Goal: Information Seeking & Learning: Learn about a topic

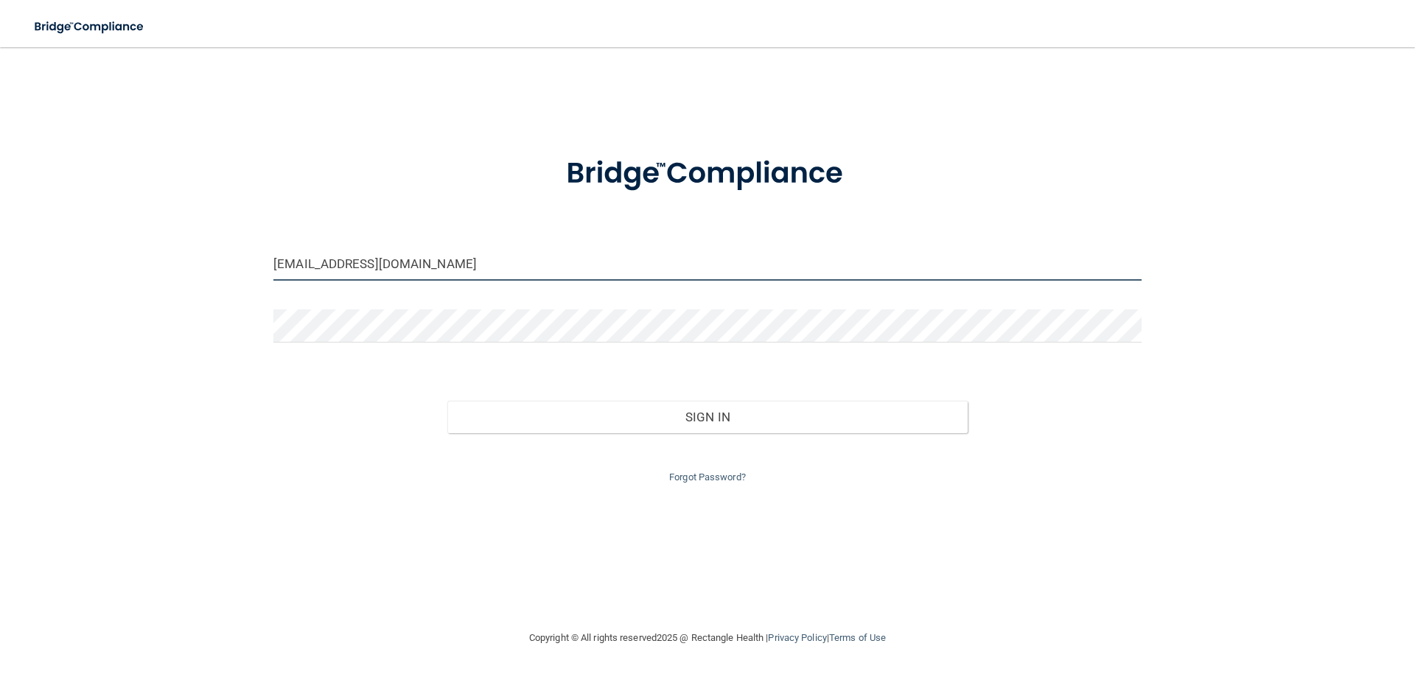
drag, startPoint x: 339, startPoint y: 260, endPoint x: 127, endPoint y: 256, distance: 211.5
click at [127, 256] on div "[EMAIL_ADDRESS][DOMAIN_NAME] Invalid email/password. You don't have permission …" at bounding box center [707, 338] width 1356 height 553
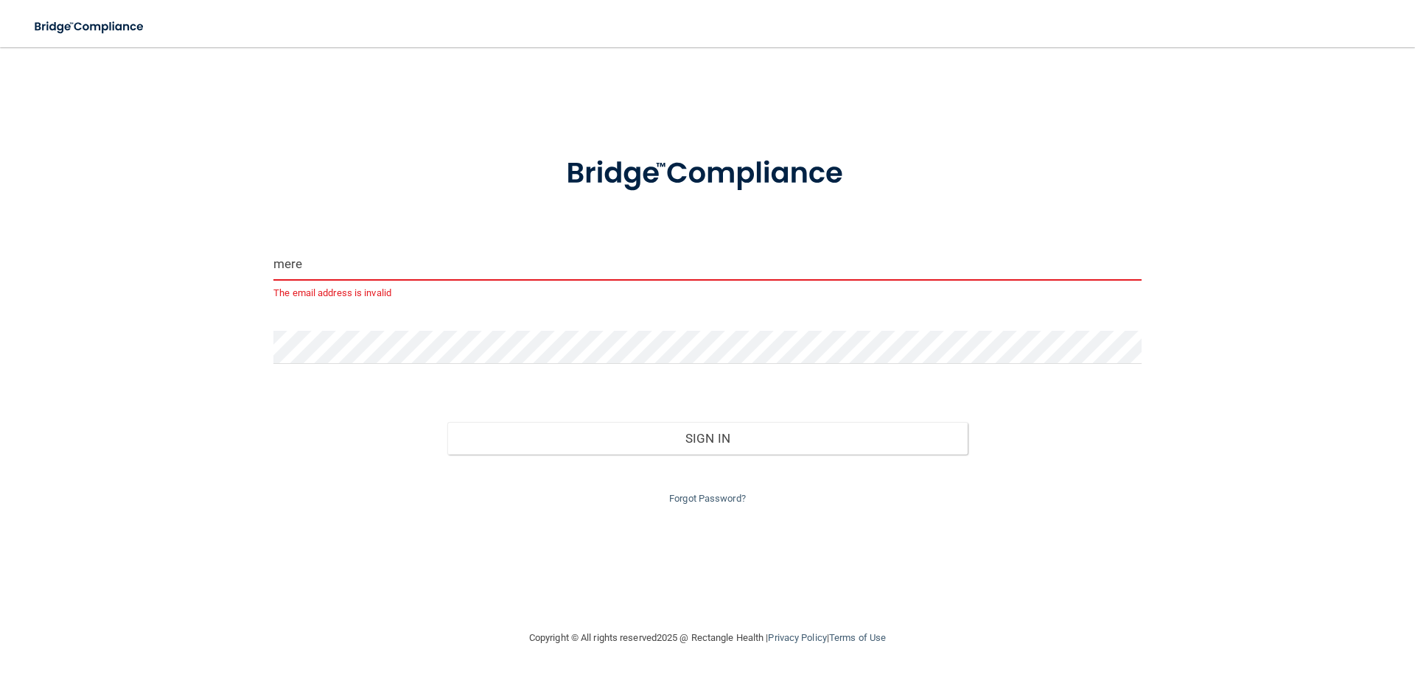
type input "[EMAIL_ADDRESS][DOMAIN_NAME]"
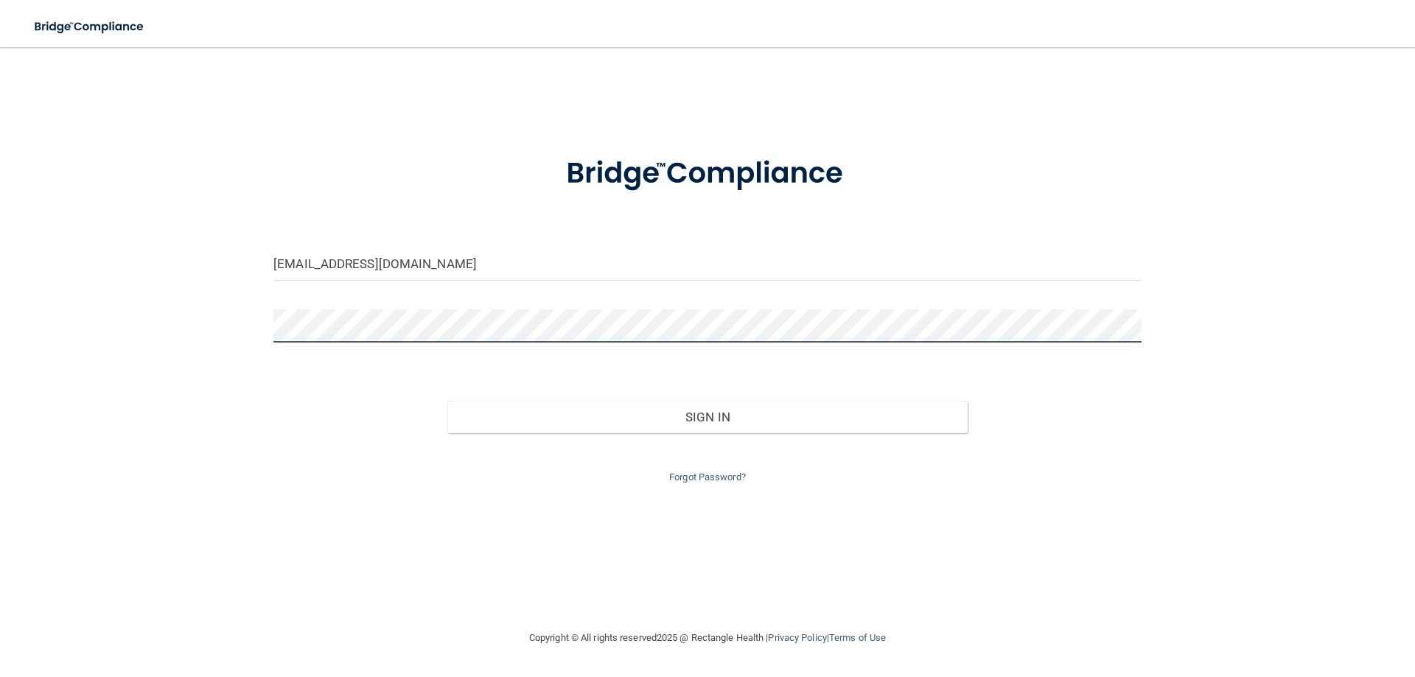
click at [158, 329] on div "[EMAIL_ADDRESS][DOMAIN_NAME] Invalid email/password. You don't have permission …" at bounding box center [707, 338] width 1356 height 553
click at [447, 401] on button "Sign In" at bounding box center [707, 417] width 521 height 32
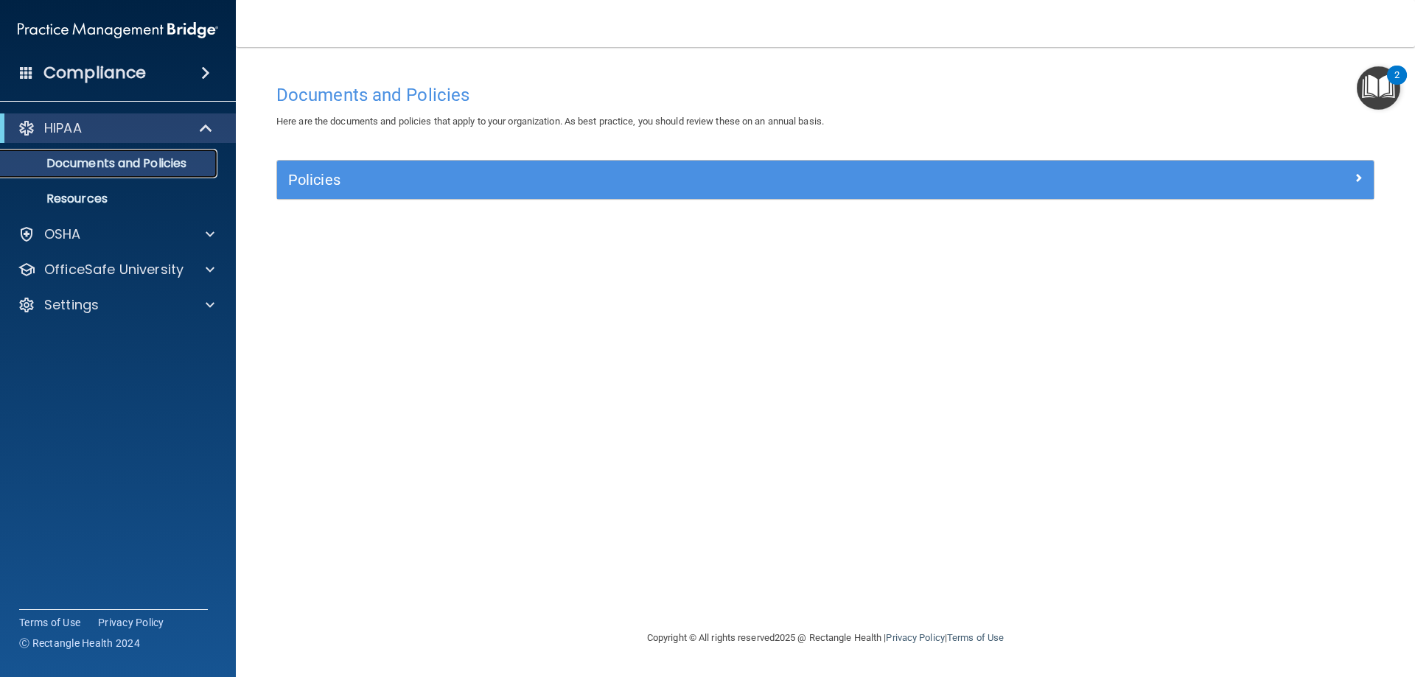
click at [162, 164] on p "Documents and Policies" at bounding box center [110, 163] width 201 height 15
click at [205, 67] on span at bounding box center [205, 73] width 9 height 18
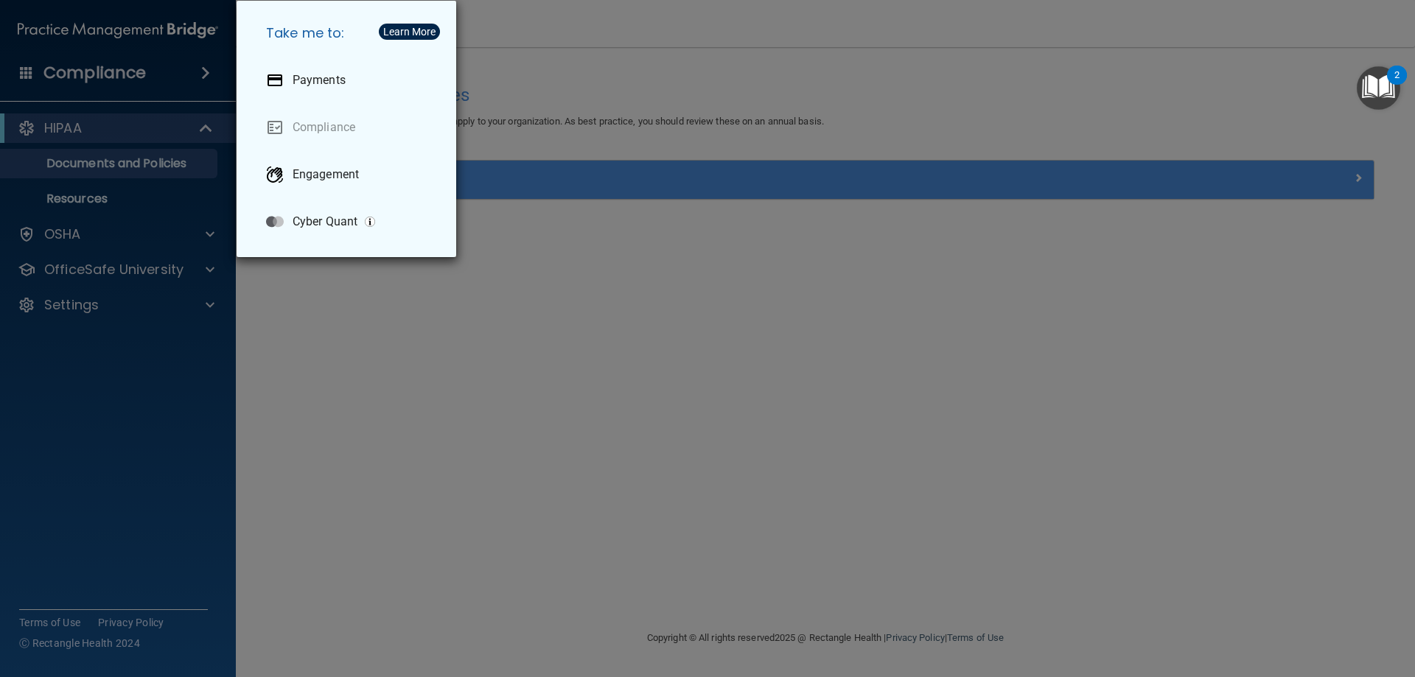
click at [205, 67] on div "Take me to: Payments Compliance Engagement Cyber Quant" at bounding box center [707, 338] width 1415 height 677
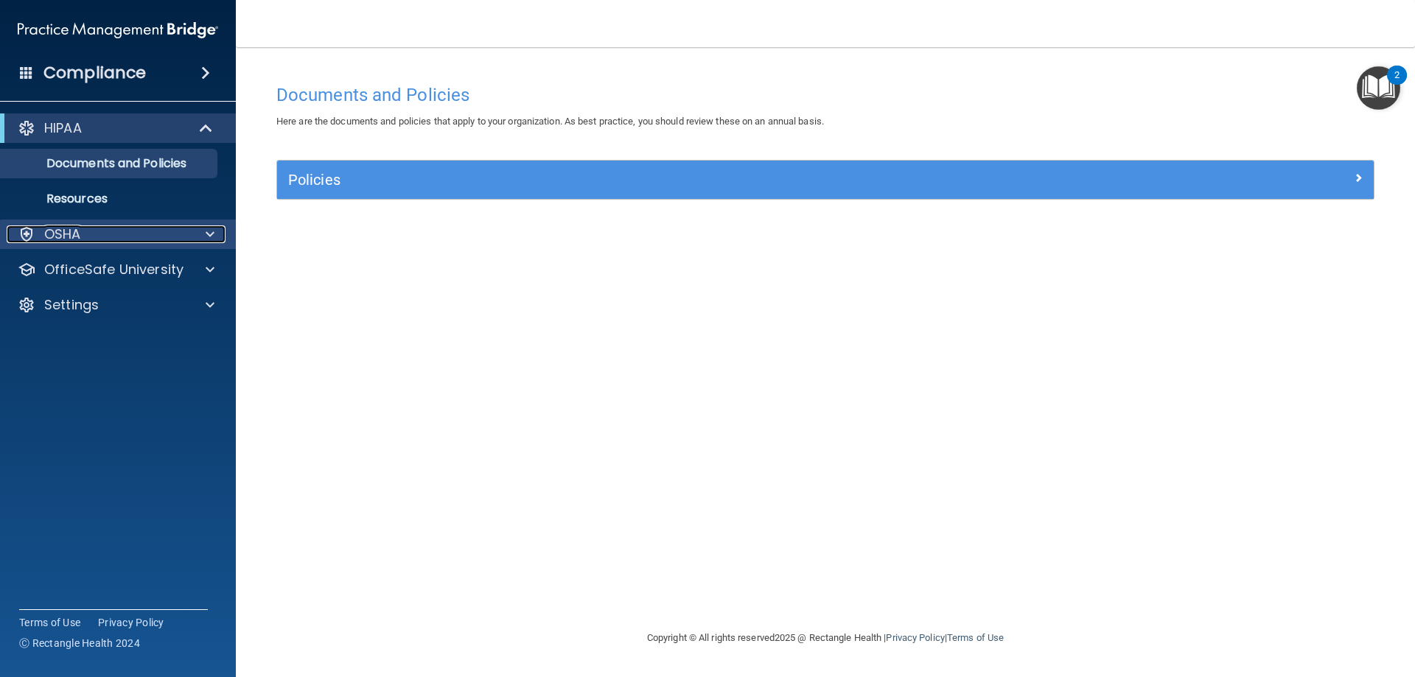
click at [70, 234] on p "OSHA" at bounding box center [62, 234] width 37 height 18
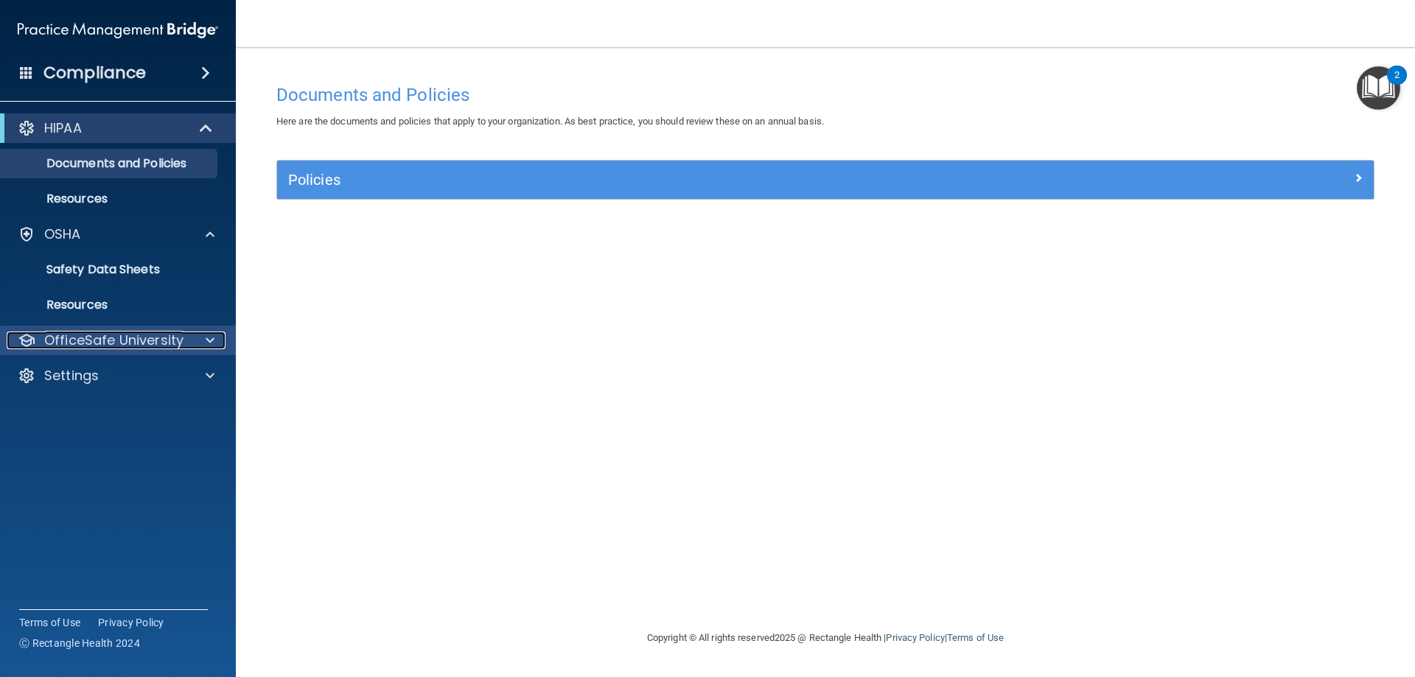
click at [214, 338] on div at bounding box center [207, 341] width 37 height 18
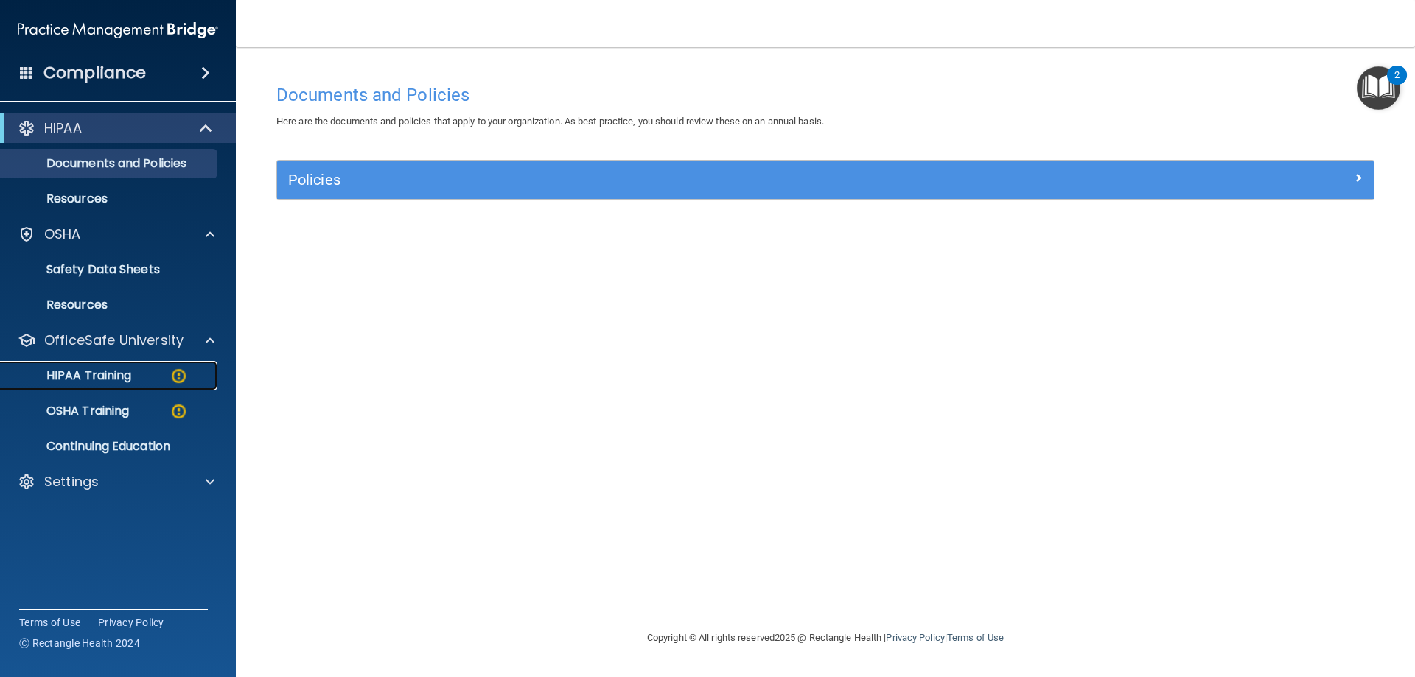
click at [101, 368] on p "HIPAA Training" at bounding box center [71, 375] width 122 height 15
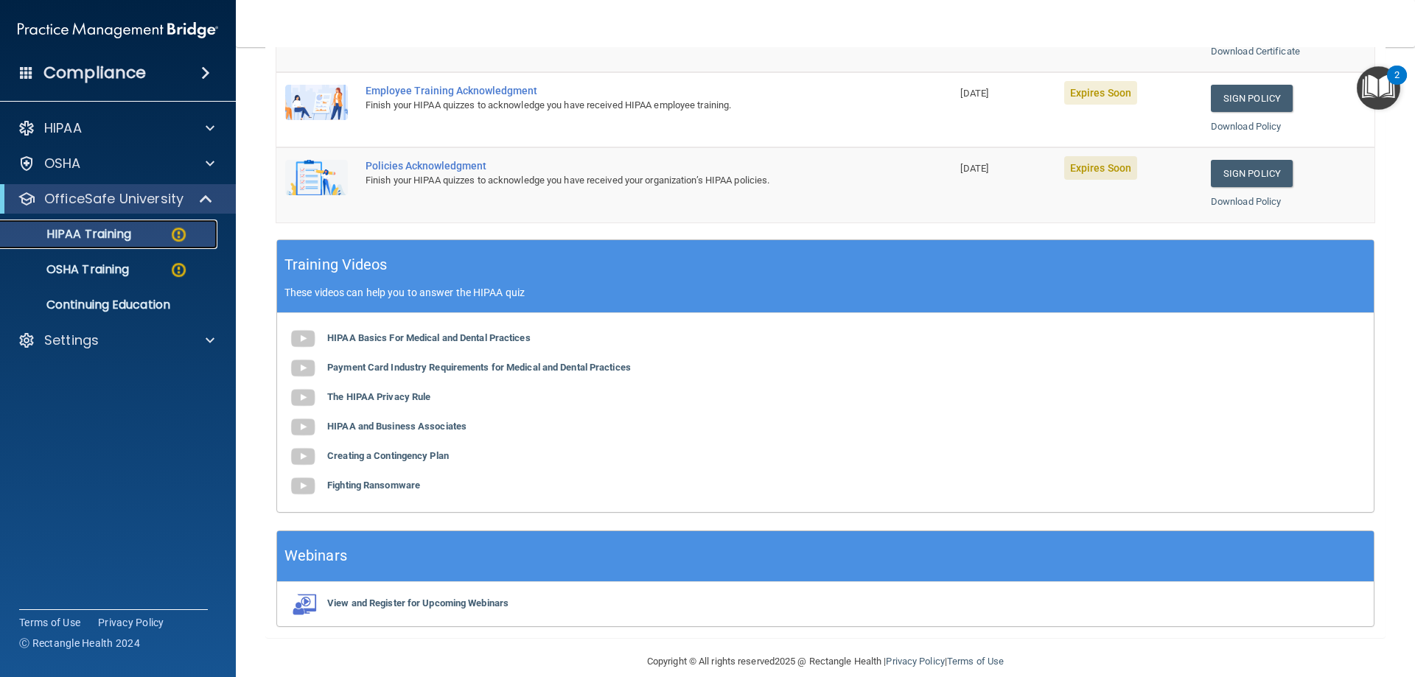
scroll to position [433, 0]
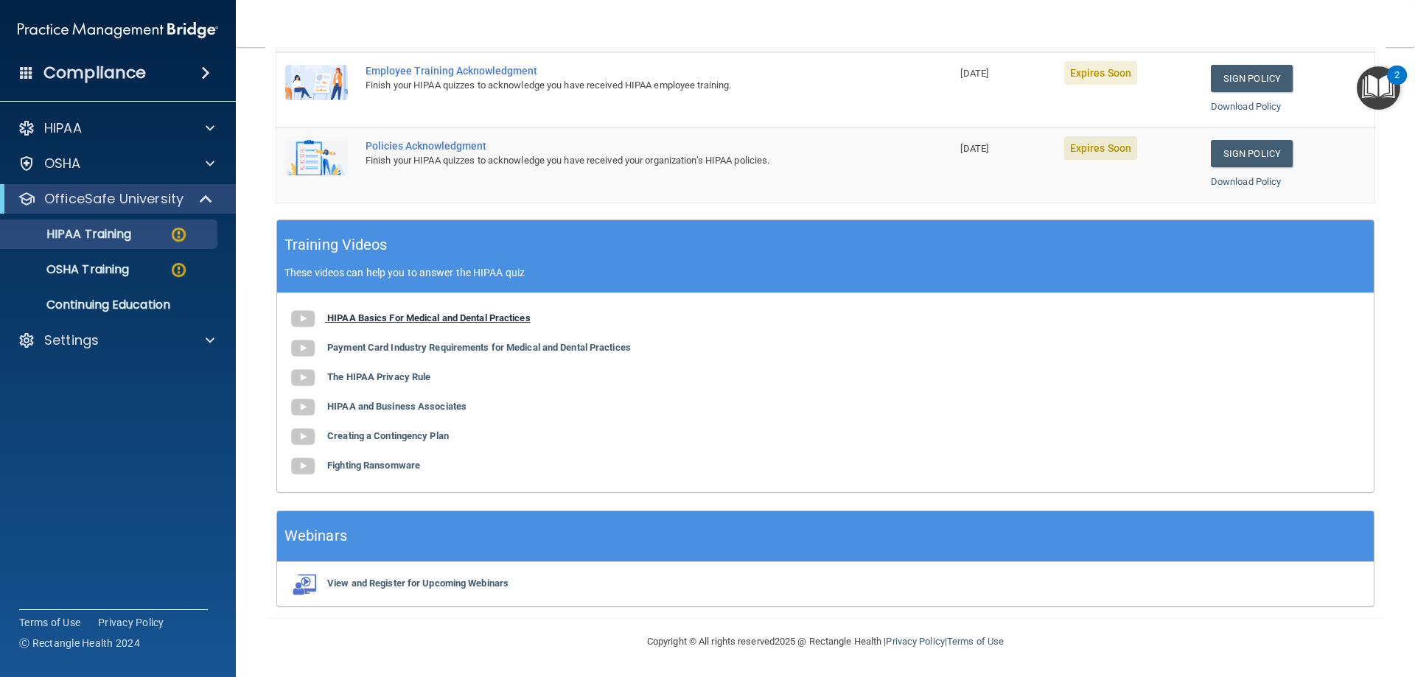
click at [368, 315] on b "HIPAA Basics For Medical and Dental Practices" at bounding box center [428, 317] width 203 height 11
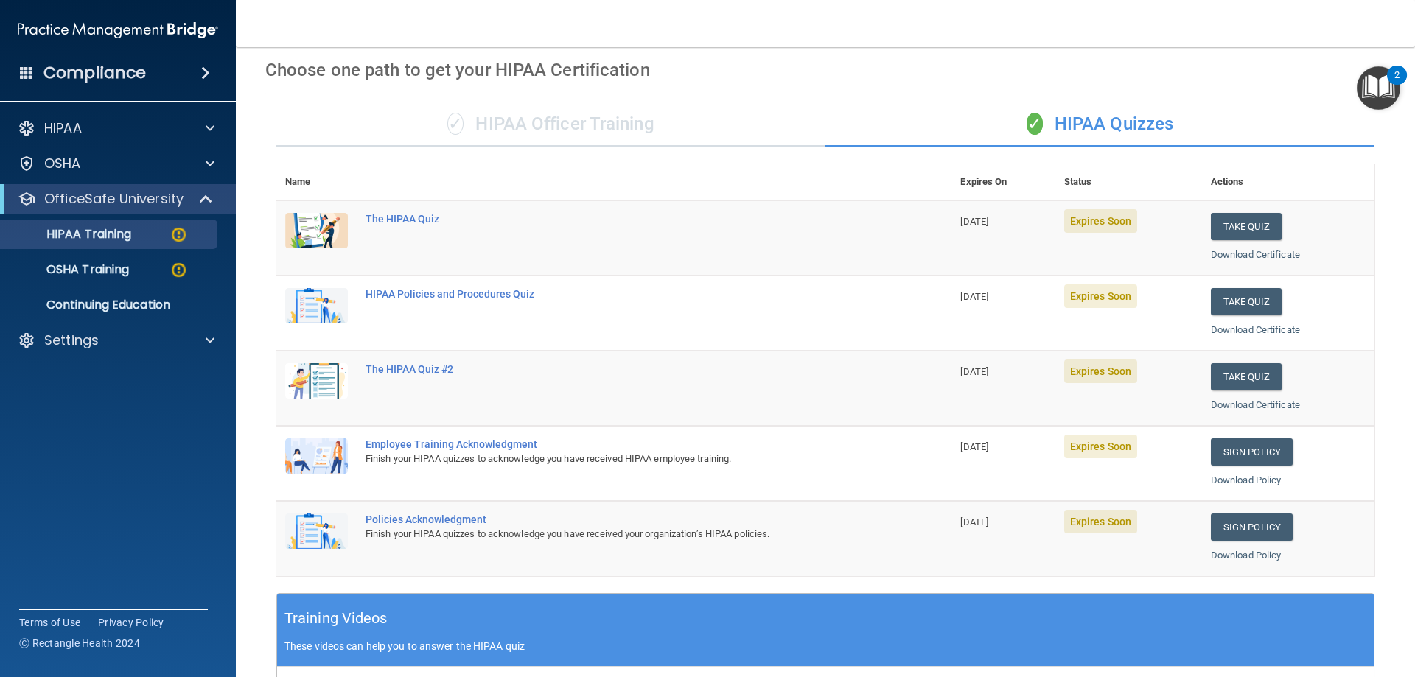
scroll to position [0, 0]
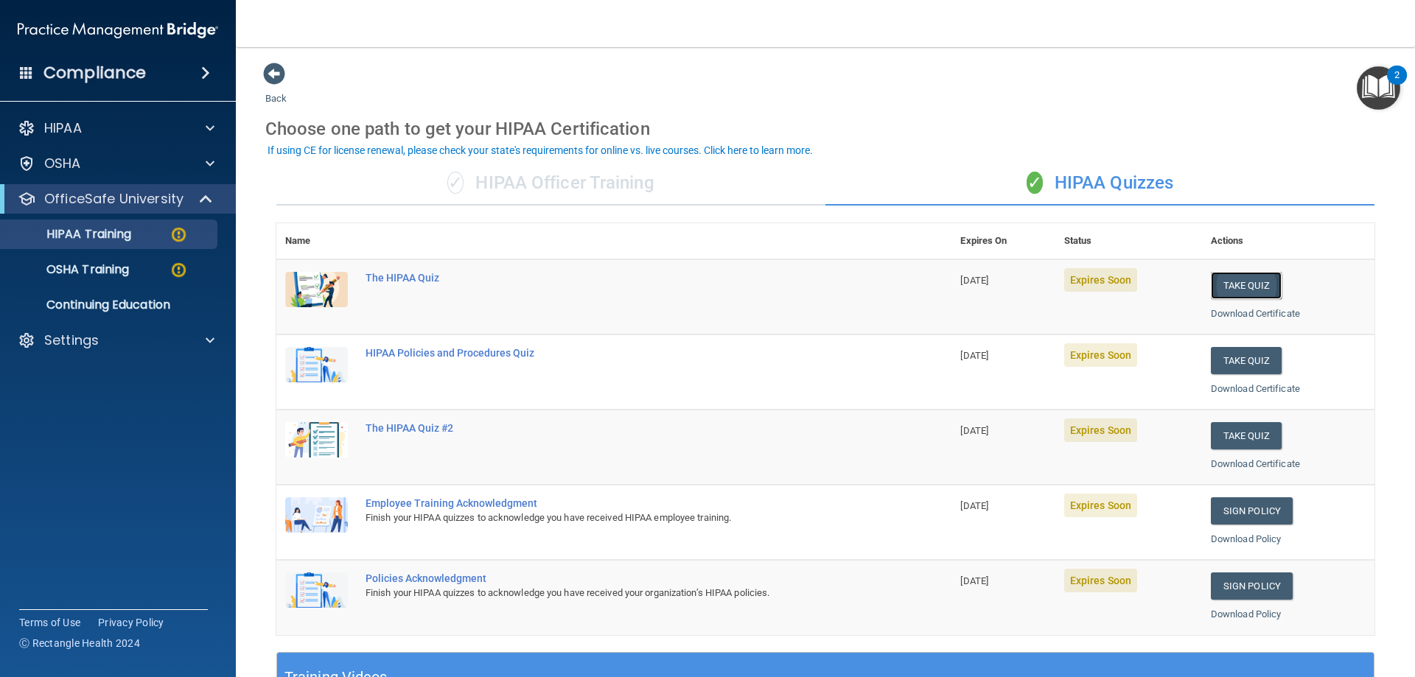
click at [1244, 281] on button "Take Quiz" at bounding box center [1246, 285] width 71 height 27
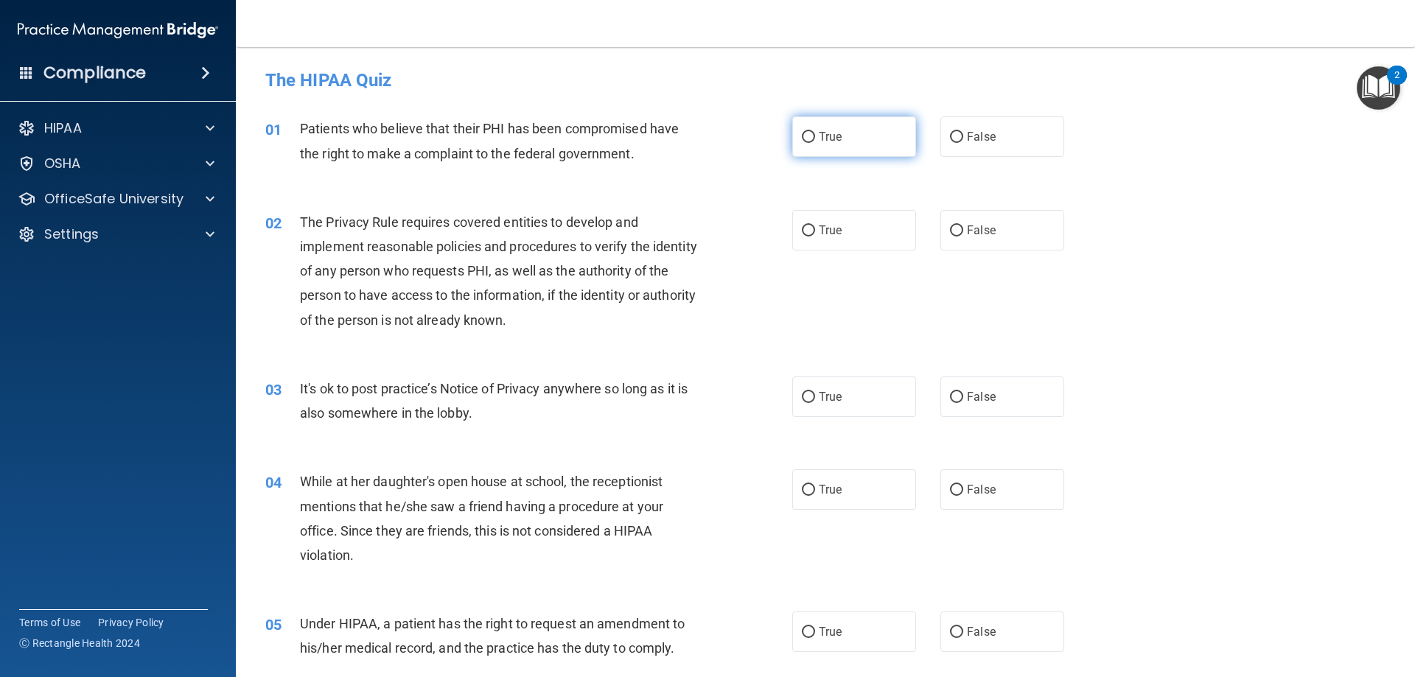
click at [825, 138] on span "True" at bounding box center [830, 137] width 23 height 14
click at [815, 138] on input "True" at bounding box center [808, 137] width 13 height 11
radio input "true"
click at [819, 236] on span "True" at bounding box center [830, 230] width 23 height 14
click at [814, 236] on input "True" at bounding box center [808, 230] width 13 height 11
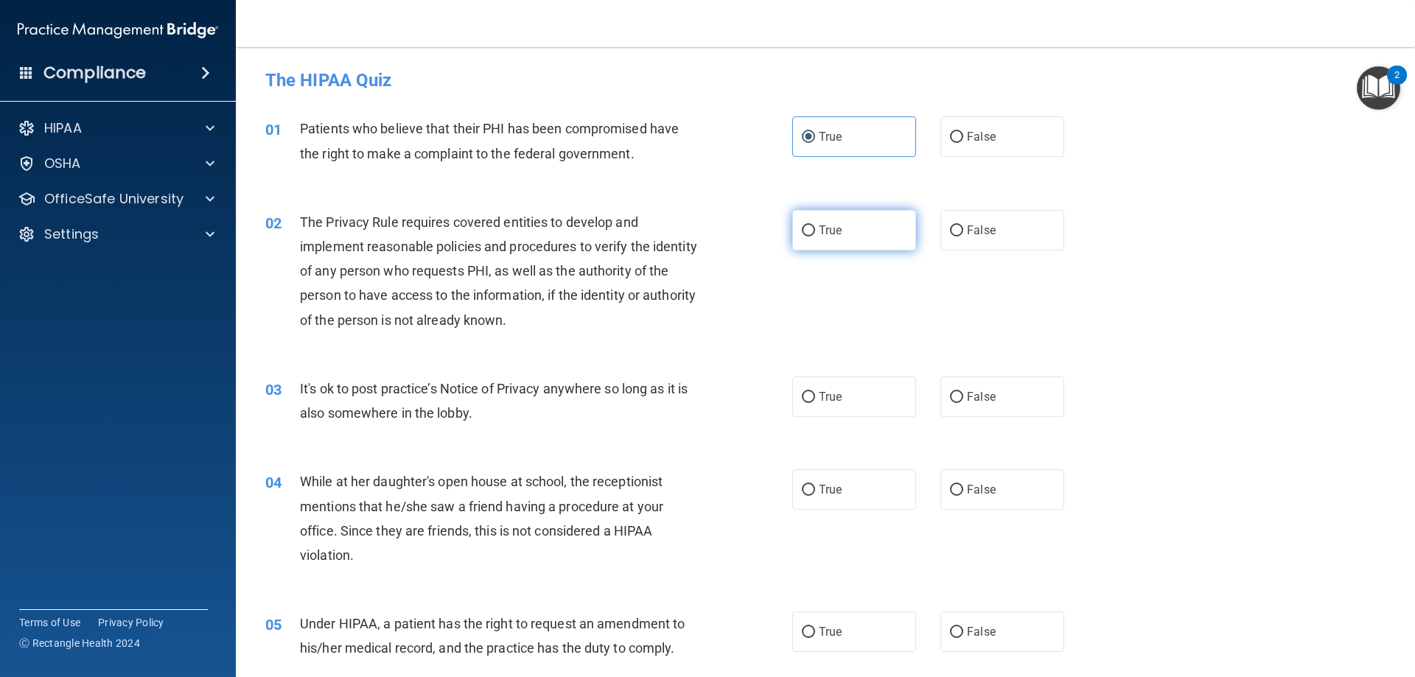
radio input "true"
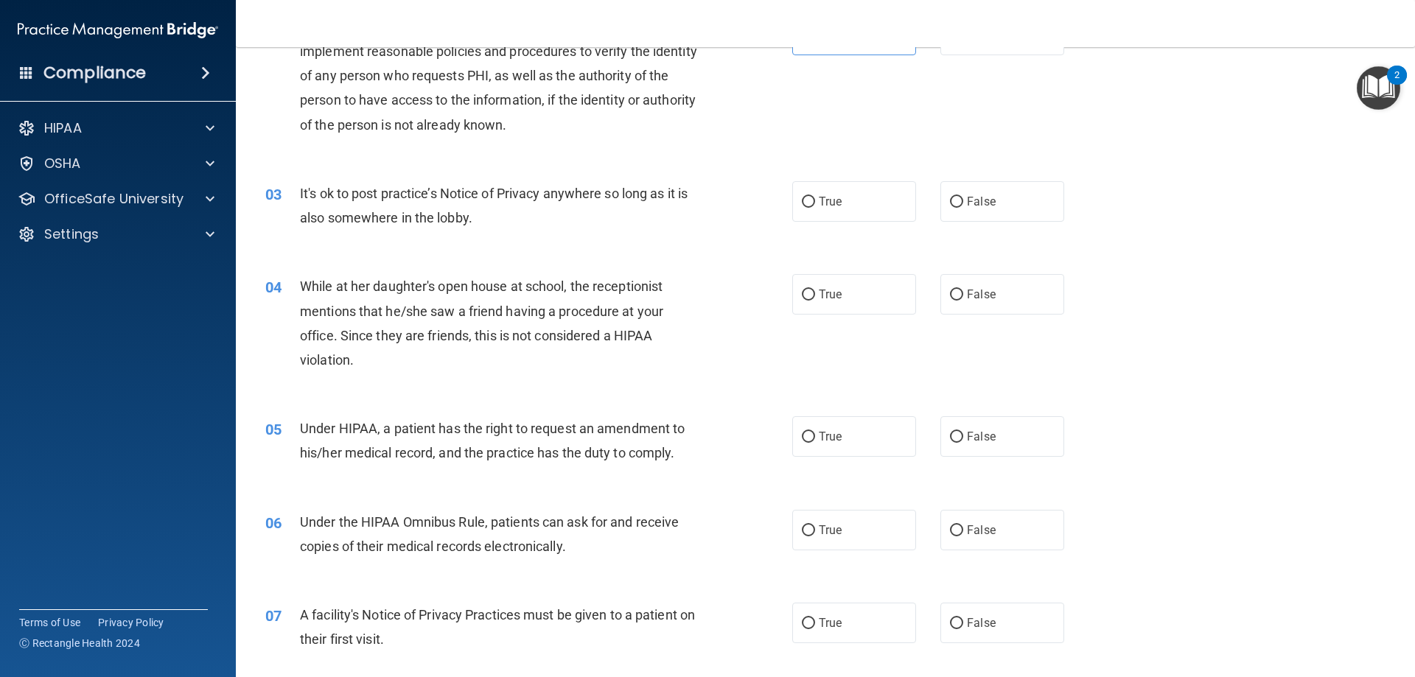
scroll to position [221, 0]
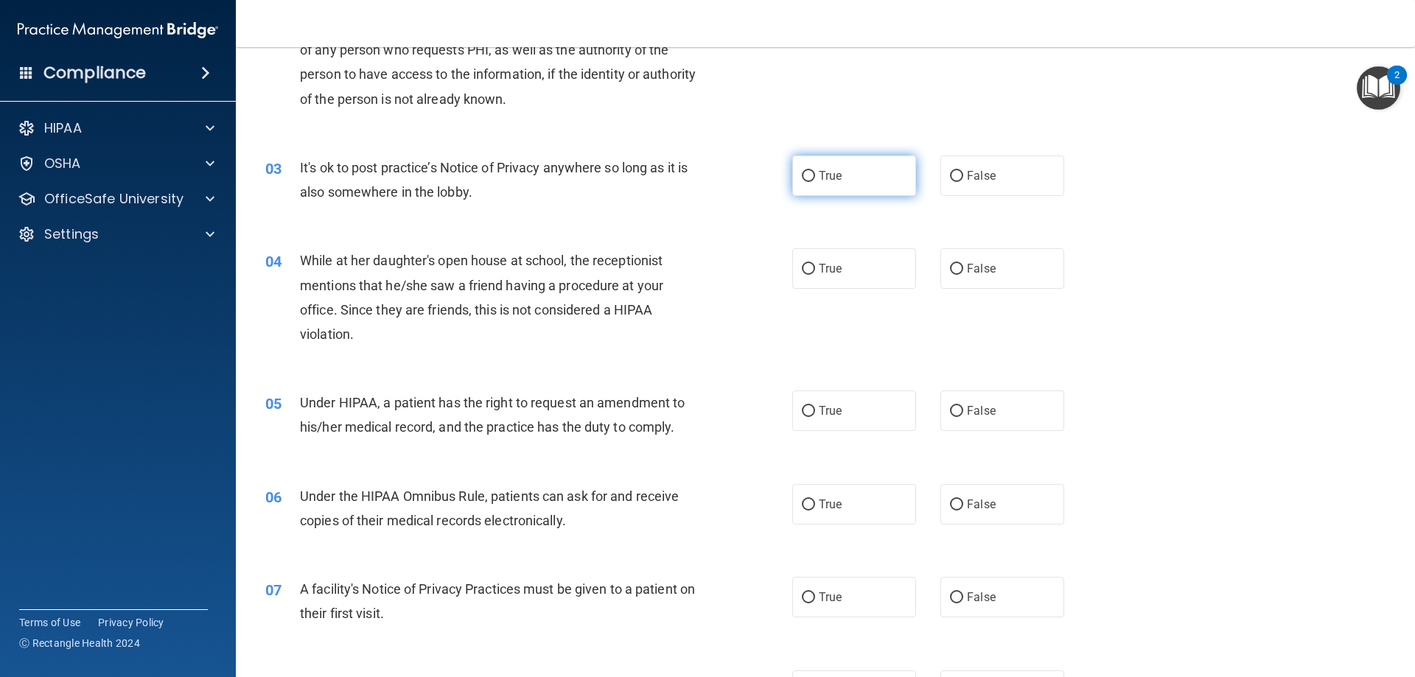
click at [819, 176] on span "True" at bounding box center [830, 176] width 23 height 14
click at [815, 176] on input "True" at bounding box center [808, 176] width 13 height 11
radio input "true"
click at [970, 267] on span "False" at bounding box center [981, 269] width 29 height 14
click at [951, 266] on input "False" at bounding box center [956, 269] width 13 height 11
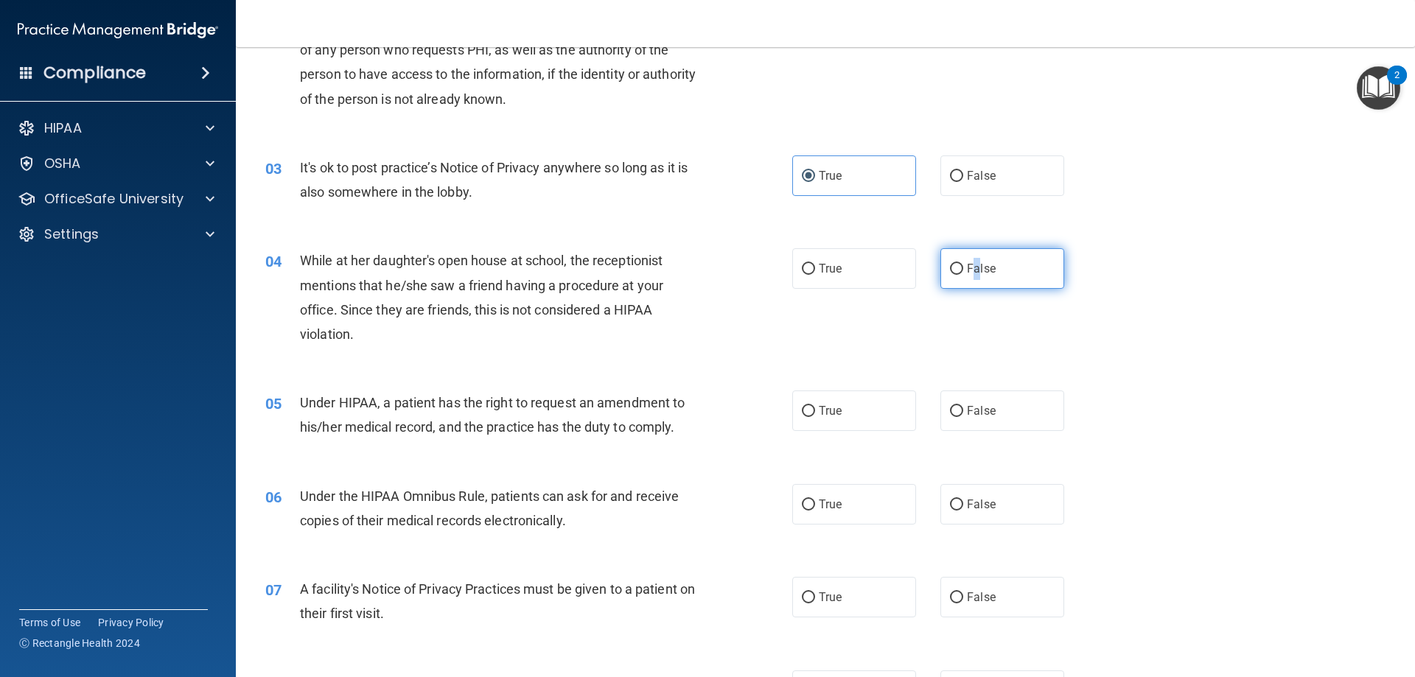
radio input "true"
click at [1024, 349] on div "04 While at her daughter's open house at school, the receptionist mentions that…" at bounding box center [825, 301] width 1142 height 142
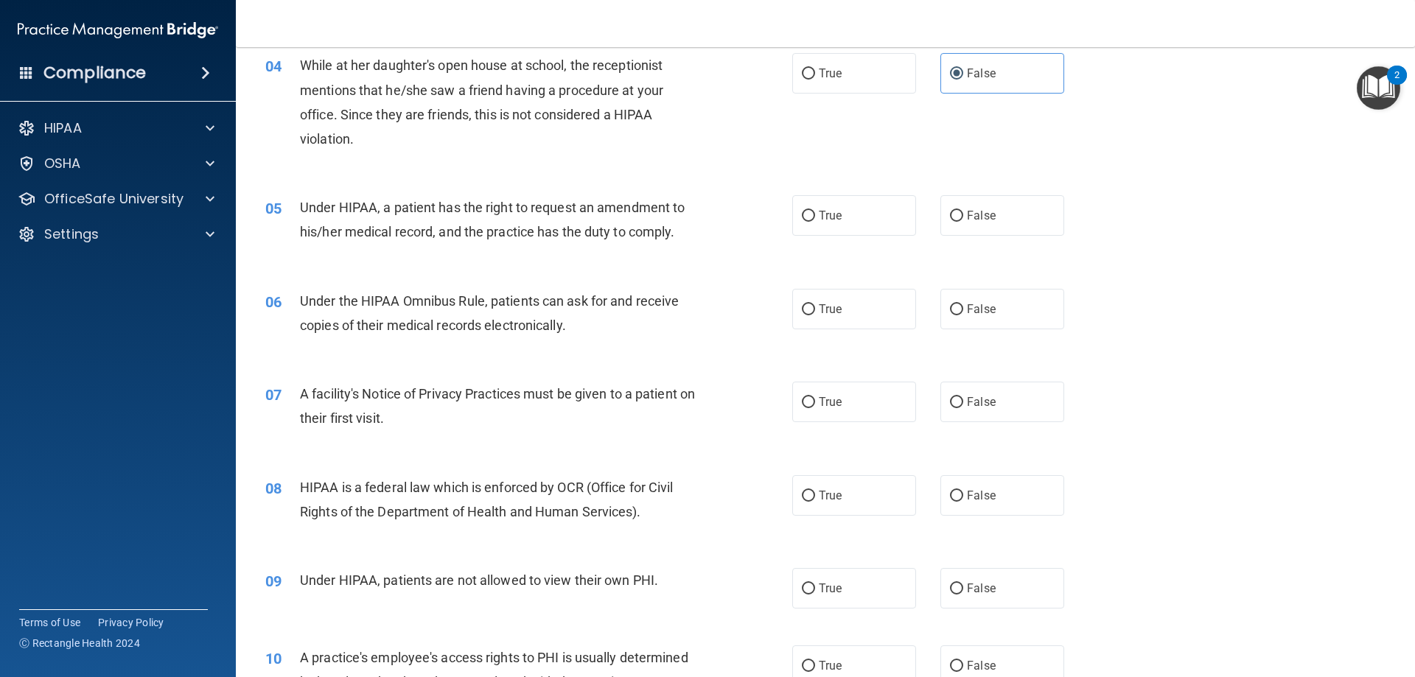
scroll to position [442, 0]
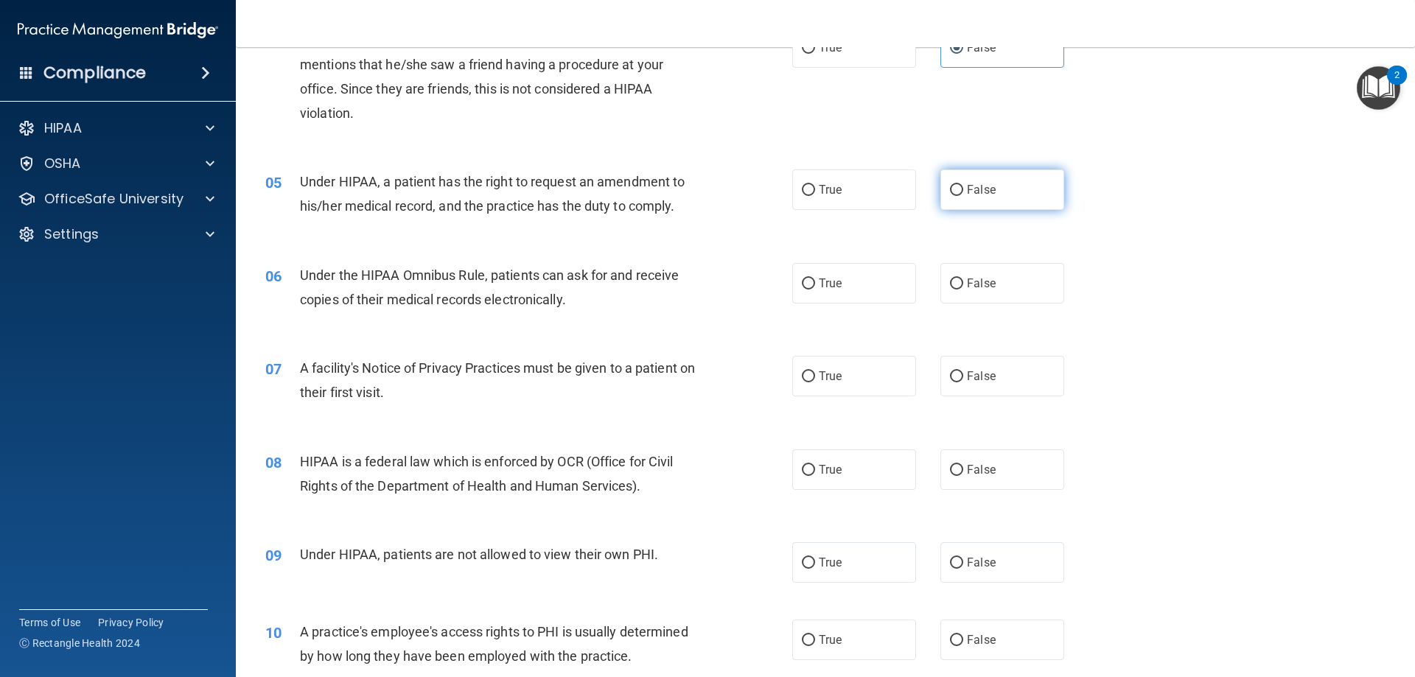
click at [950, 194] on input "False" at bounding box center [956, 190] width 13 height 11
radio input "true"
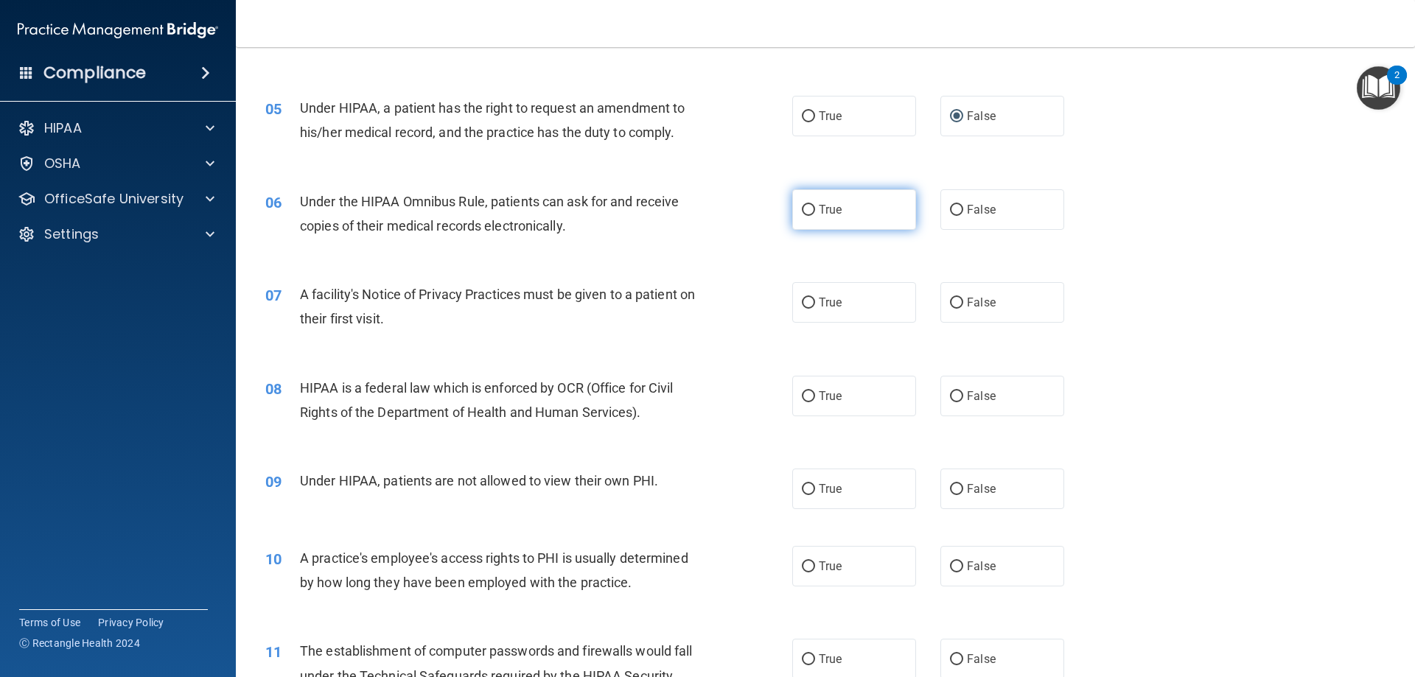
click at [802, 214] on input "True" at bounding box center [808, 210] width 13 height 11
radio input "true"
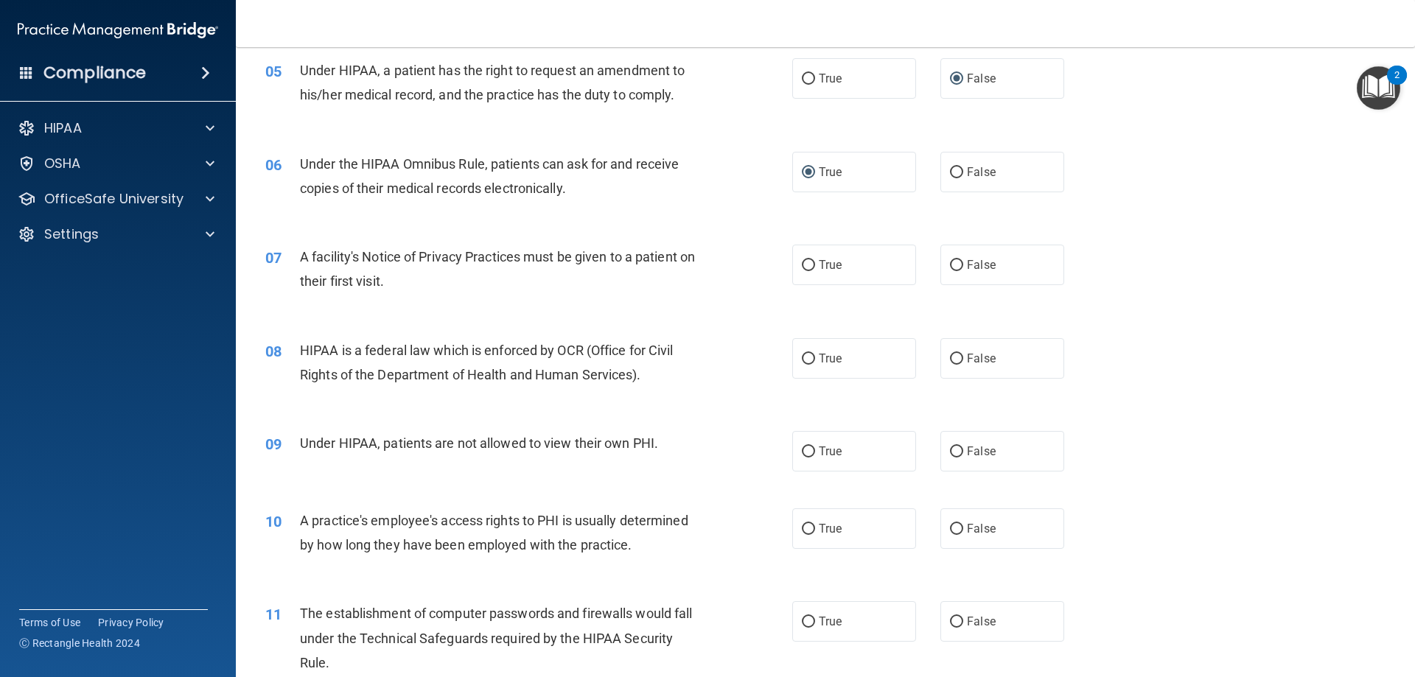
scroll to position [589, 0]
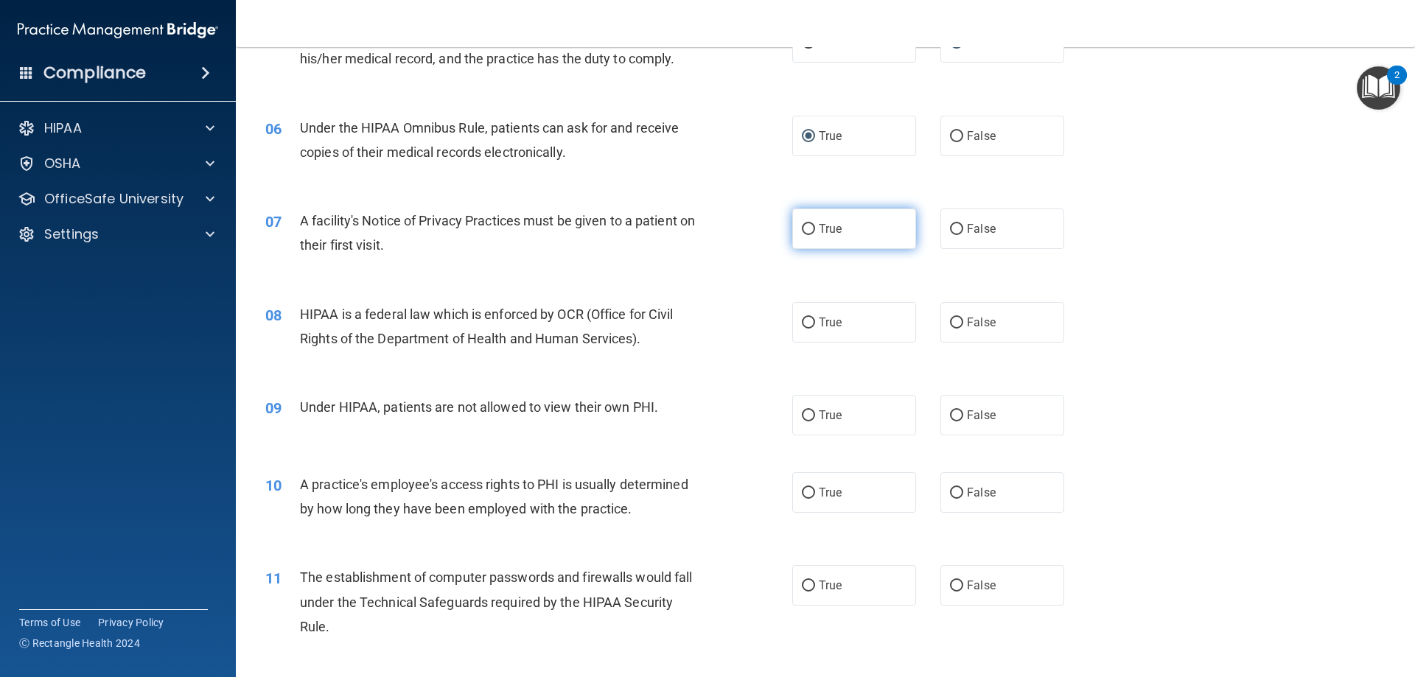
click at [808, 225] on input "True" at bounding box center [808, 229] width 13 height 11
radio input "true"
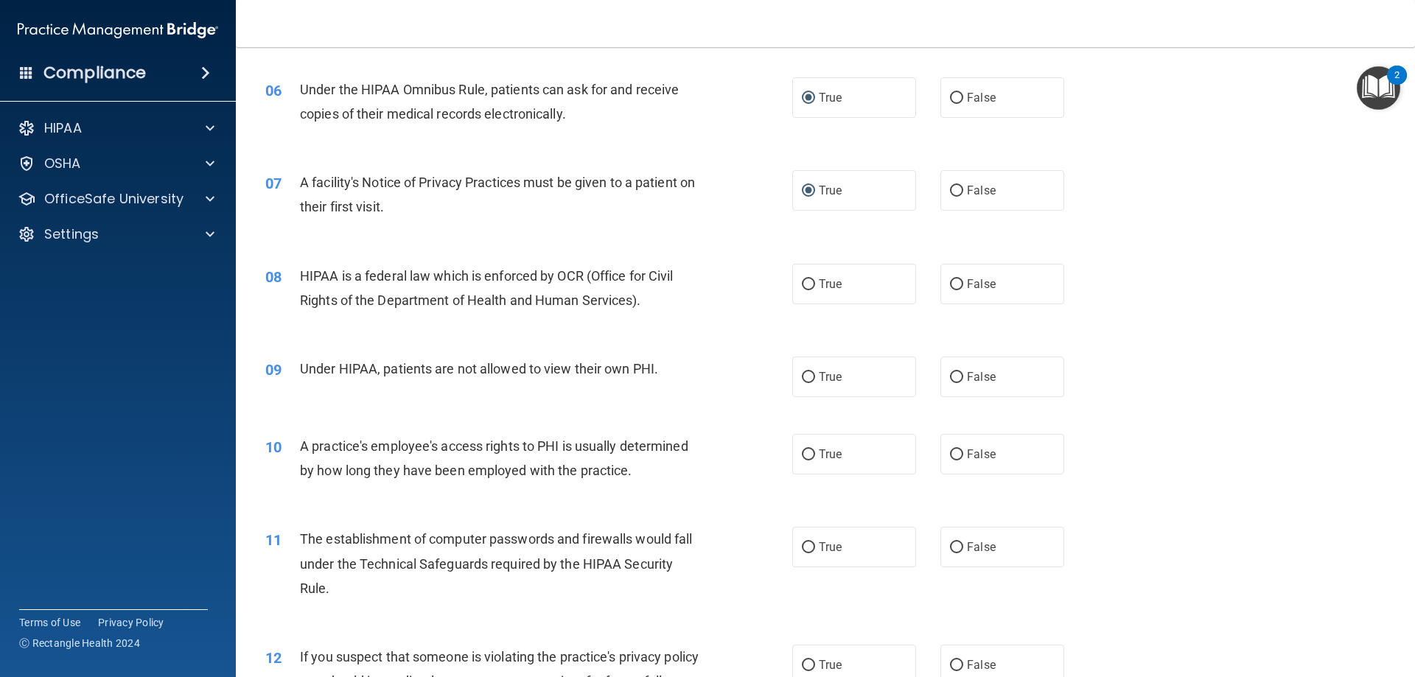
scroll to position [663, 0]
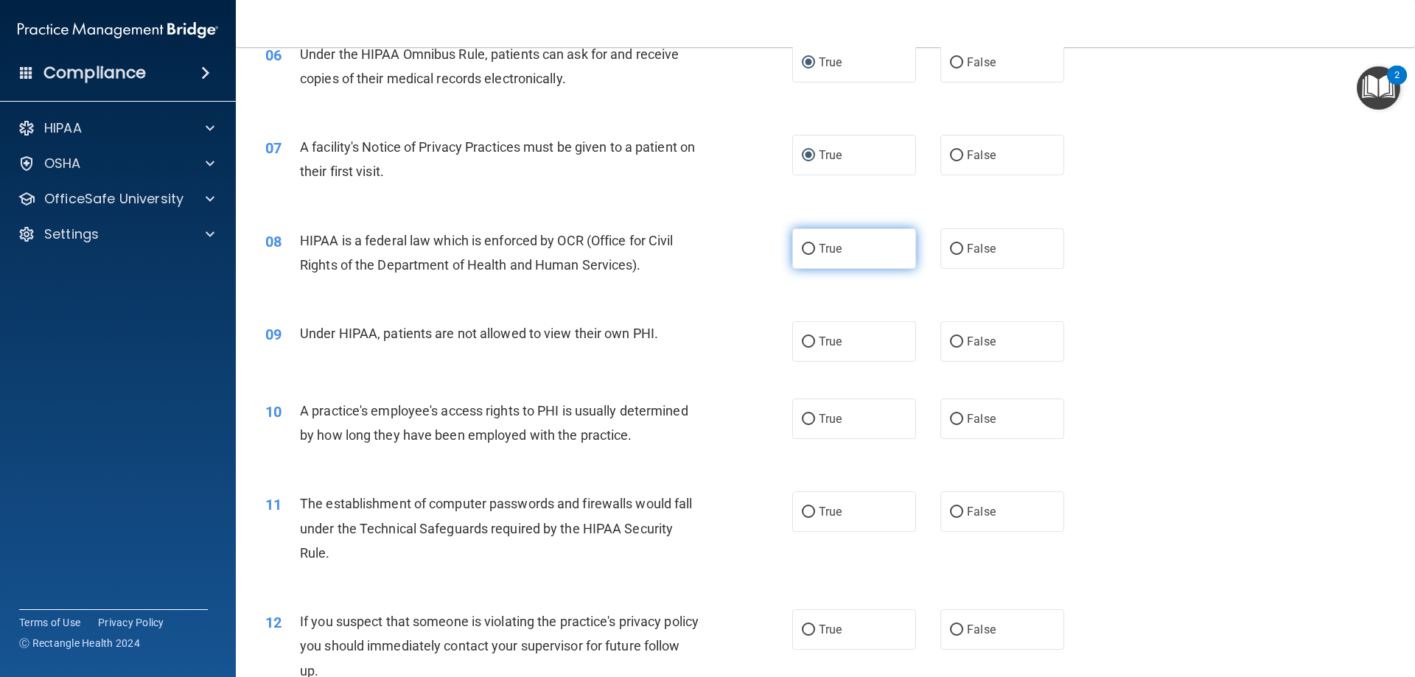
click at [802, 249] on input "True" at bounding box center [808, 249] width 13 height 11
radio input "true"
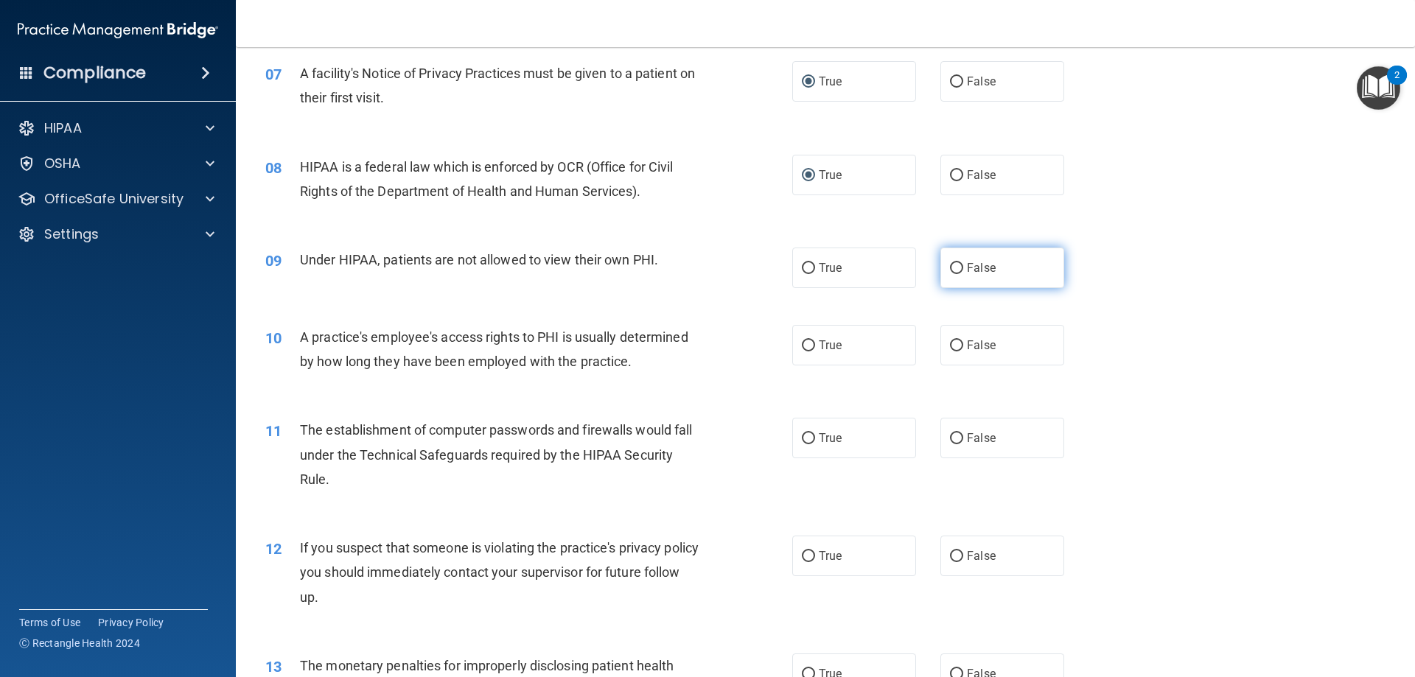
click at [954, 264] on input "False" at bounding box center [956, 268] width 13 height 11
radio input "true"
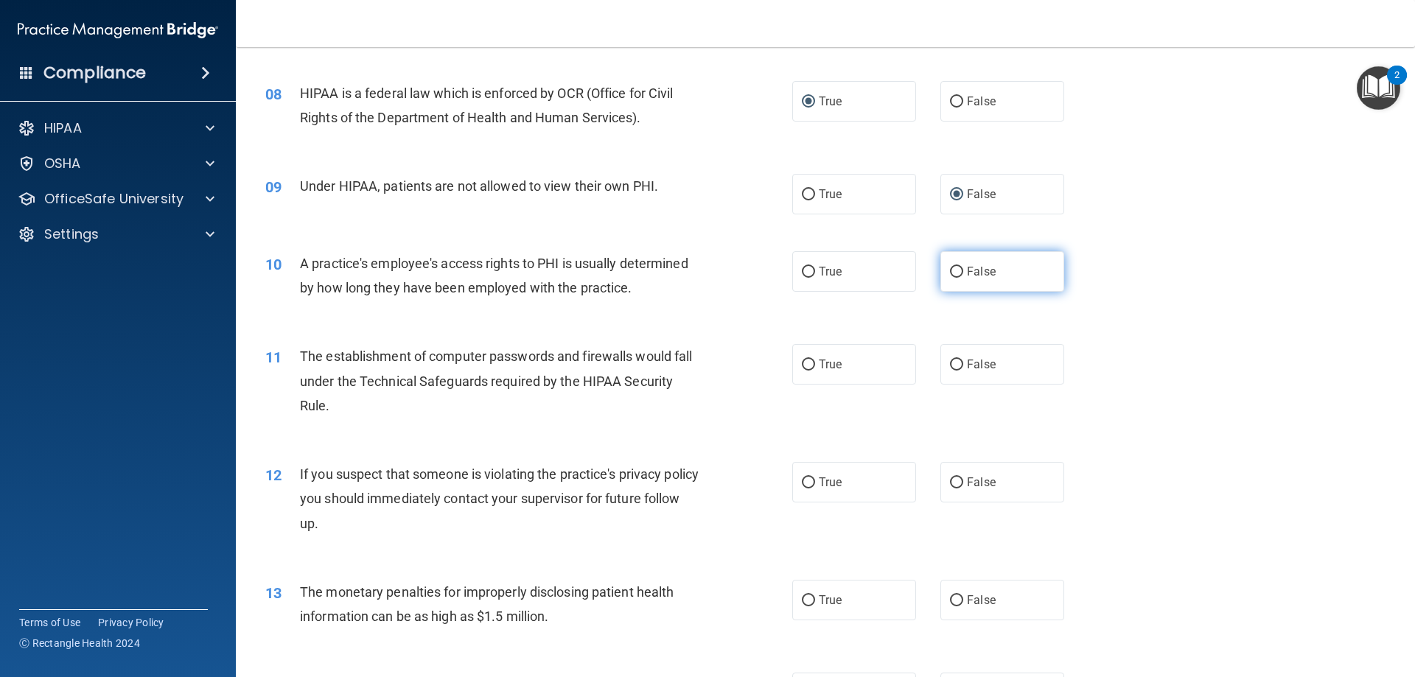
click at [957, 272] on label "False" at bounding box center [1002, 271] width 124 height 41
click at [957, 272] on input "False" at bounding box center [956, 272] width 13 height 11
radio input "true"
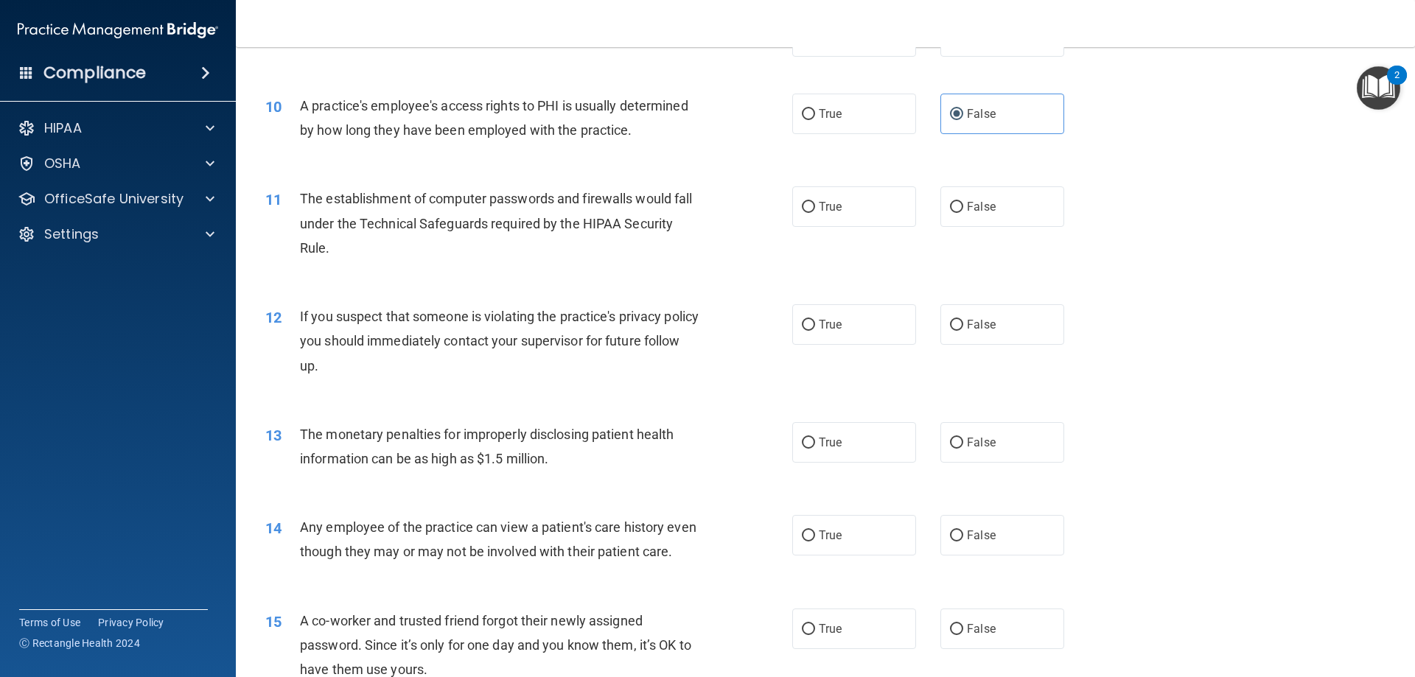
scroll to position [821, 0]
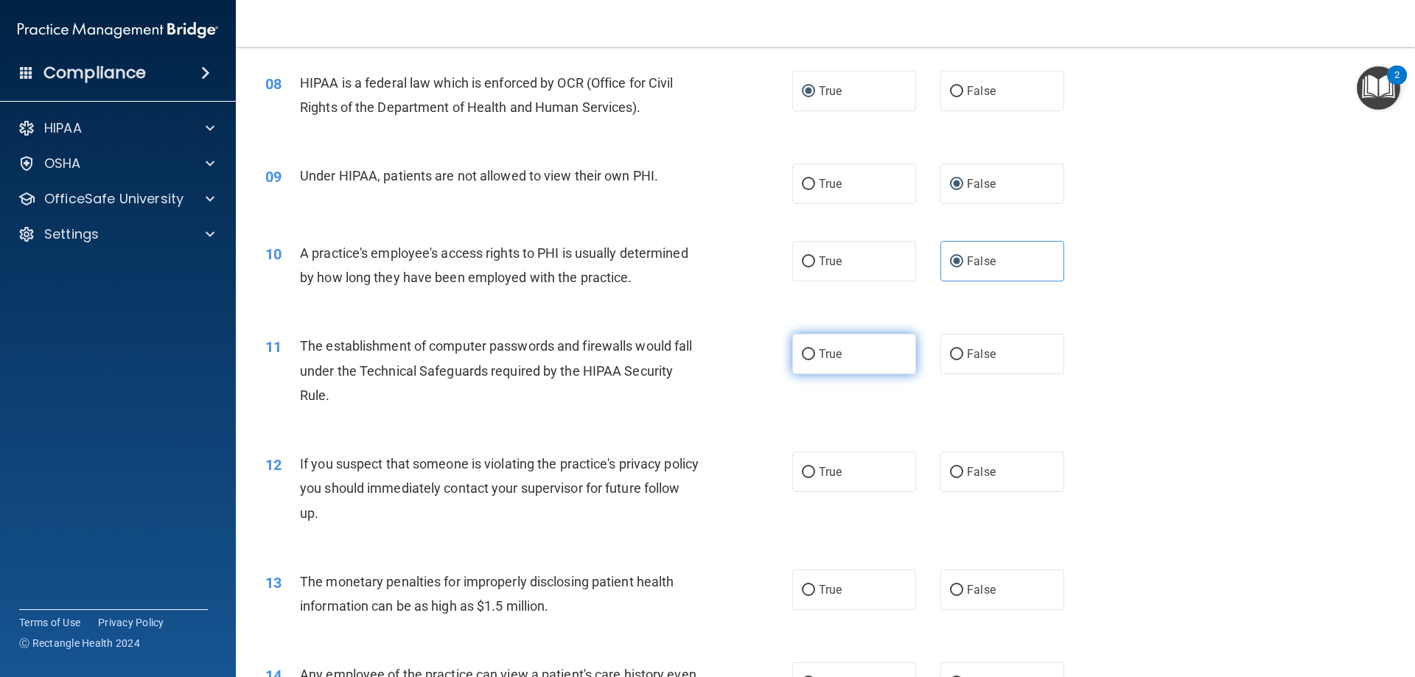
click at [825, 365] on label "True" at bounding box center [854, 354] width 124 height 41
click at [815, 360] on input "True" at bounding box center [808, 354] width 13 height 11
radio input "true"
click at [819, 466] on span "True" at bounding box center [830, 472] width 23 height 14
click at [815, 467] on input "True" at bounding box center [808, 472] width 13 height 11
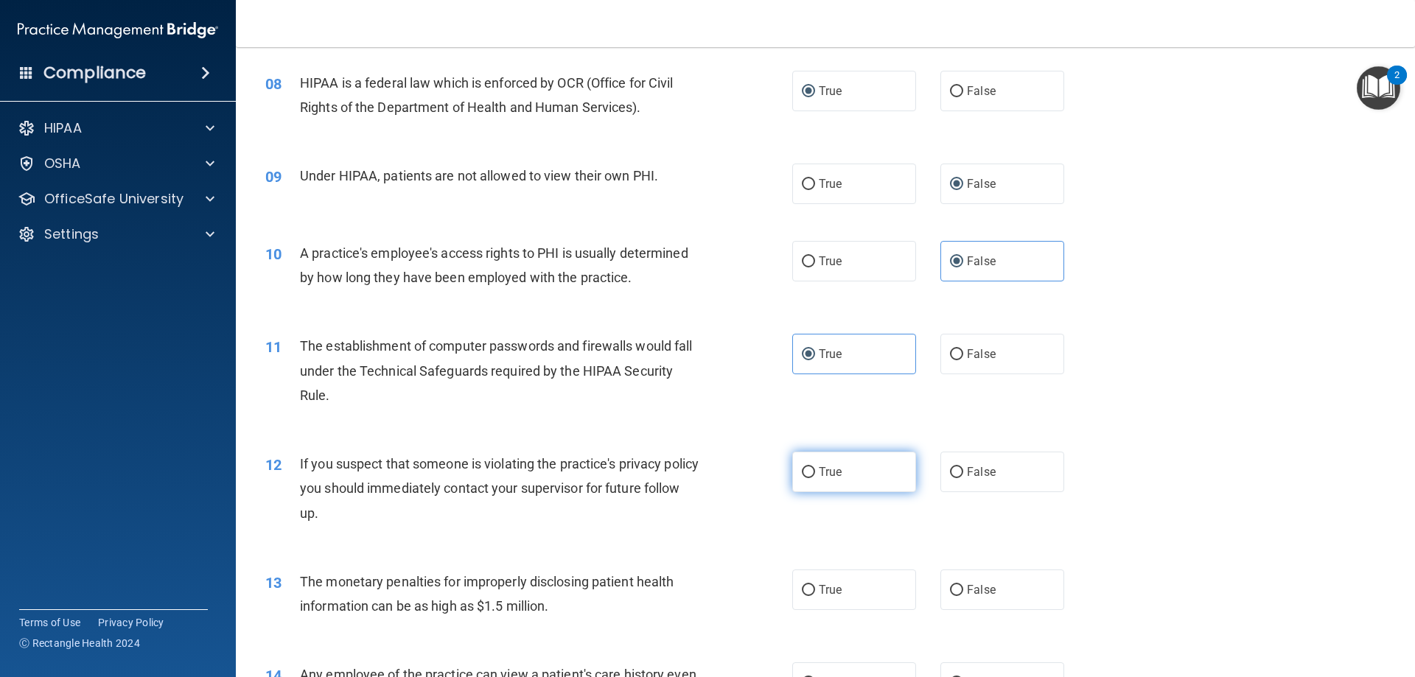
radio input "true"
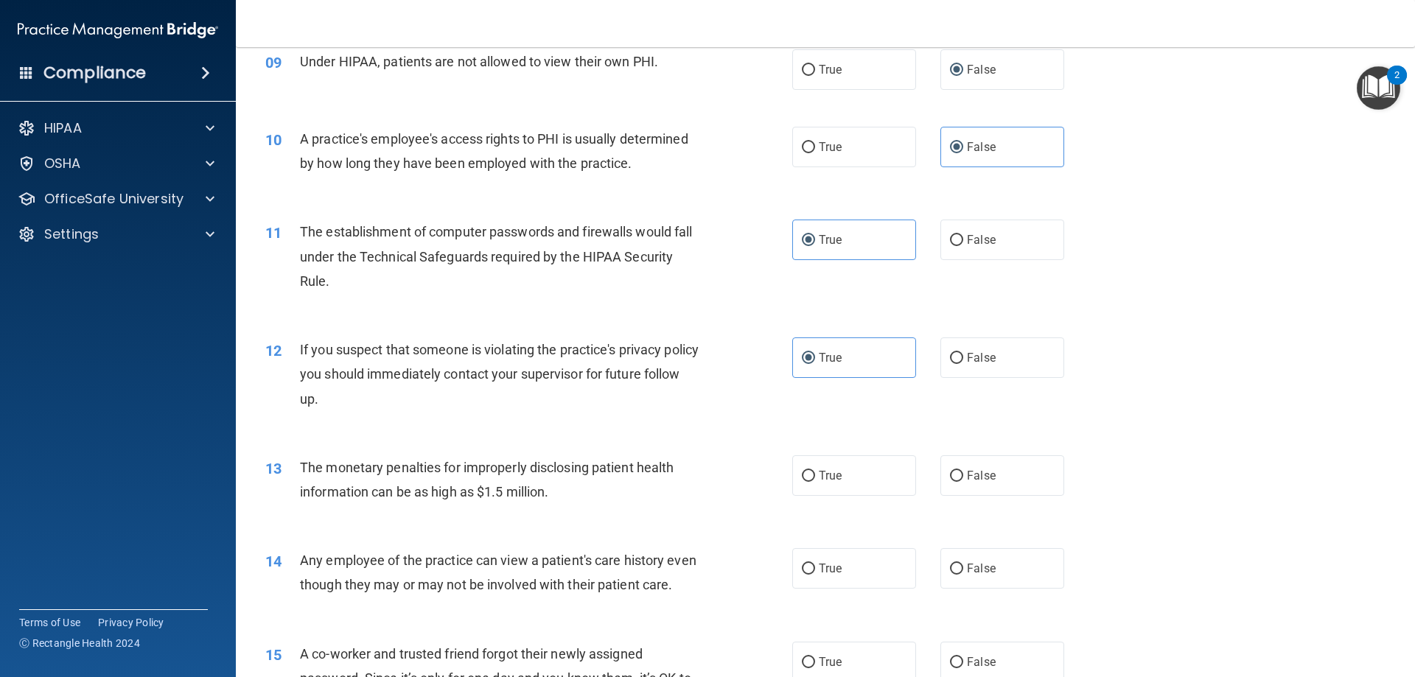
scroll to position [968, 0]
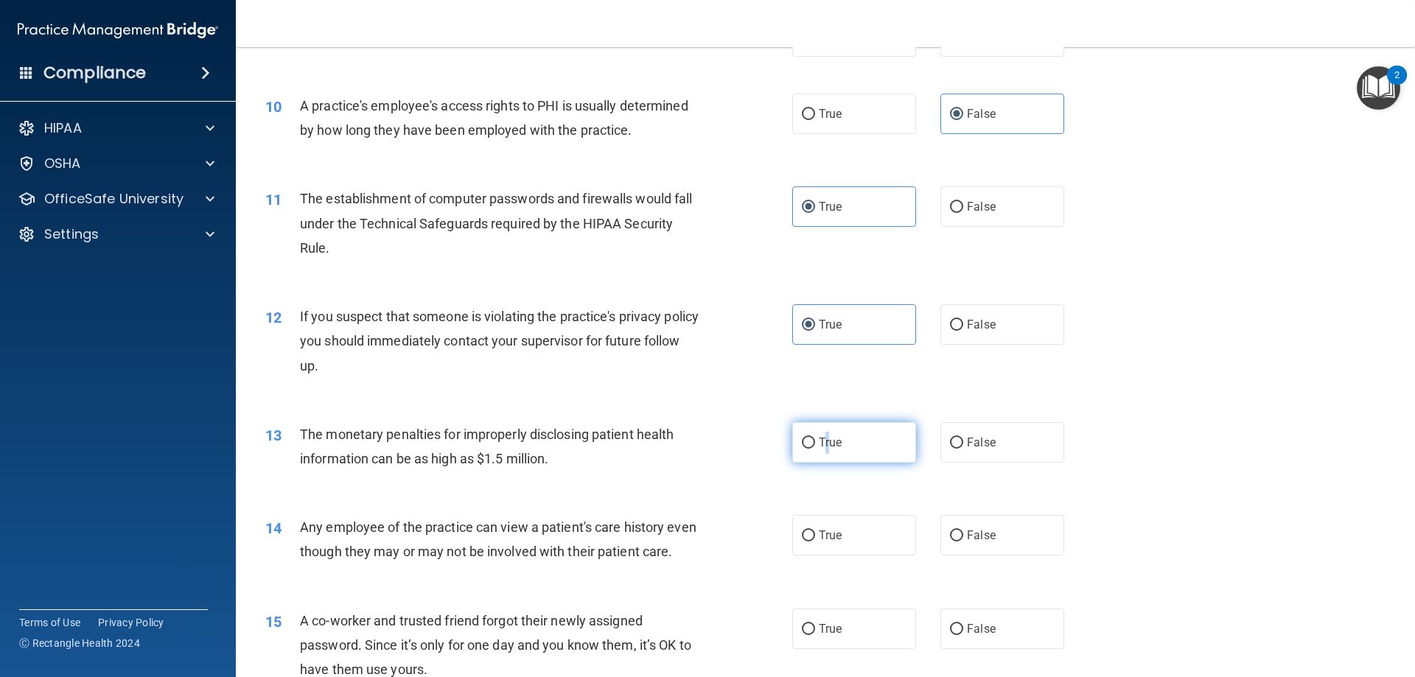
click at [822, 454] on label "True" at bounding box center [854, 442] width 124 height 41
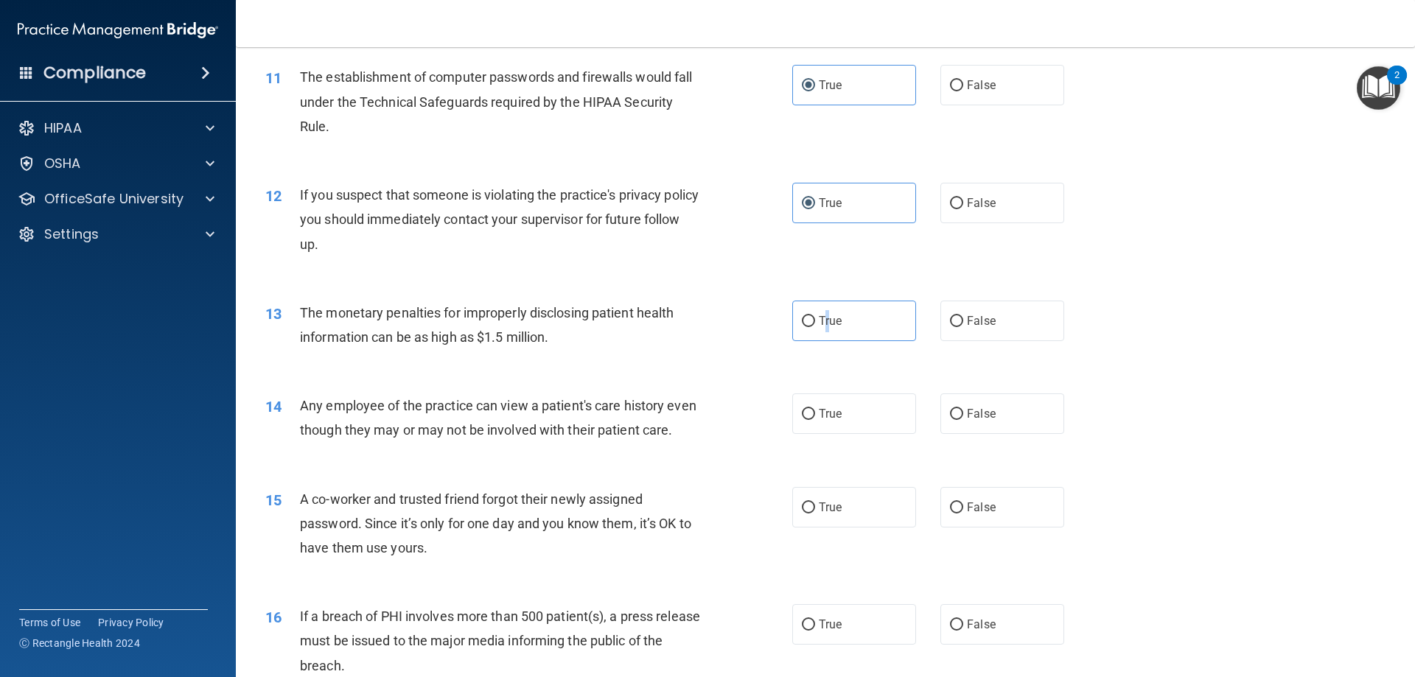
scroll to position [1116, 0]
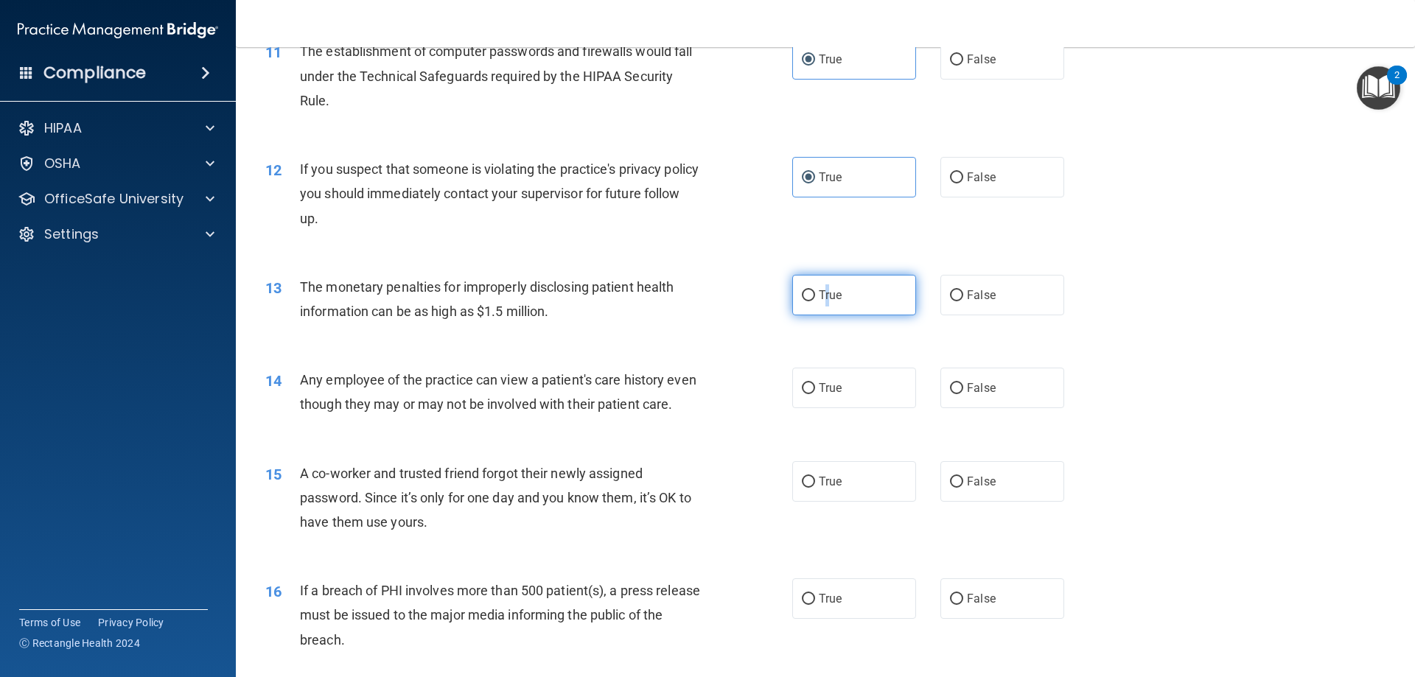
click at [802, 295] on input "True" at bounding box center [808, 295] width 13 height 11
radio input "true"
click at [811, 396] on label "True" at bounding box center [854, 388] width 124 height 41
click at [811, 394] on input "True" at bounding box center [808, 388] width 13 height 11
radio input "true"
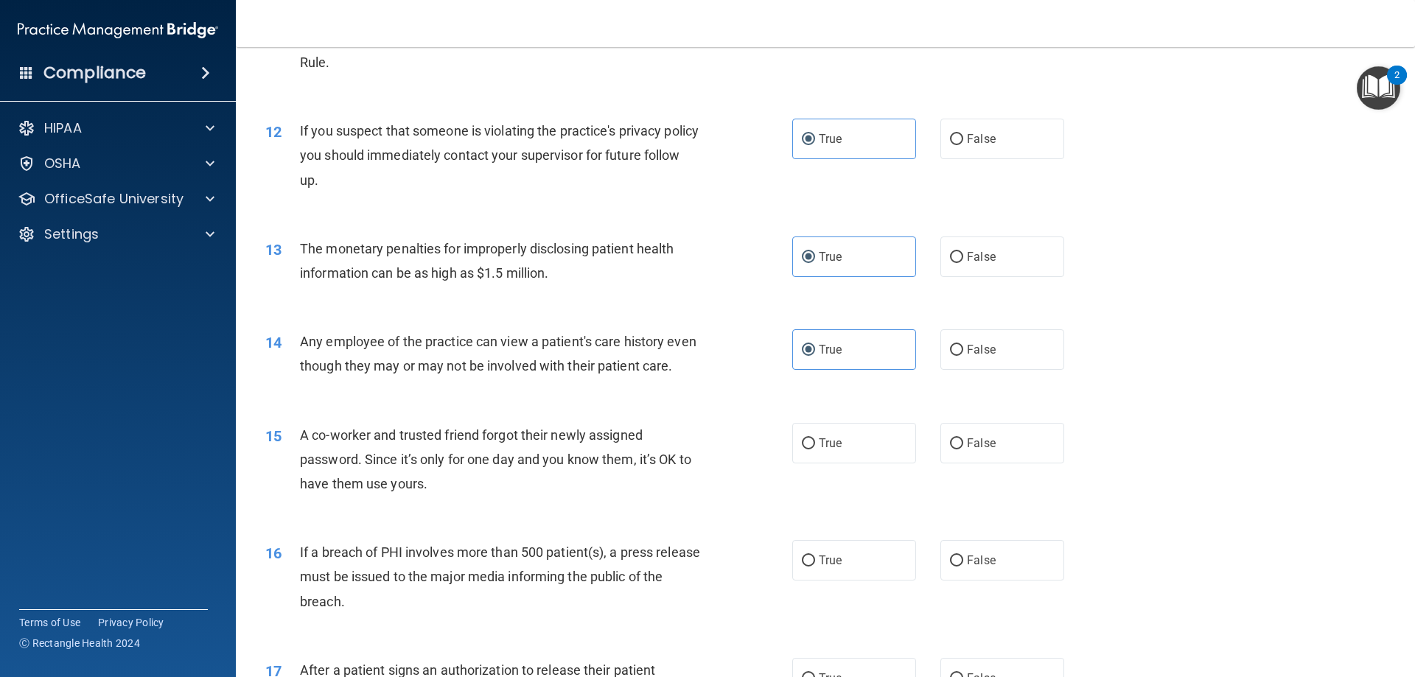
scroll to position [1189, 0]
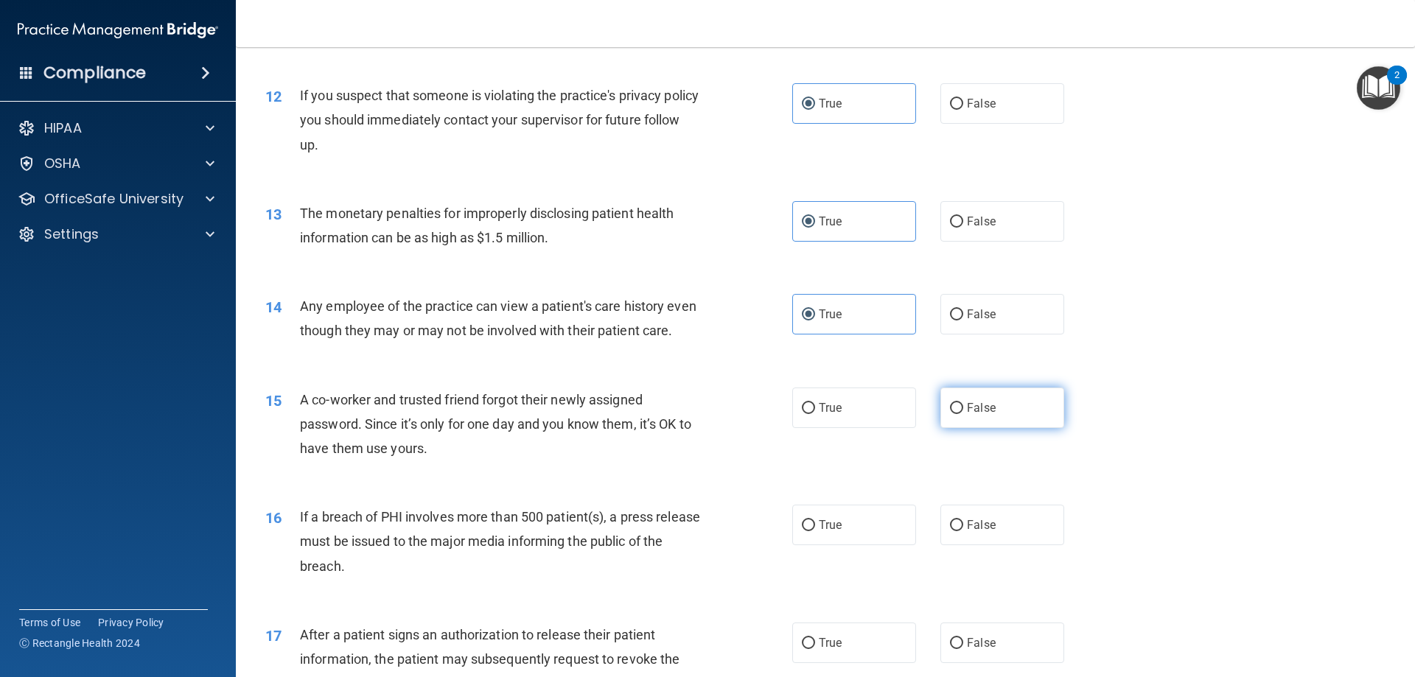
click at [956, 428] on label "False" at bounding box center [1002, 408] width 124 height 41
click at [956, 414] on input "False" at bounding box center [956, 408] width 13 height 11
radio input "true"
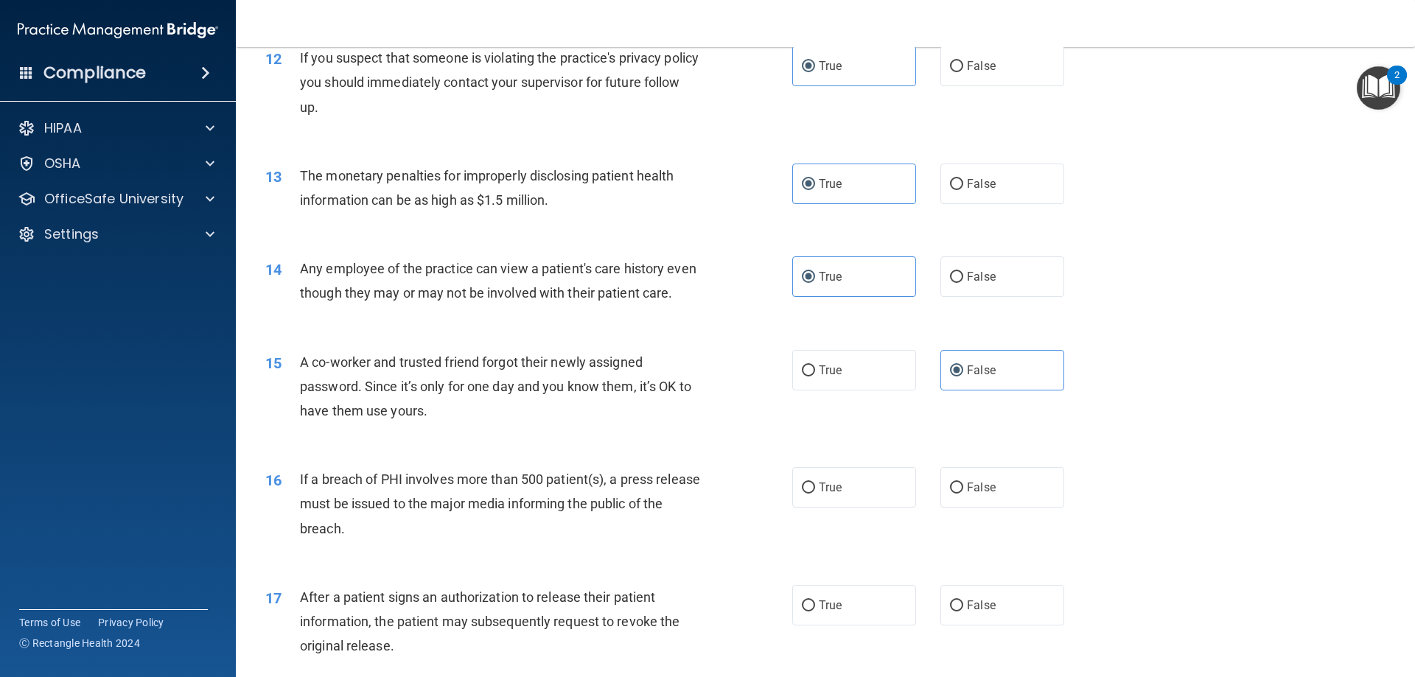
scroll to position [1263, 0]
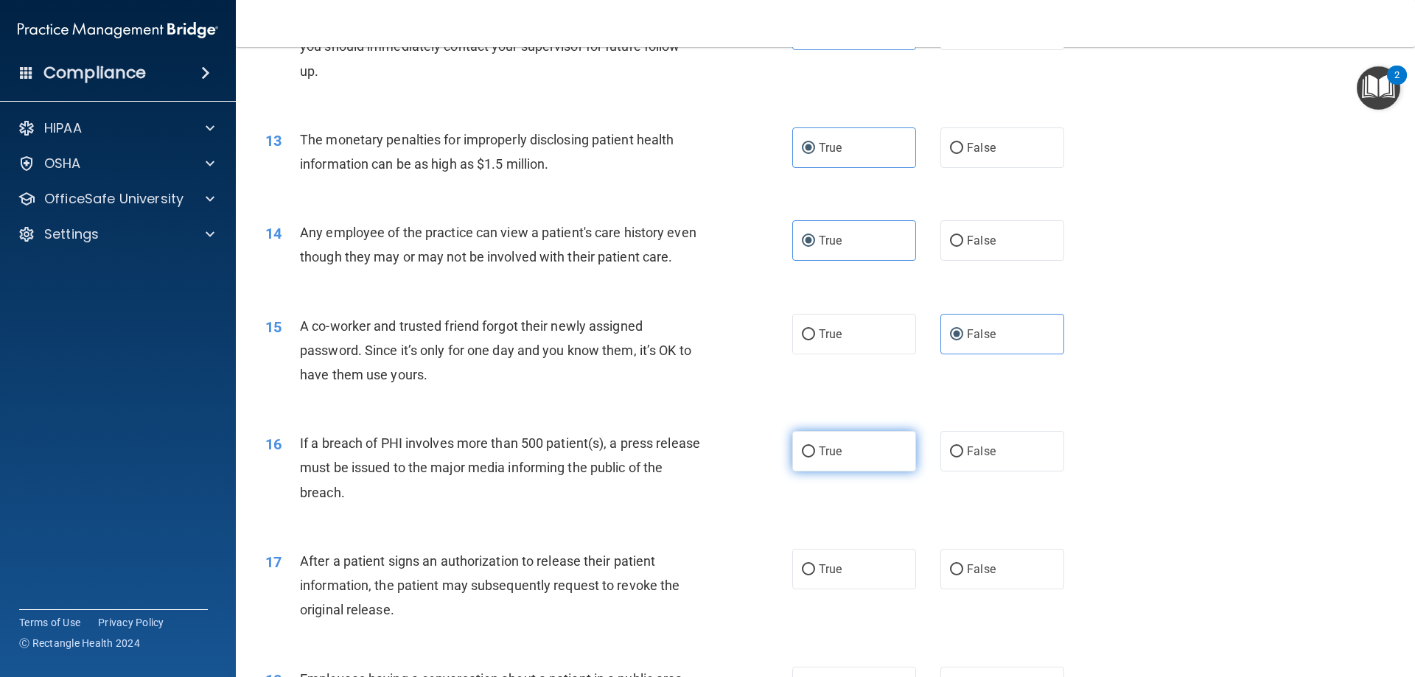
click at [819, 458] on span "True" at bounding box center [830, 451] width 23 height 14
click at [814, 458] on input "True" at bounding box center [808, 452] width 13 height 11
radio input "true"
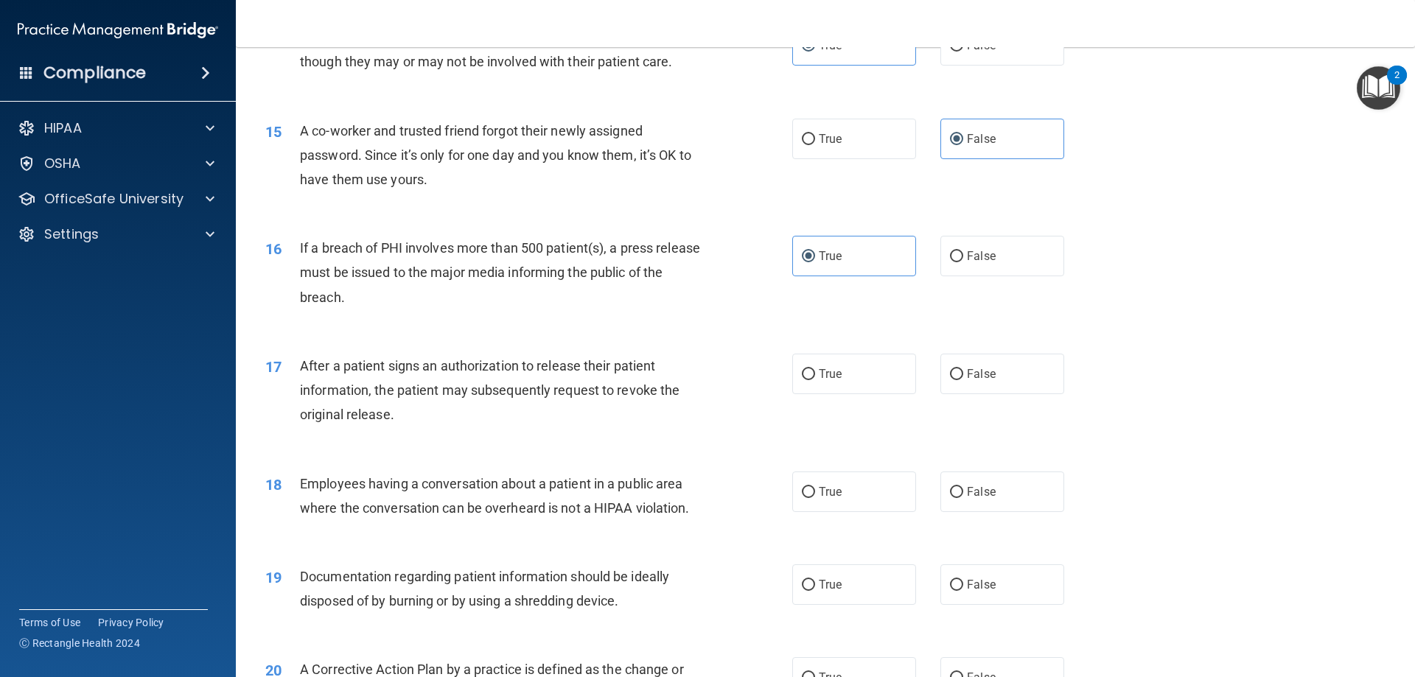
scroll to position [1484, 0]
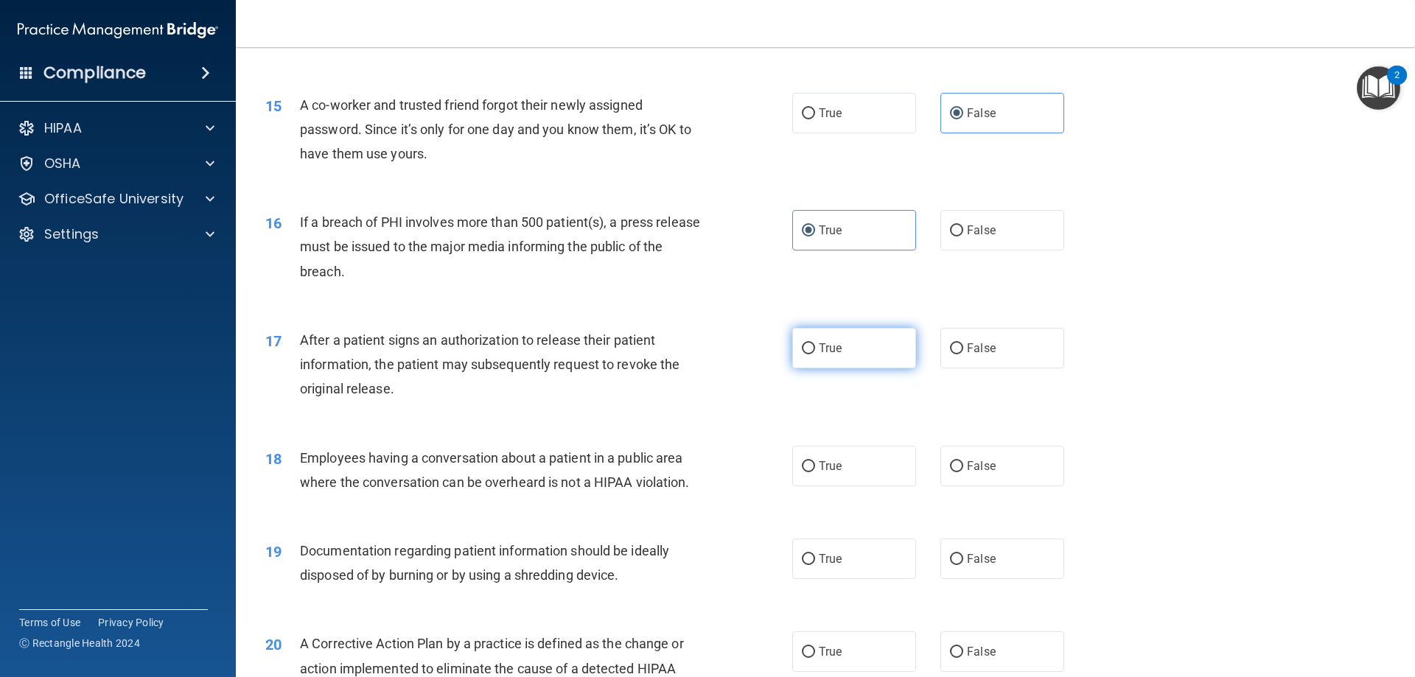
click at [808, 354] on input "True" at bounding box center [808, 348] width 13 height 11
radio input "true"
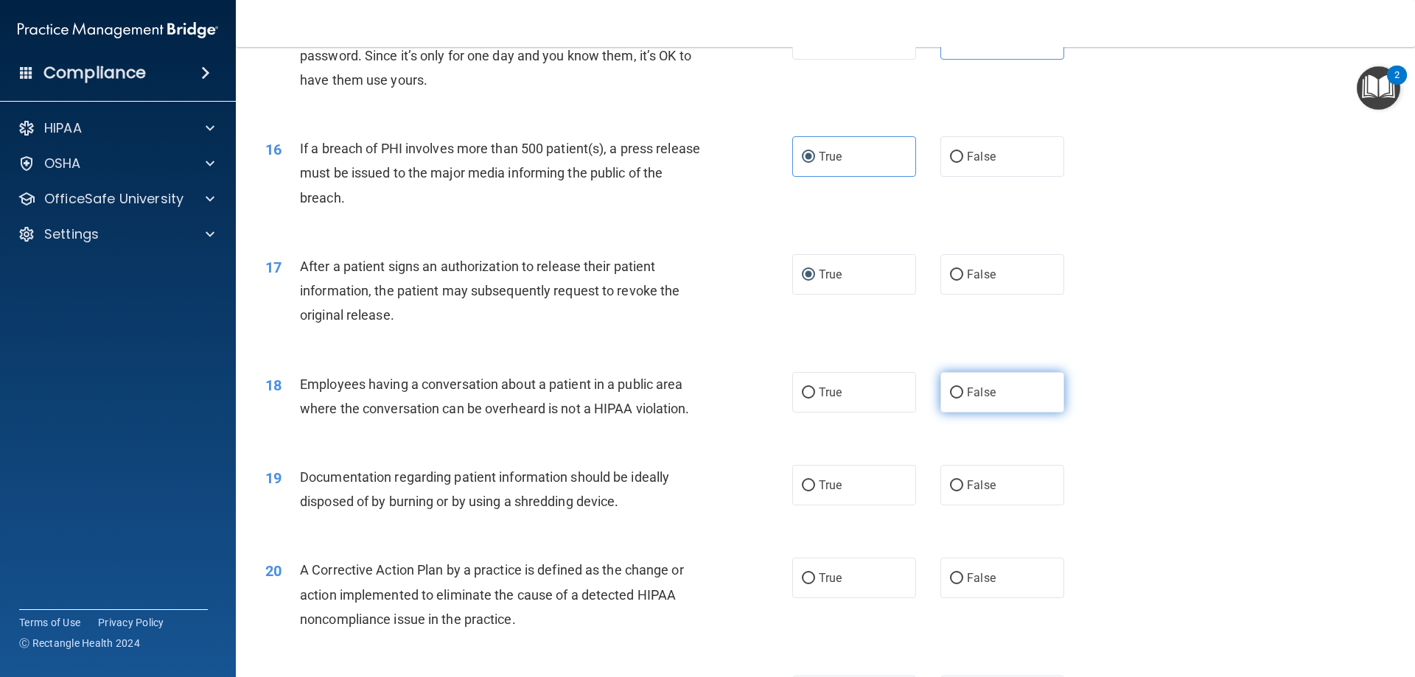
click at [985, 399] on span "False" at bounding box center [981, 392] width 29 height 14
click at [963, 399] on input "False" at bounding box center [956, 393] width 13 height 11
radio input "true"
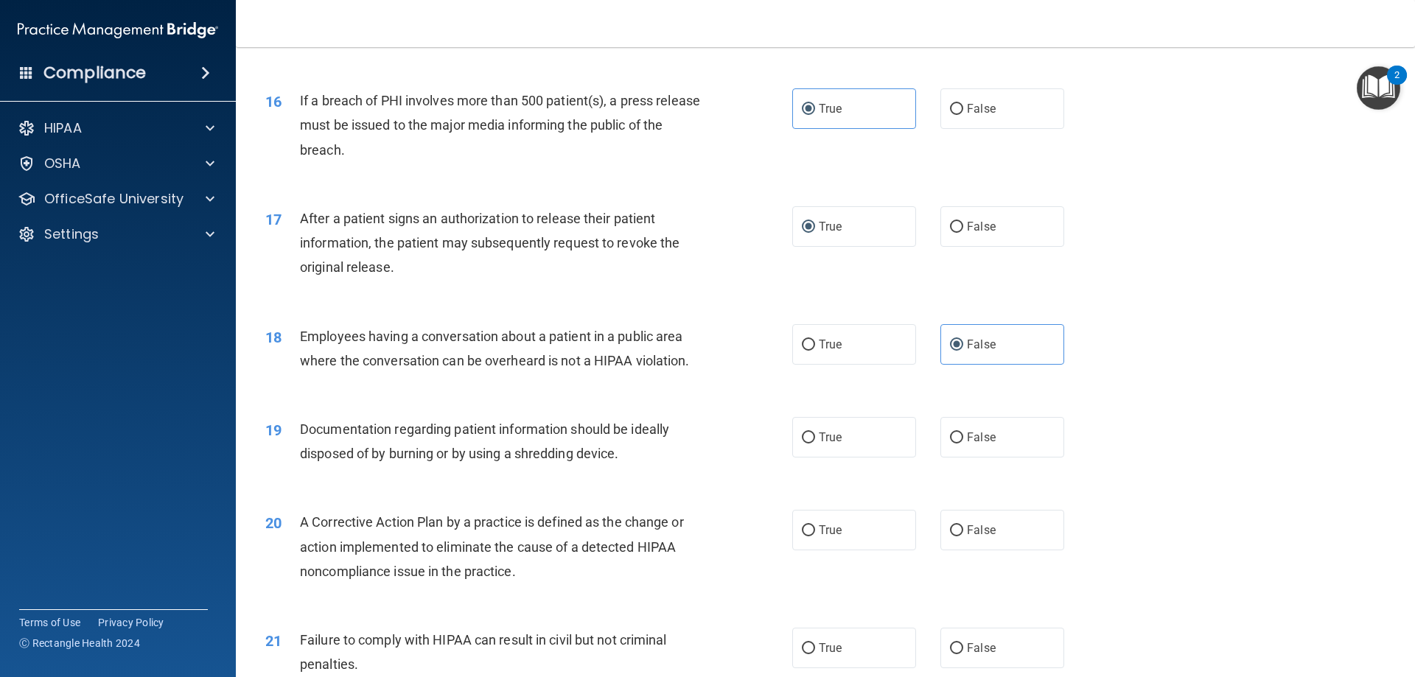
scroll to position [1631, 0]
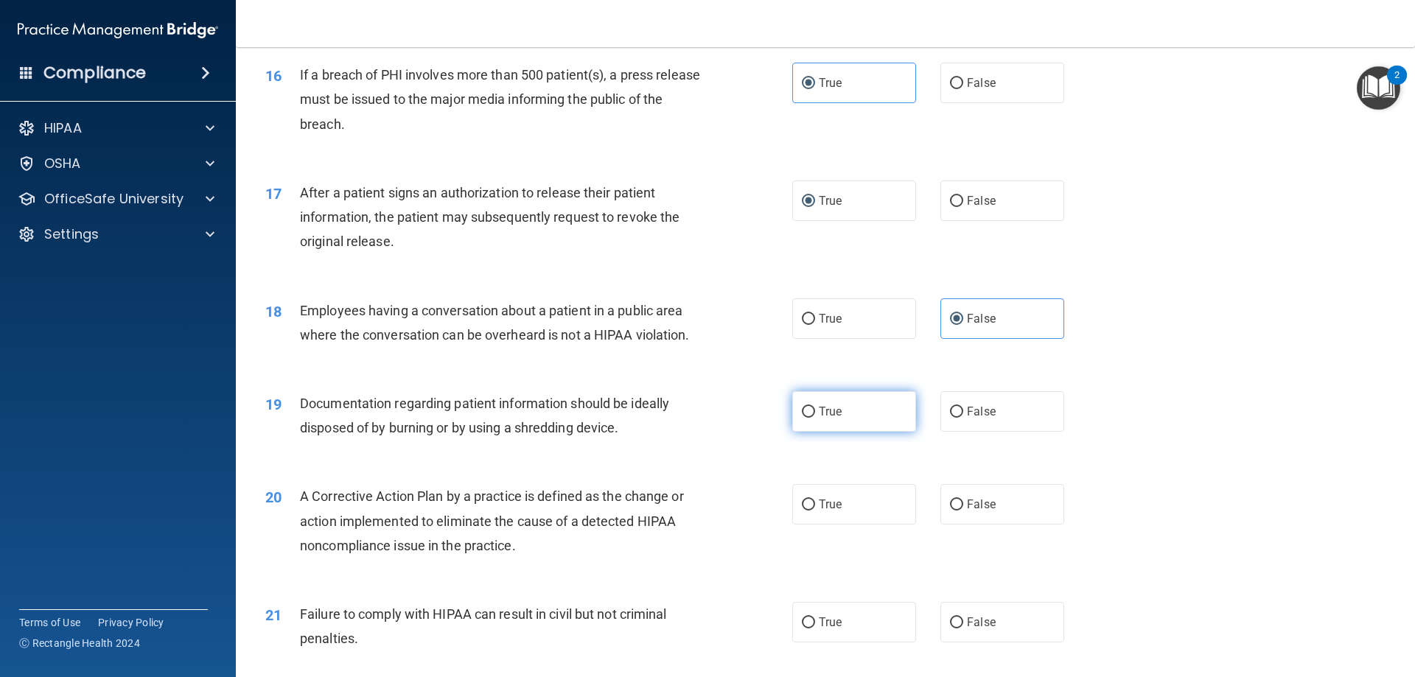
click at [808, 418] on input "True" at bounding box center [808, 412] width 13 height 11
radio input "true"
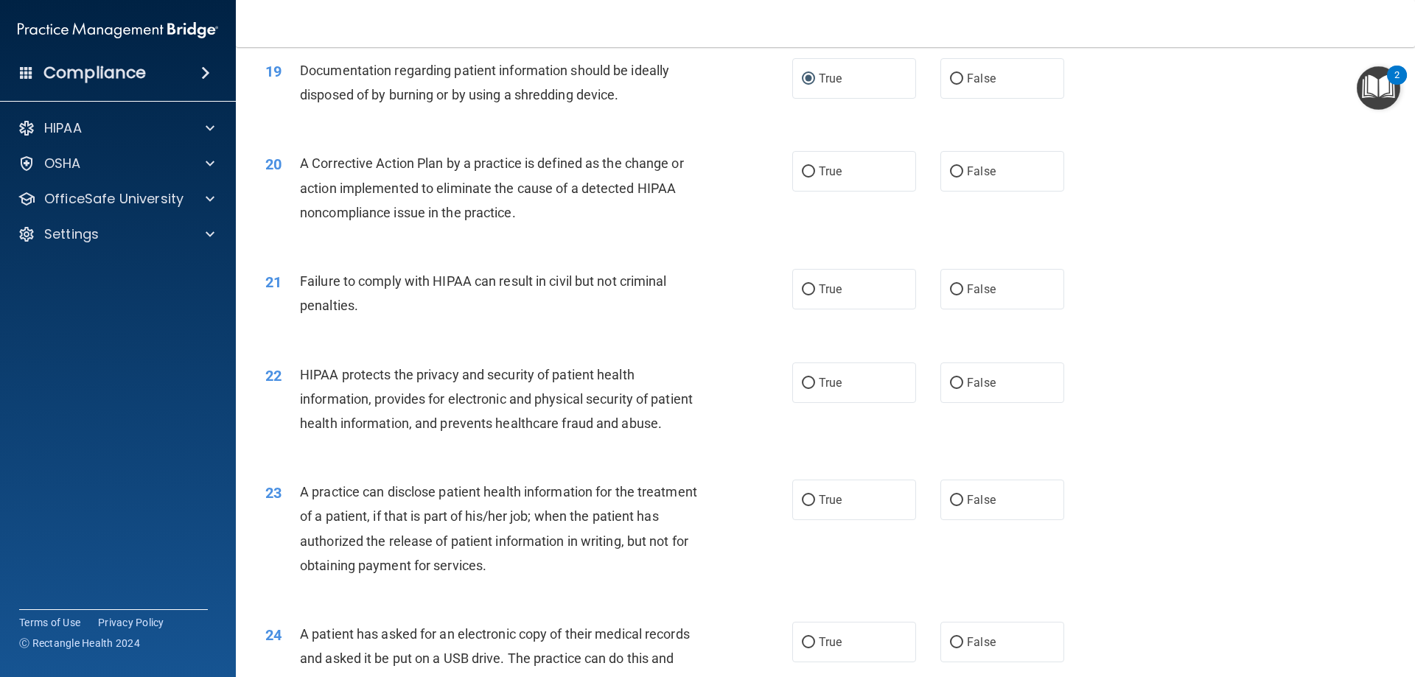
scroll to position [2000, 0]
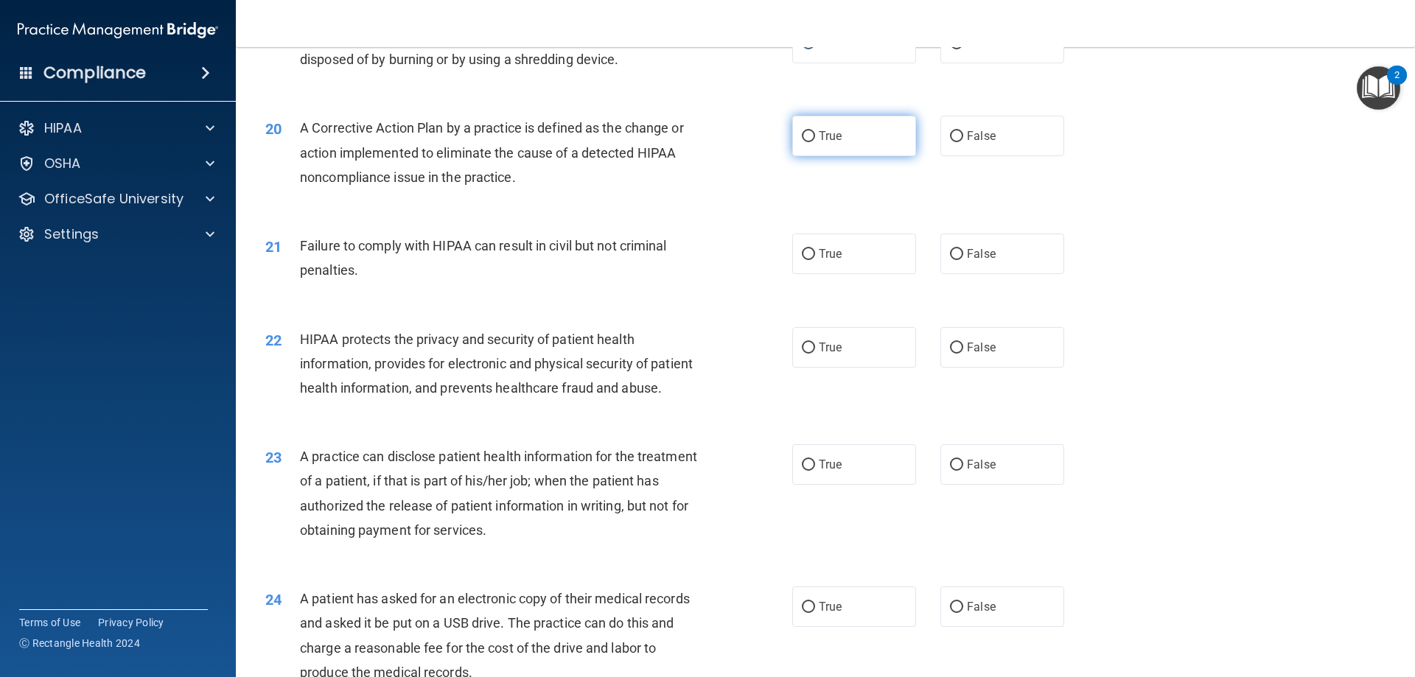
click at [839, 155] on label "True" at bounding box center [854, 136] width 124 height 41
click at [815, 142] on input "True" at bounding box center [808, 136] width 13 height 11
radio input "true"
click at [823, 261] on span "True" at bounding box center [830, 254] width 23 height 14
click at [815, 260] on input "True" at bounding box center [808, 254] width 13 height 11
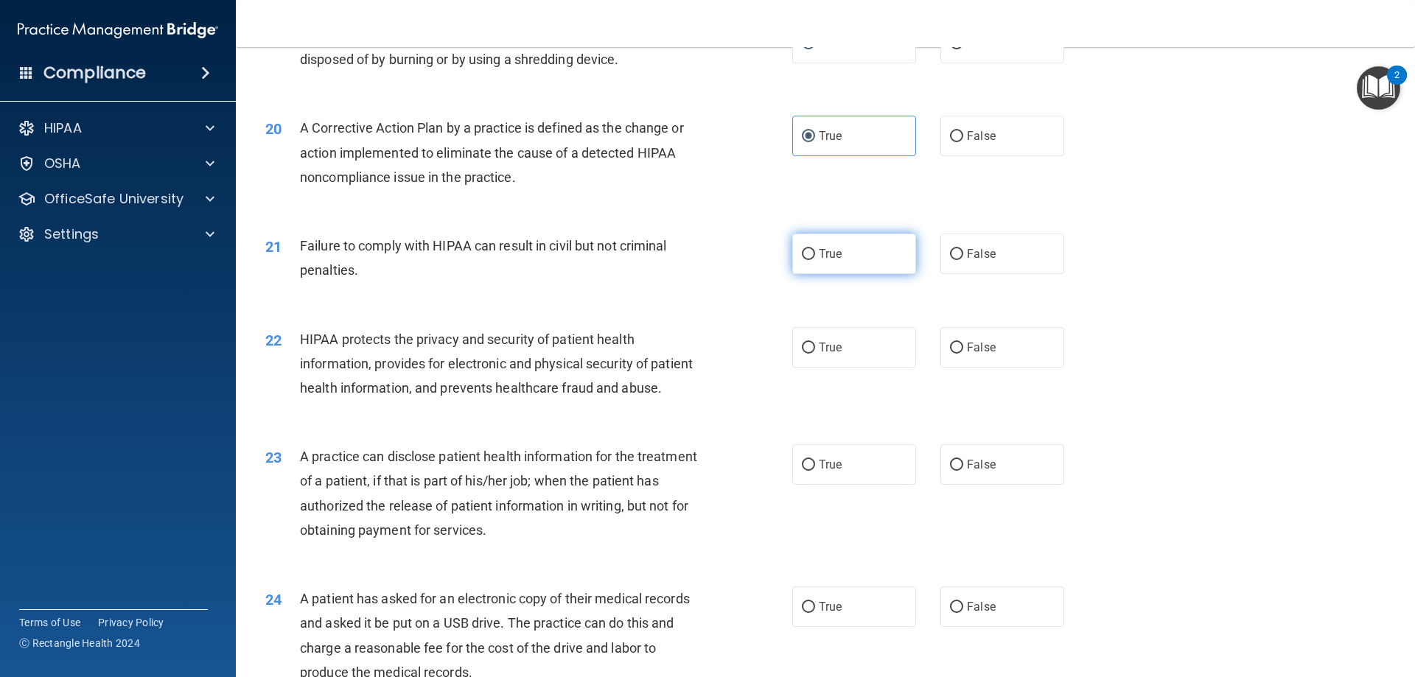
radio input "true"
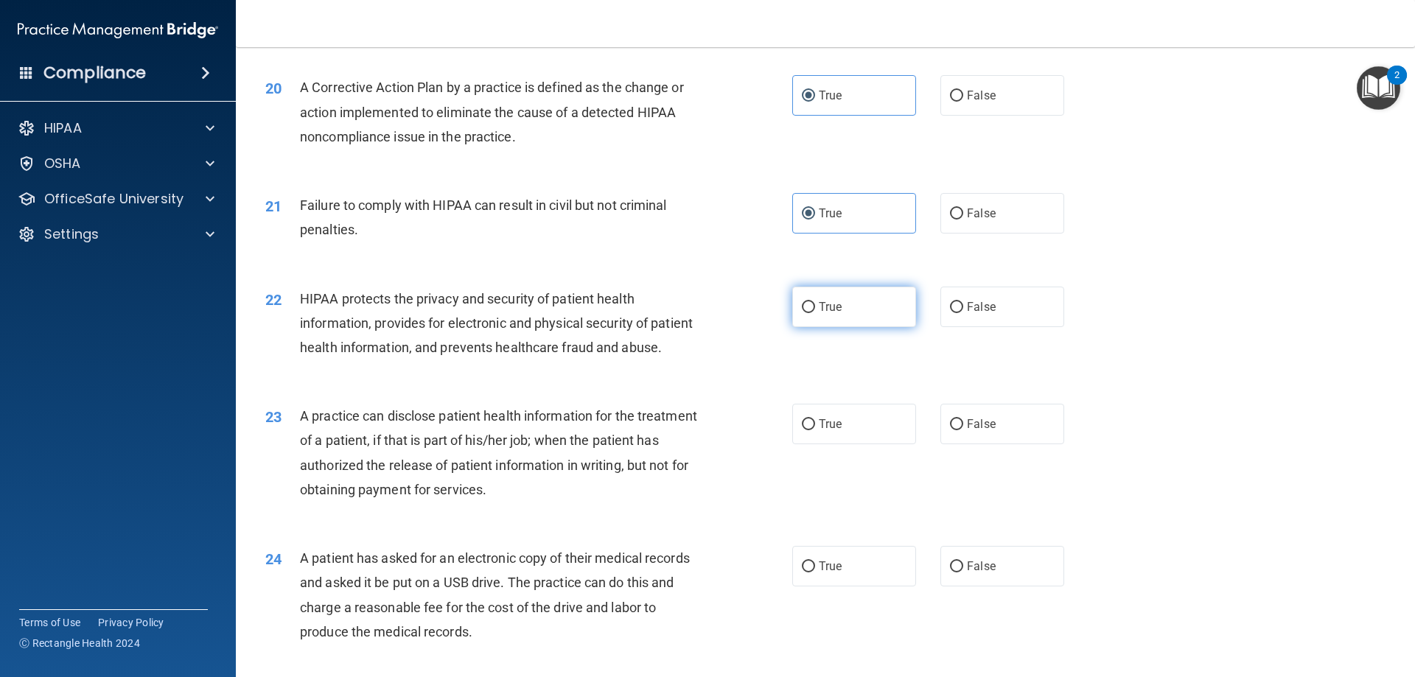
scroll to position [2074, 0]
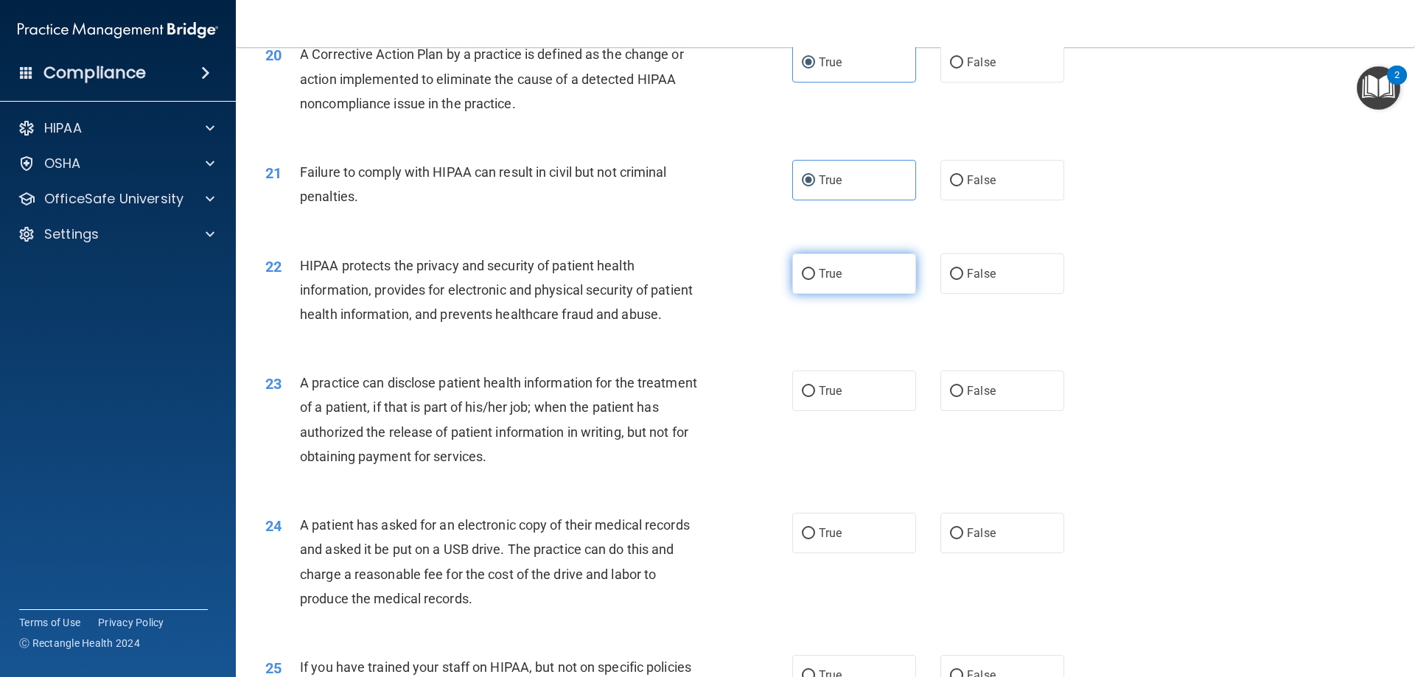
click at [842, 286] on label "True" at bounding box center [854, 273] width 124 height 41
click at [815, 280] on input "True" at bounding box center [808, 274] width 13 height 11
radio input "true"
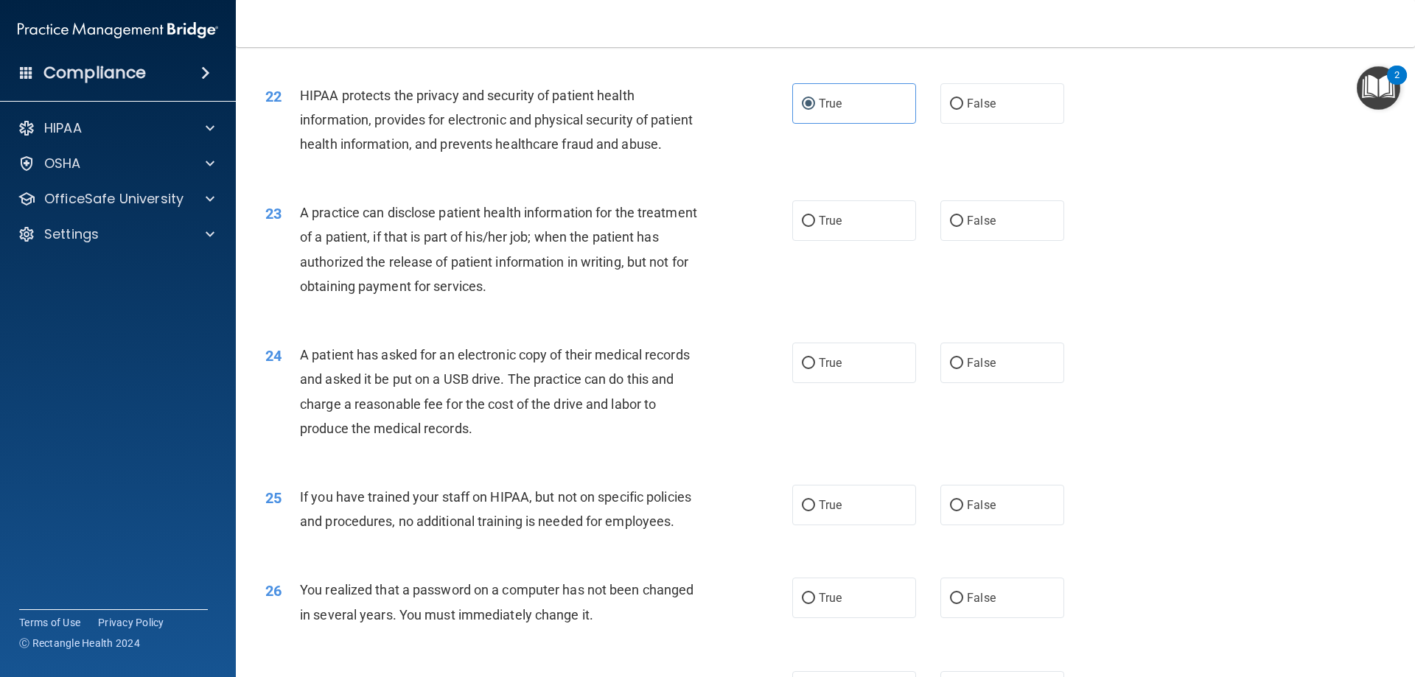
scroll to position [2295, 0]
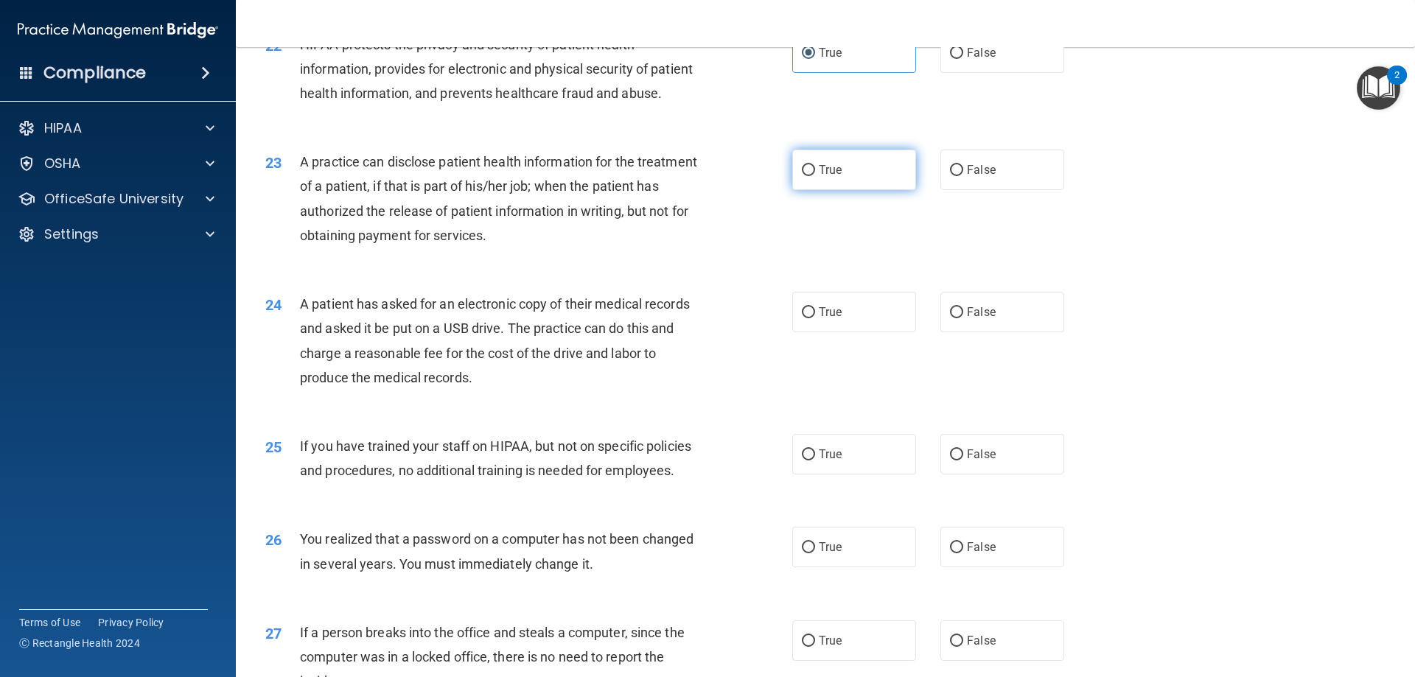
click at [847, 190] on label "True" at bounding box center [854, 170] width 124 height 41
click at [815, 176] on input "True" at bounding box center [808, 170] width 13 height 11
radio input "true"
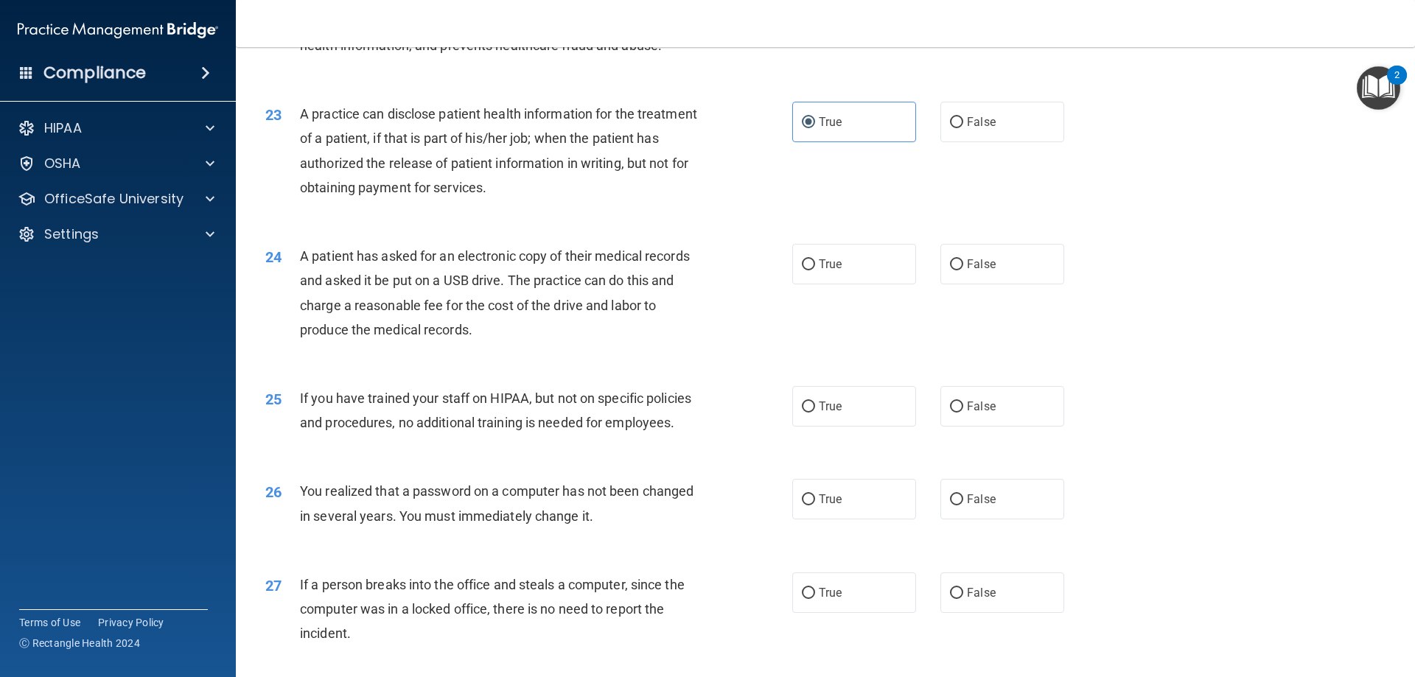
scroll to position [2368, 0]
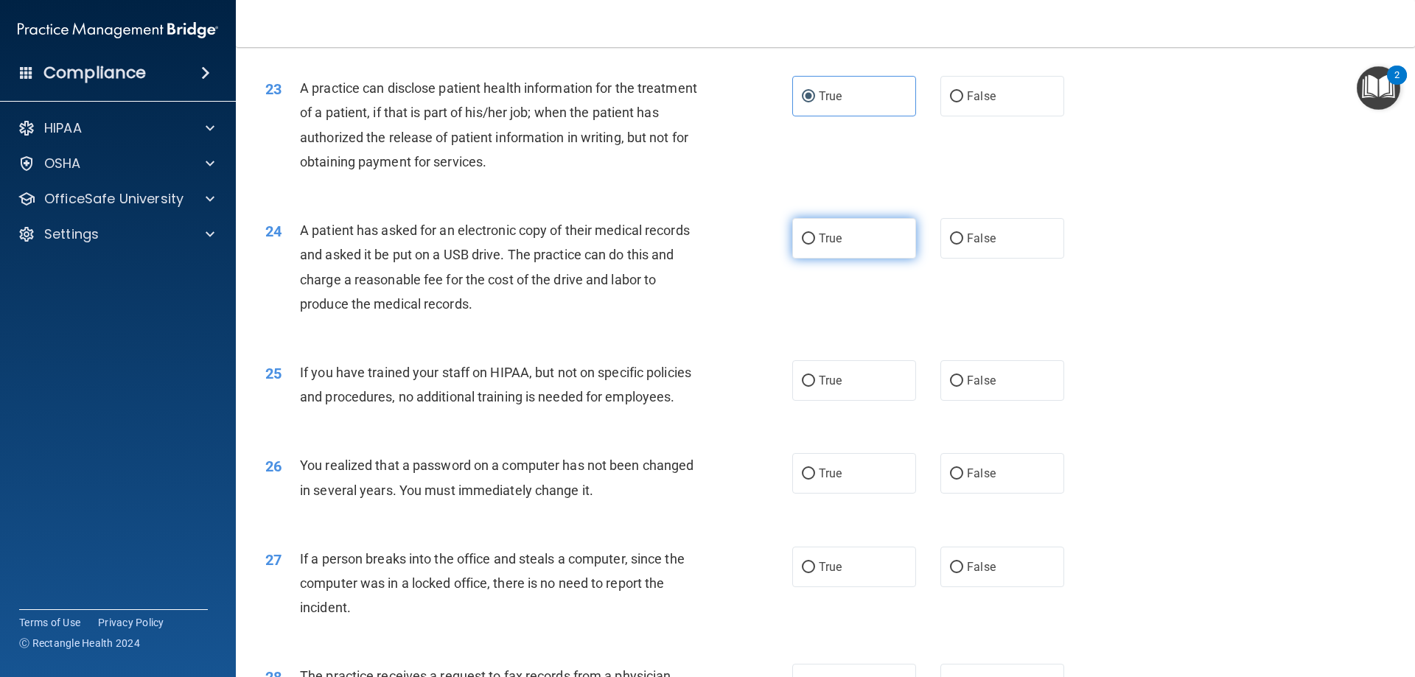
click at [805, 245] on input "True" at bounding box center [808, 239] width 13 height 11
radio input "true"
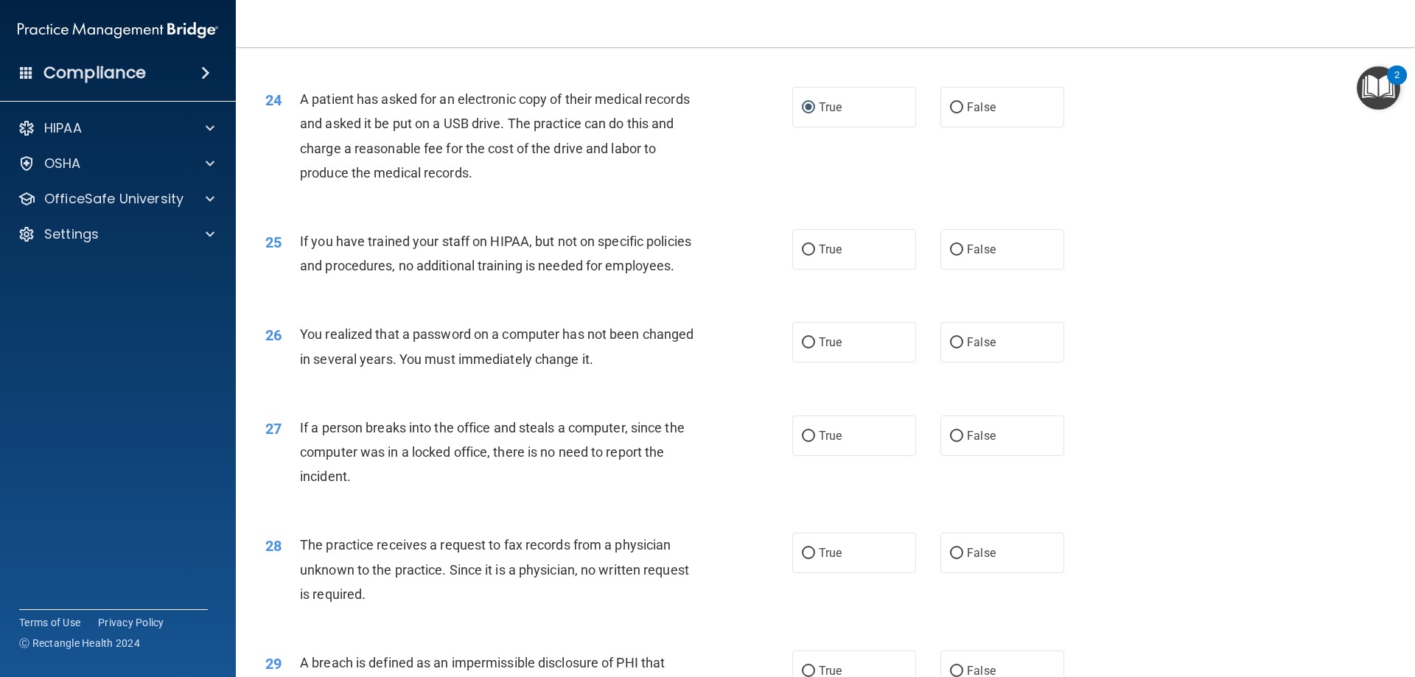
scroll to position [2516, 0]
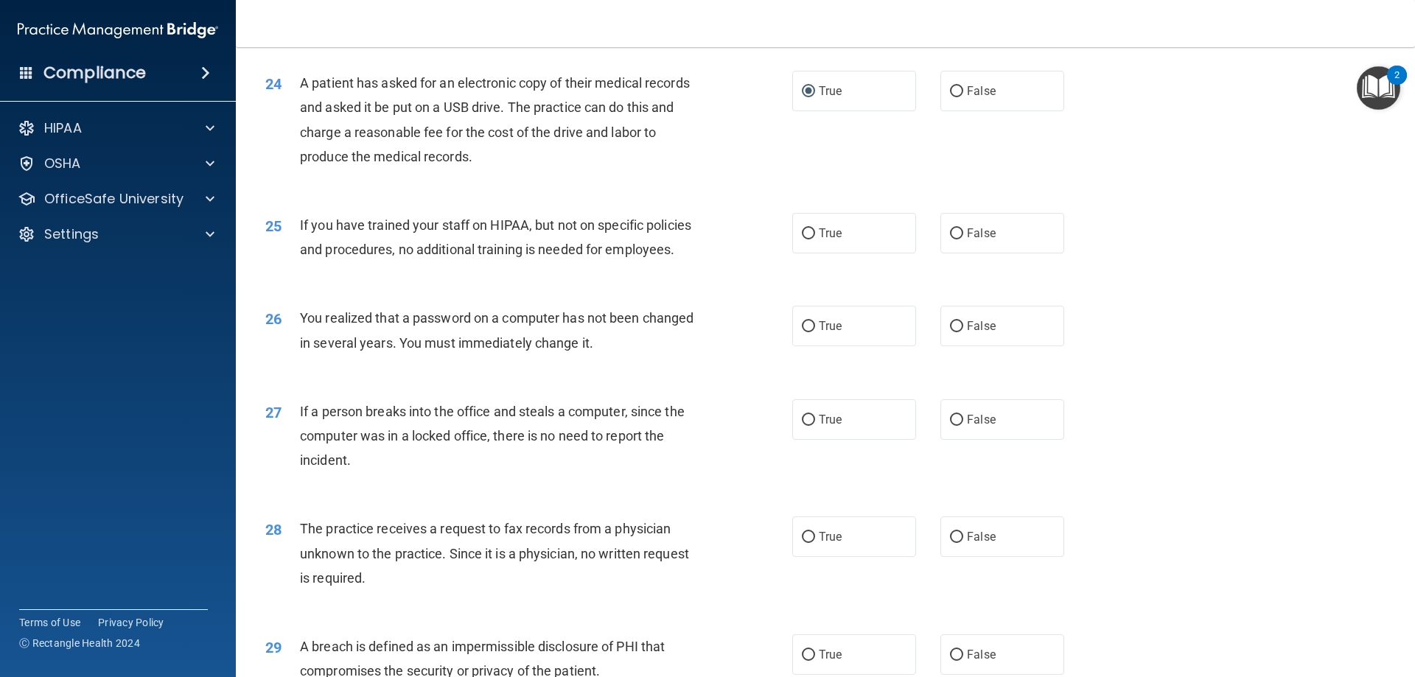
click at [931, 253] on div "True False" at bounding box center [940, 233] width 297 height 41
click at [950, 239] on input "False" at bounding box center [956, 233] width 13 height 11
radio input "true"
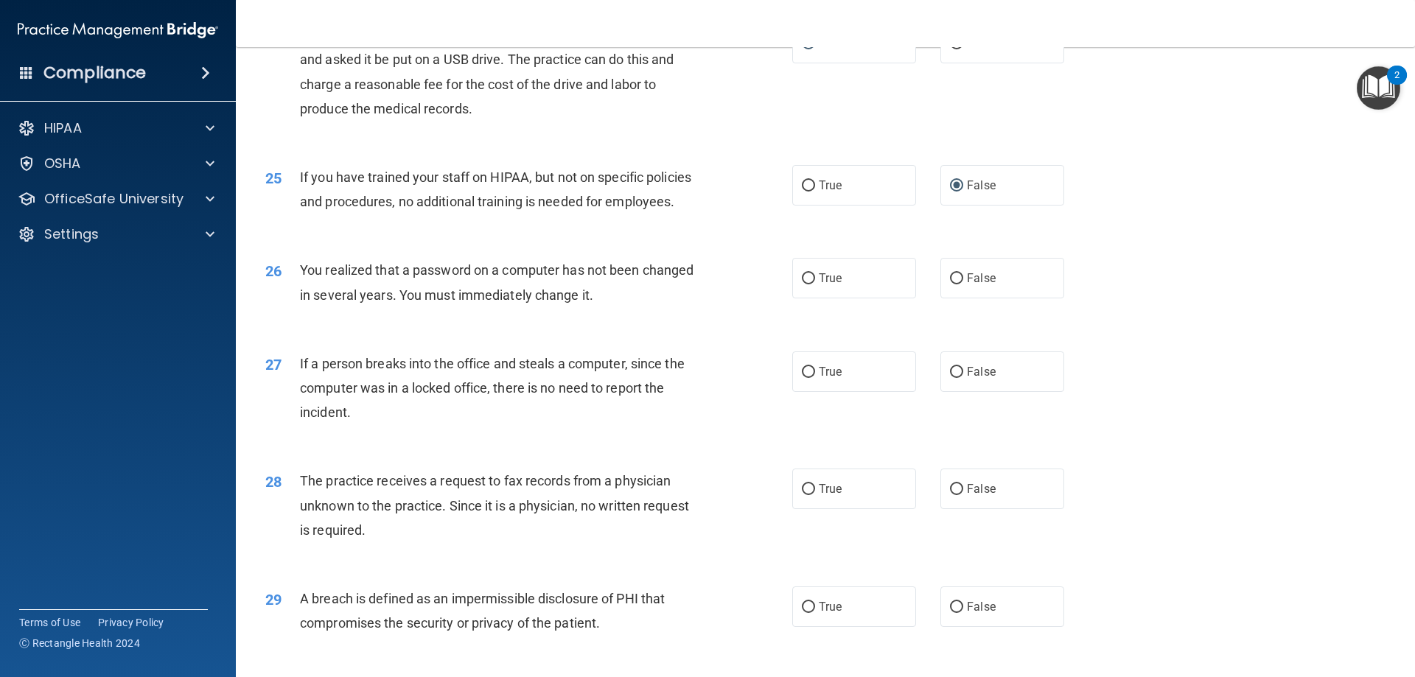
scroll to position [2589, 0]
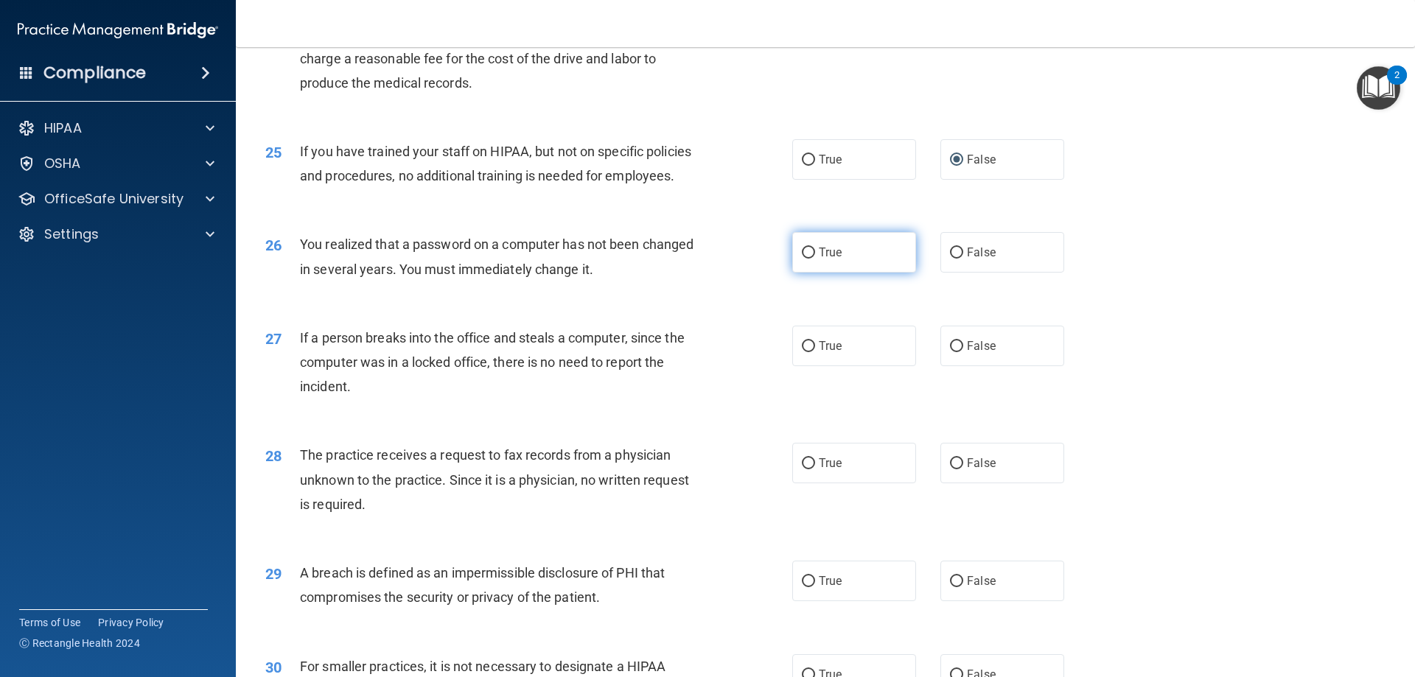
click at [819, 259] on span "True" at bounding box center [830, 252] width 23 height 14
click at [815, 259] on input "True" at bounding box center [808, 253] width 13 height 11
radio input "true"
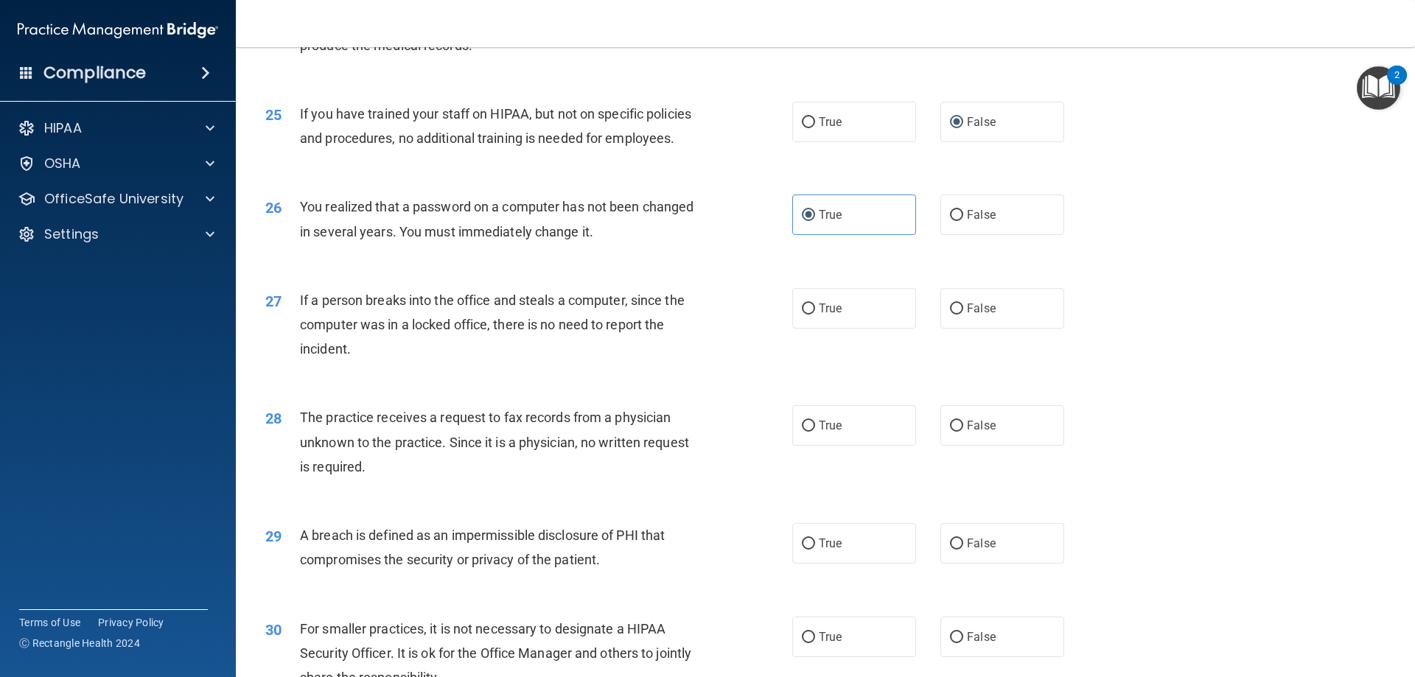
scroll to position [2663, 0]
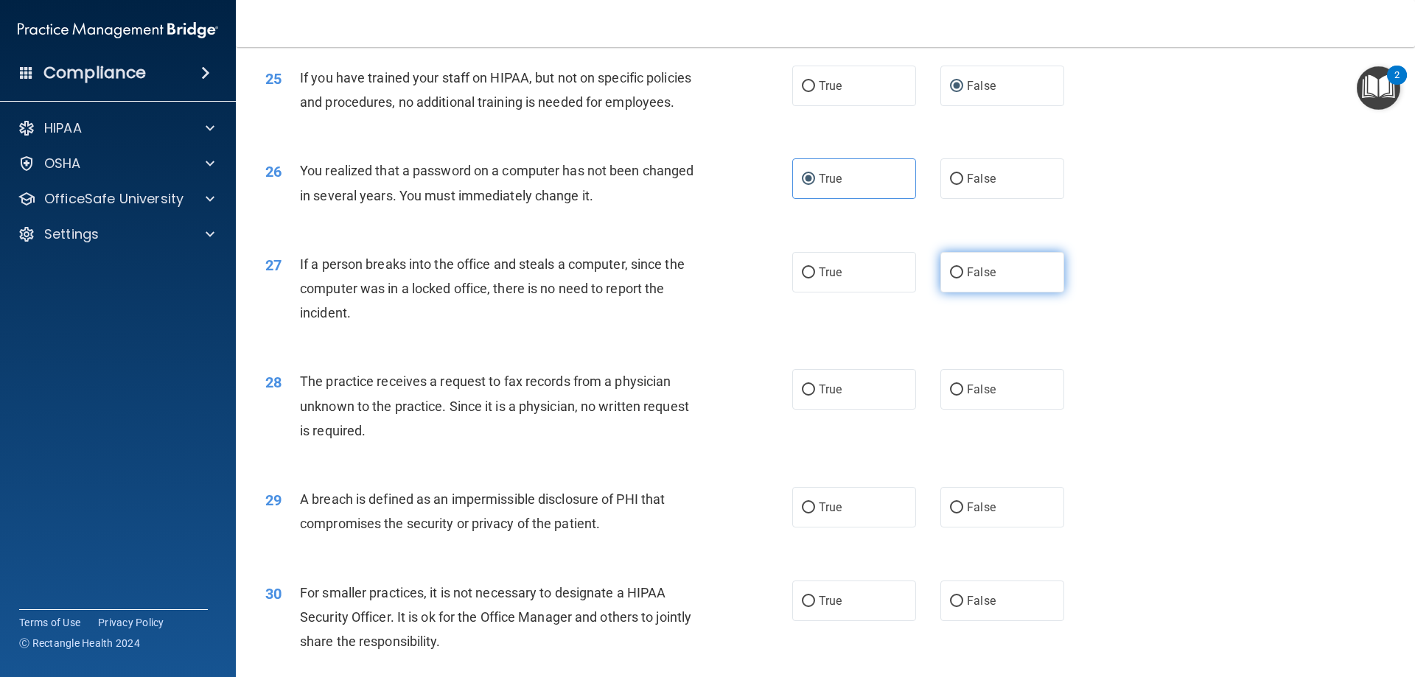
click at [950, 279] on input "False" at bounding box center [956, 272] width 13 height 11
radio input "true"
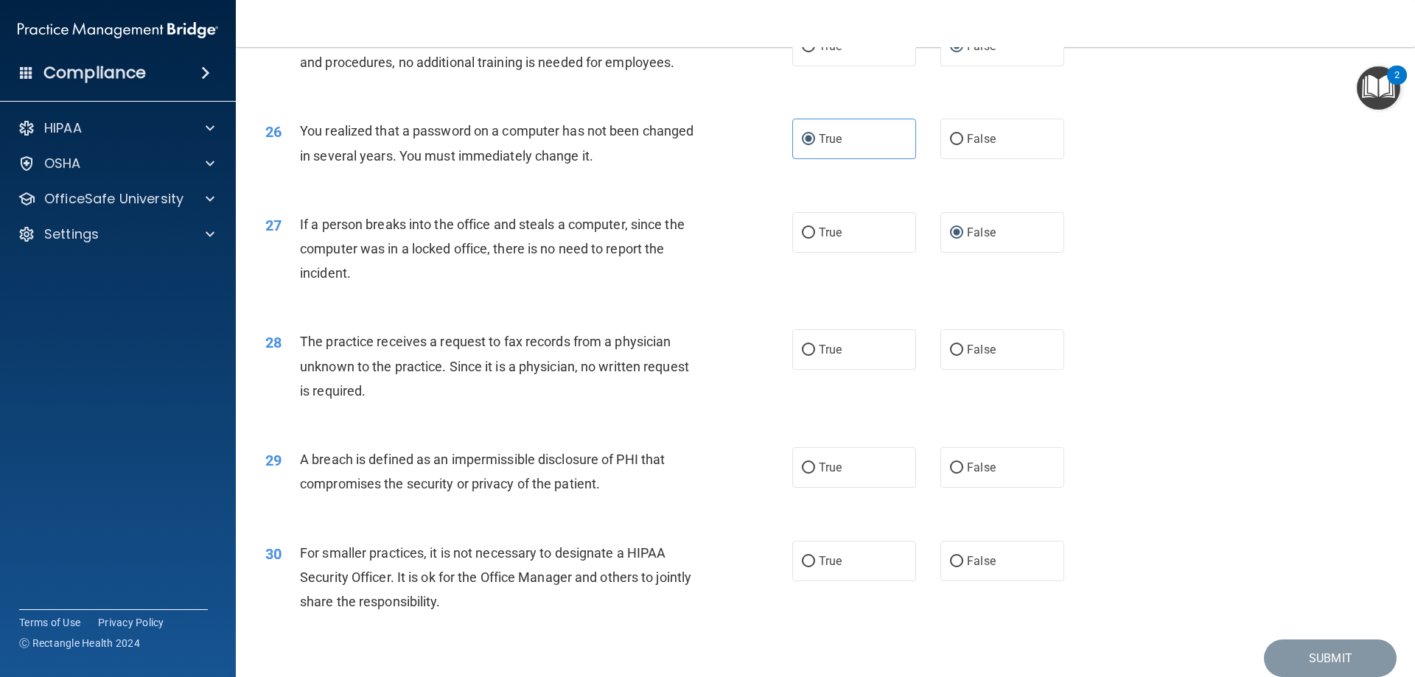
scroll to position [2737, 0]
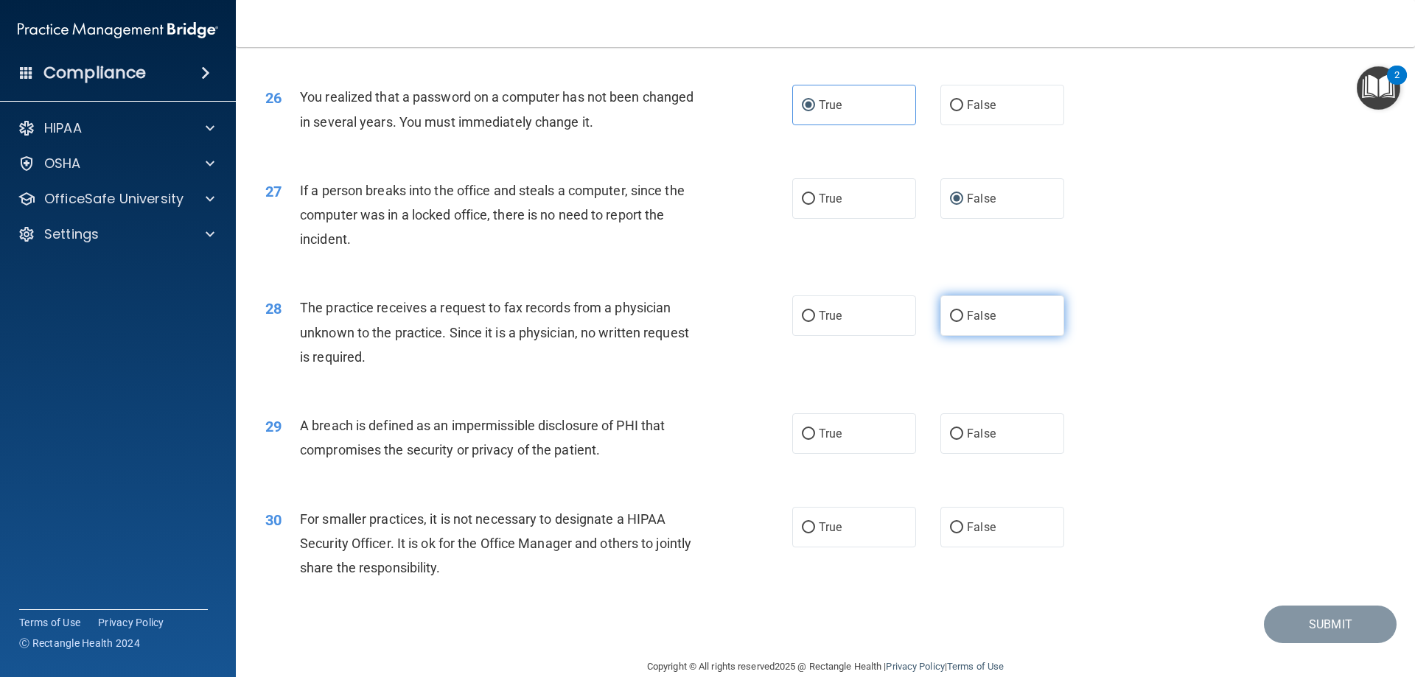
click at [988, 336] on label "False" at bounding box center [1002, 315] width 124 height 41
click at [963, 322] on input "False" at bounding box center [956, 316] width 13 height 11
radio input "true"
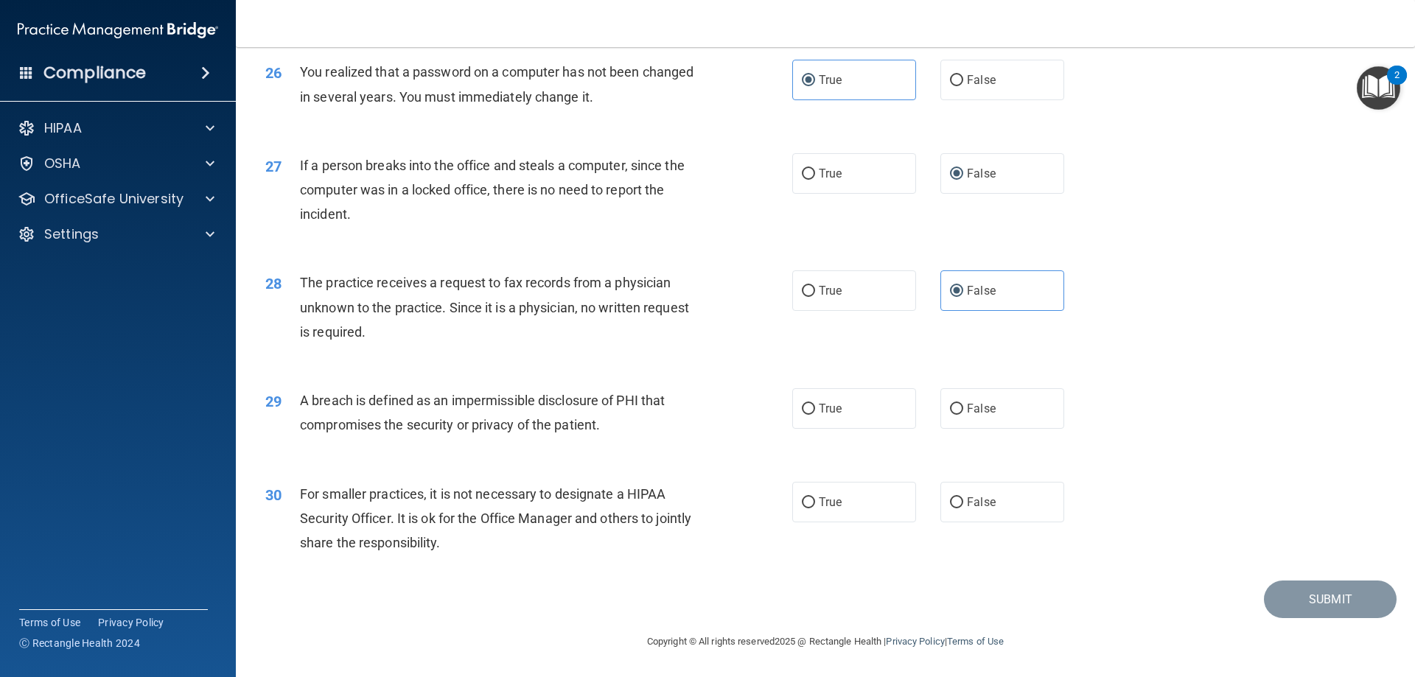
scroll to position [2810, 0]
click at [802, 414] on input "True" at bounding box center [808, 409] width 13 height 11
radio input "true"
click at [968, 501] on span "False" at bounding box center [981, 502] width 29 height 14
click at [963, 501] on input "False" at bounding box center [956, 502] width 13 height 11
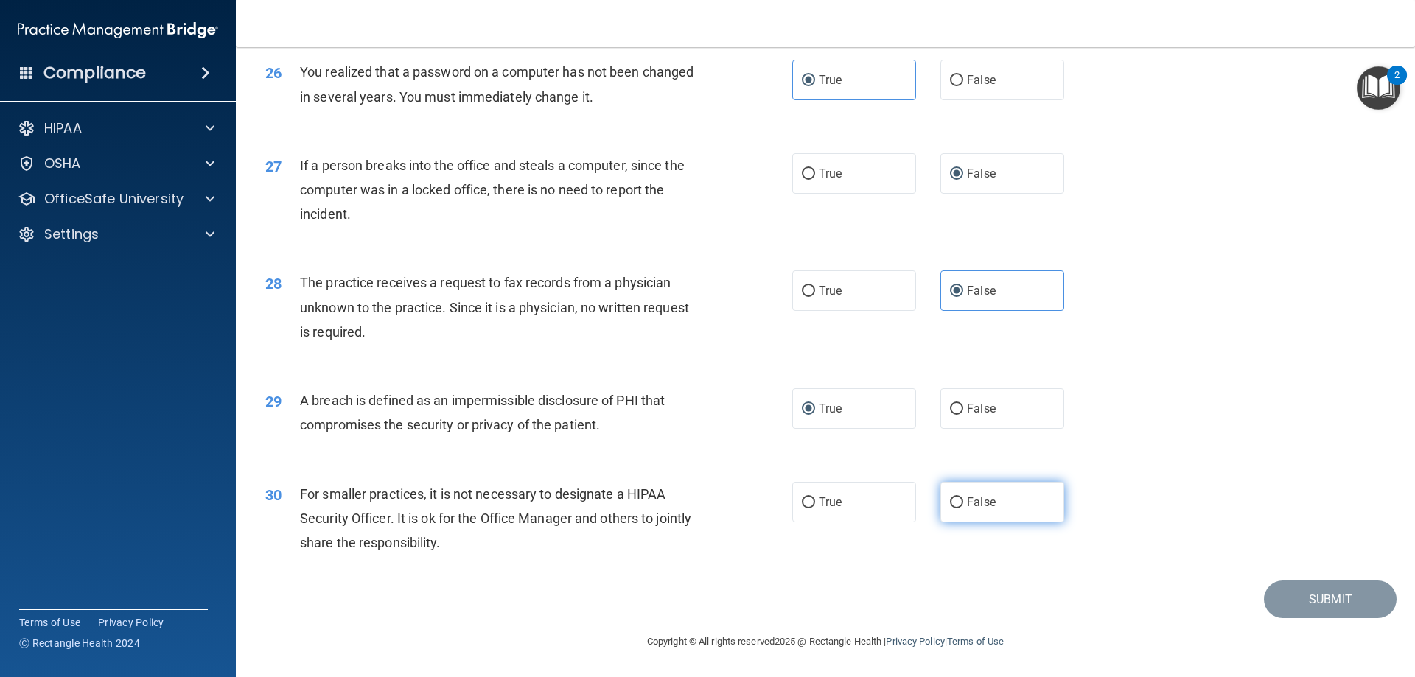
radio input "true"
click at [1287, 596] on button "Submit" at bounding box center [1330, 600] width 133 height 38
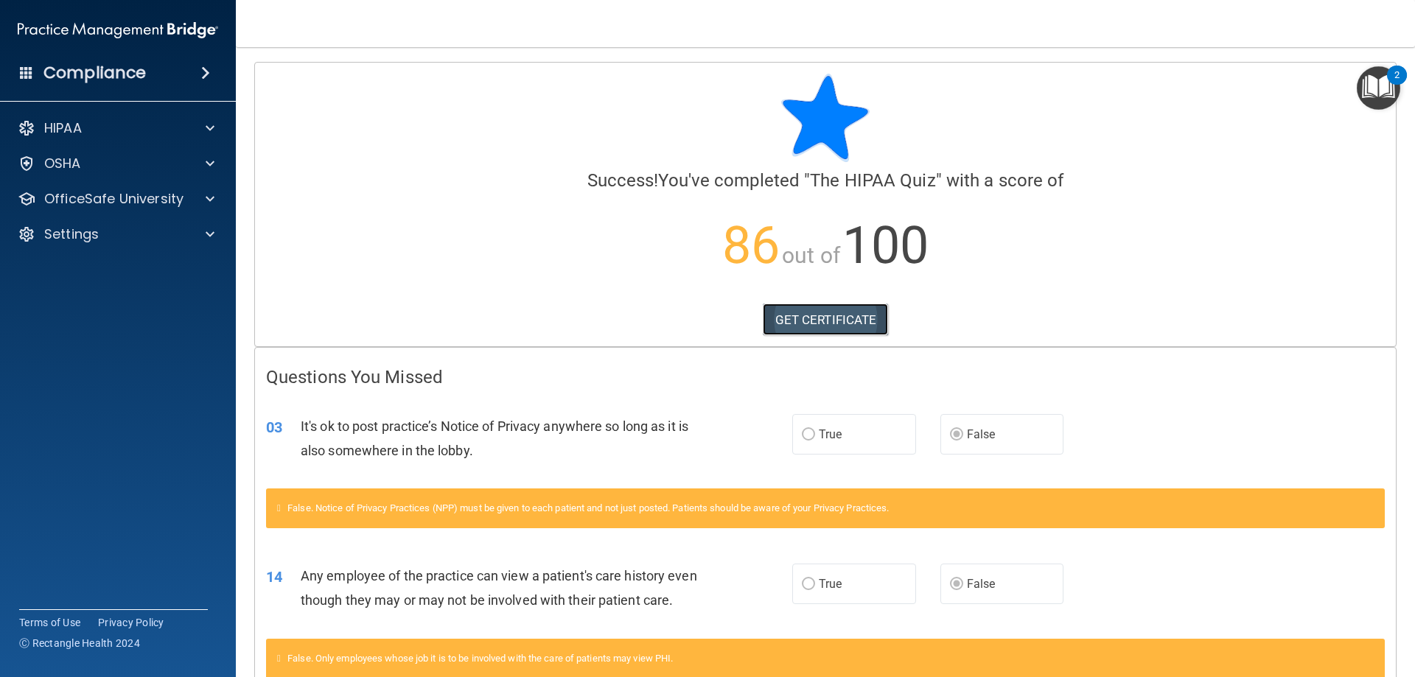
click at [811, 324] on link "GET CERTIFICATE" at bounding box center [826, 320] width 126 height 32
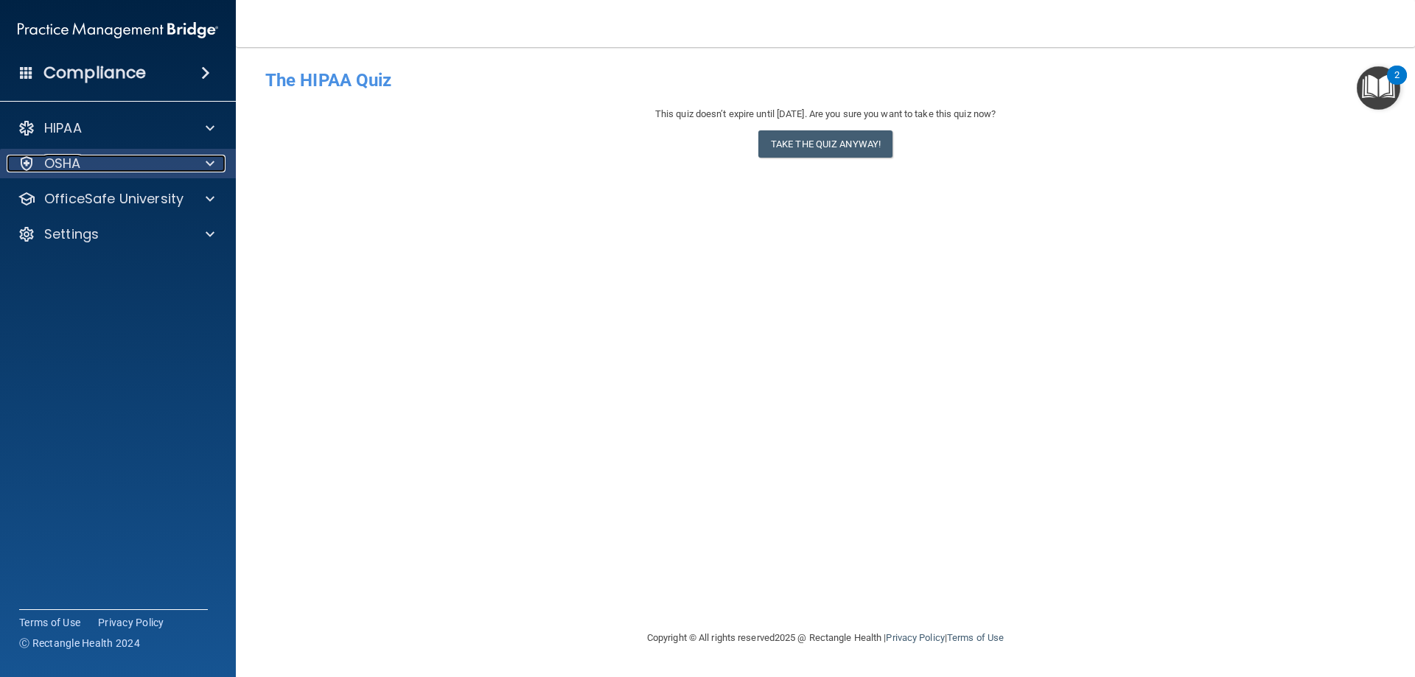
click at [211, 162] on span at bounding box center [210, 164] width 9 height 18
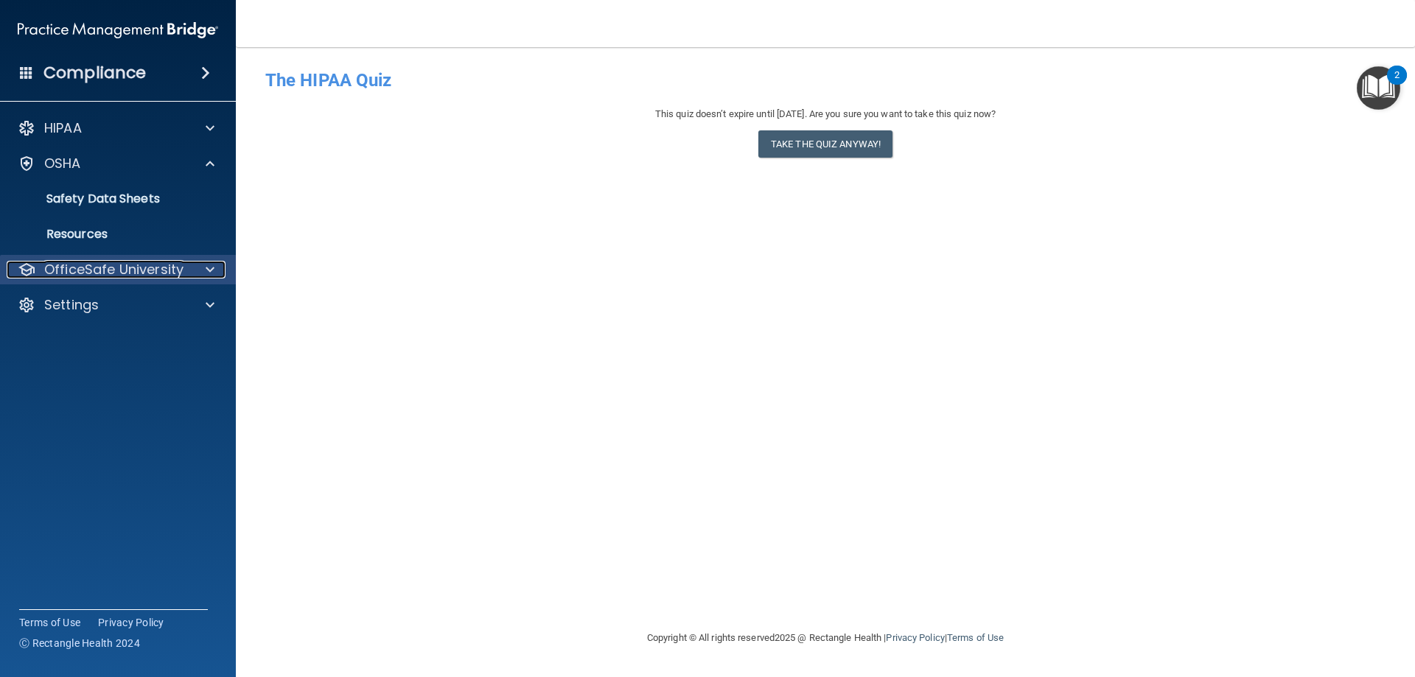
click at [212, 270] on span at bounding box center [210, 270] width 9 height 18
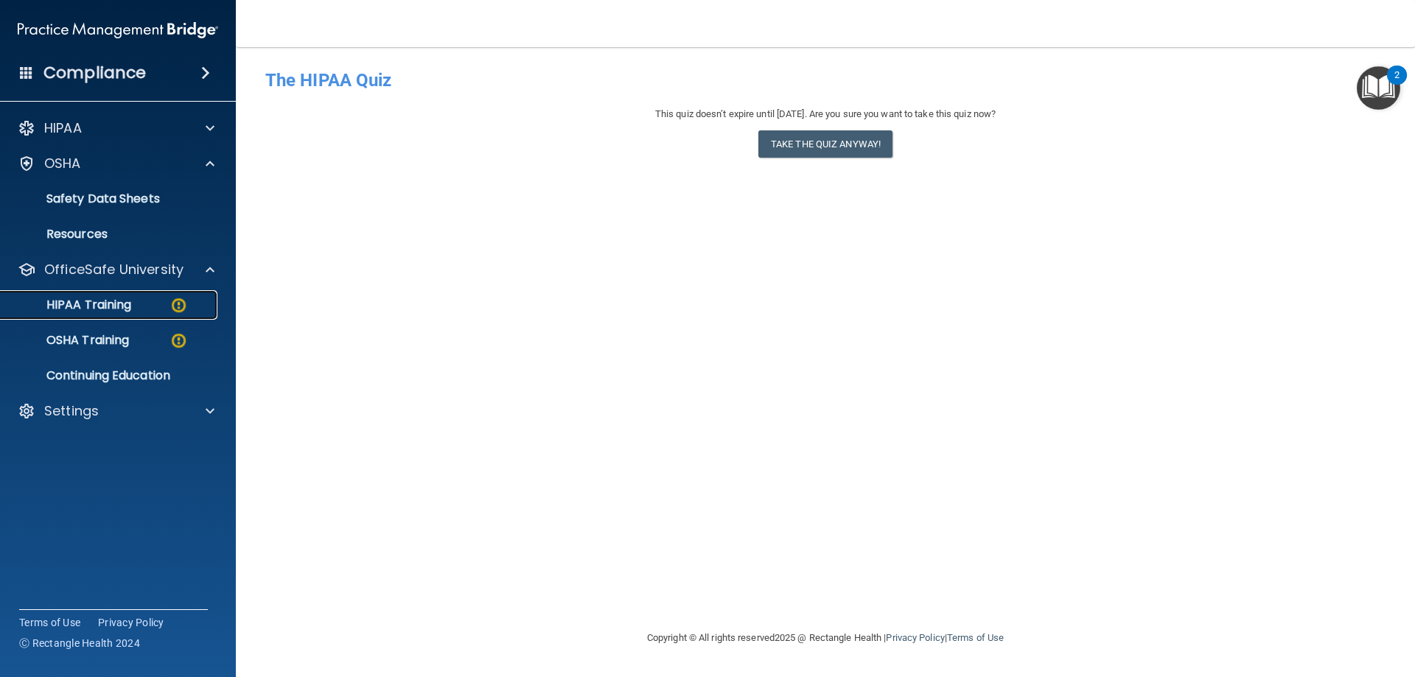
click at [123, 307] on p "HIPAA Training" at bounding box center [71, 305] width 122 height 15
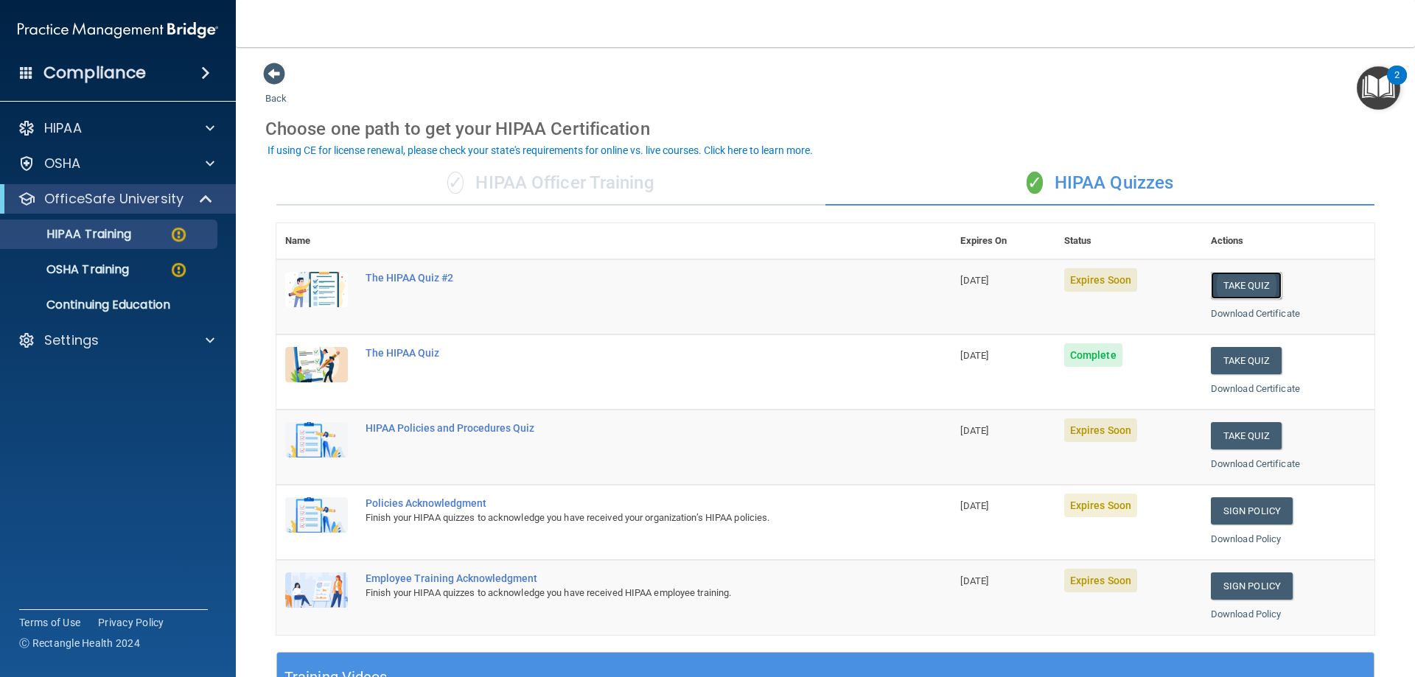
click at [1242, 286] on button "Take Quiz" at bounding box center [1246, 285] width 71 height 27
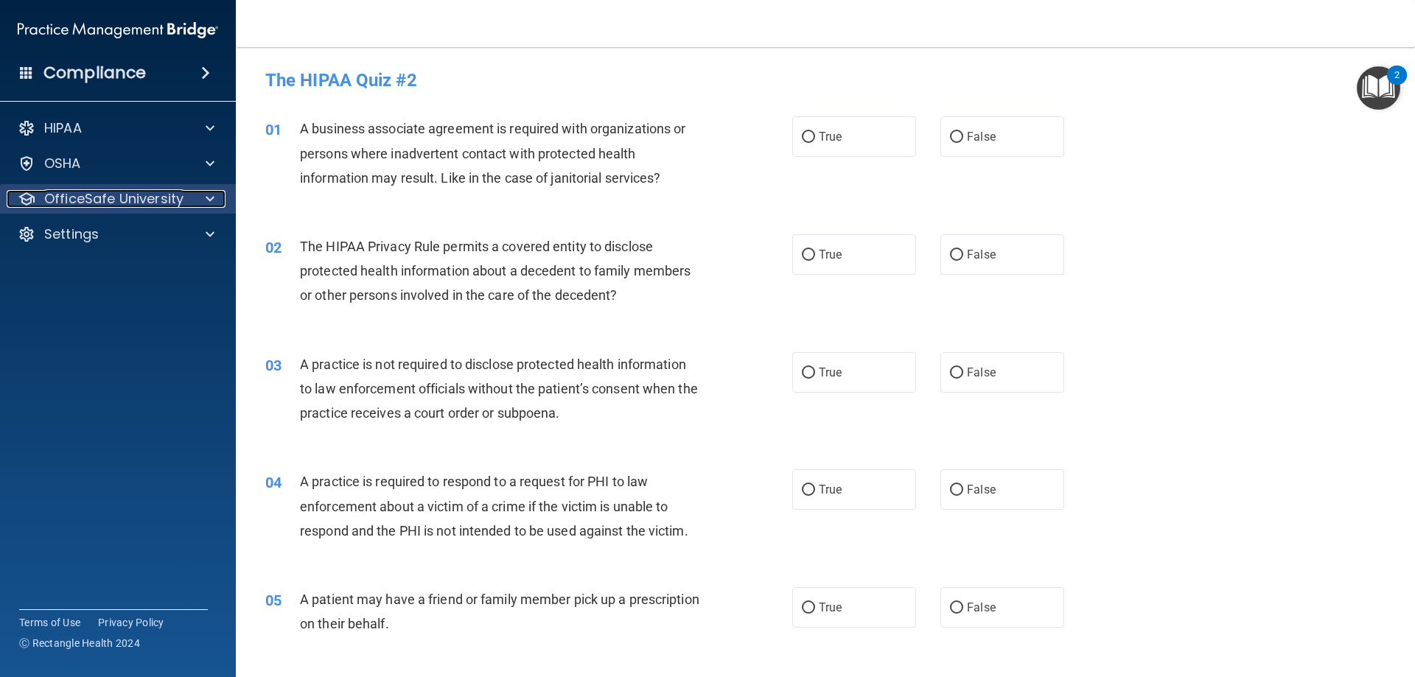
click at [207, 198] on span at bounding box center [210, 199] width 9 height 18
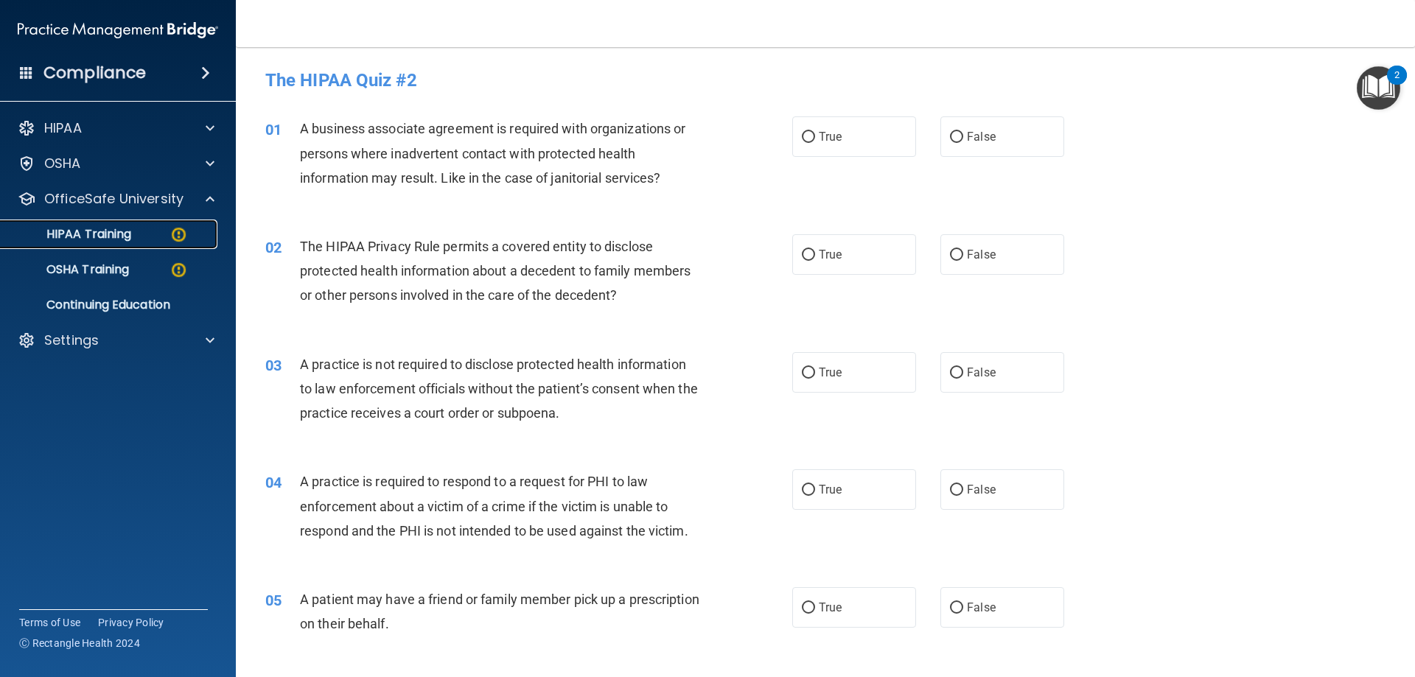
click at [108, 239] on p "HIPAA Training" at bounding box center [71, 234] width 122 height 15
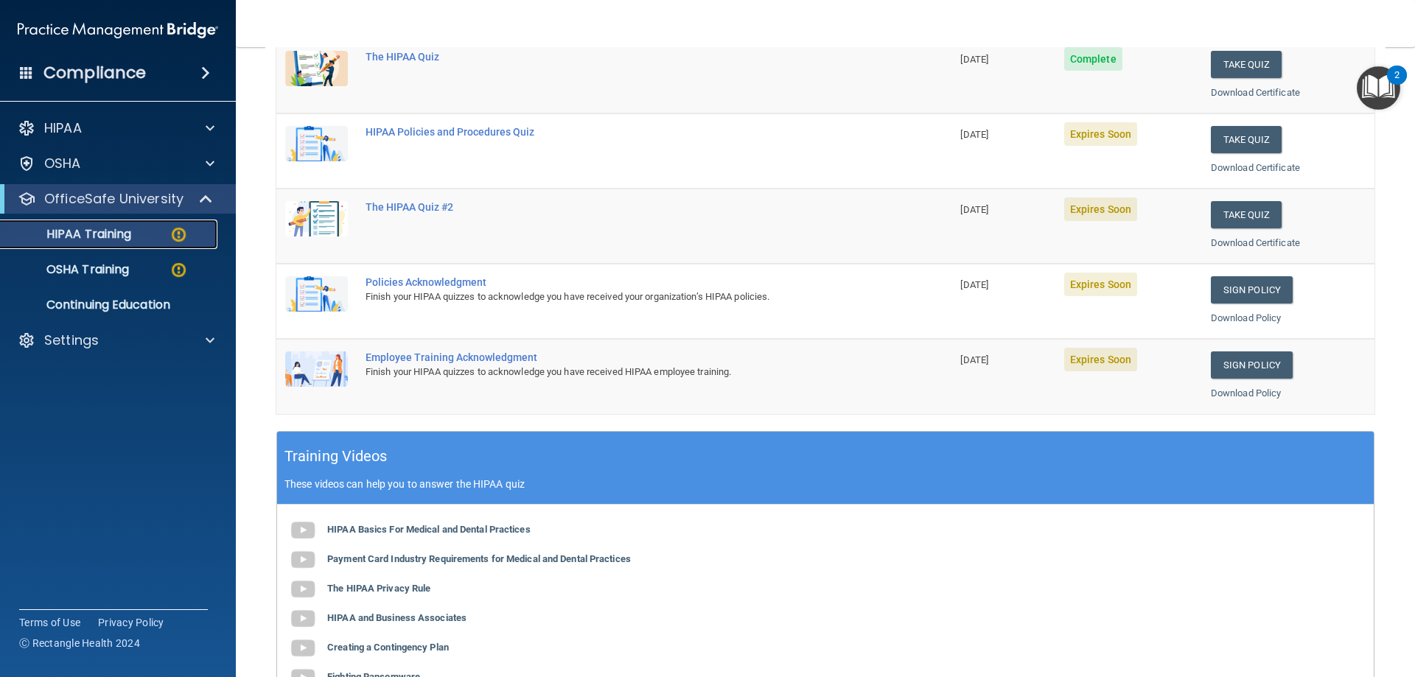
scroll to position [295, 0]
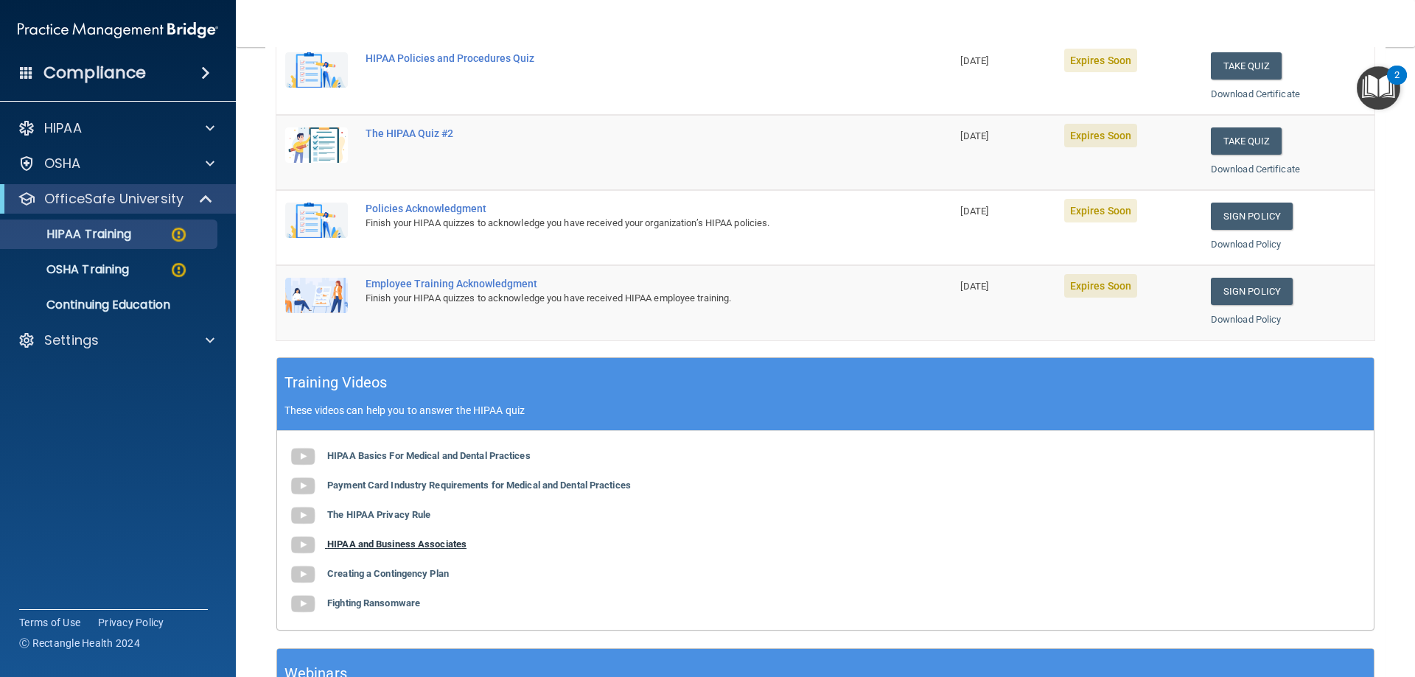
click at [448, 543] on b "HIPAA and Business Associates" at bounding box center [396, 544] width 139 height 11
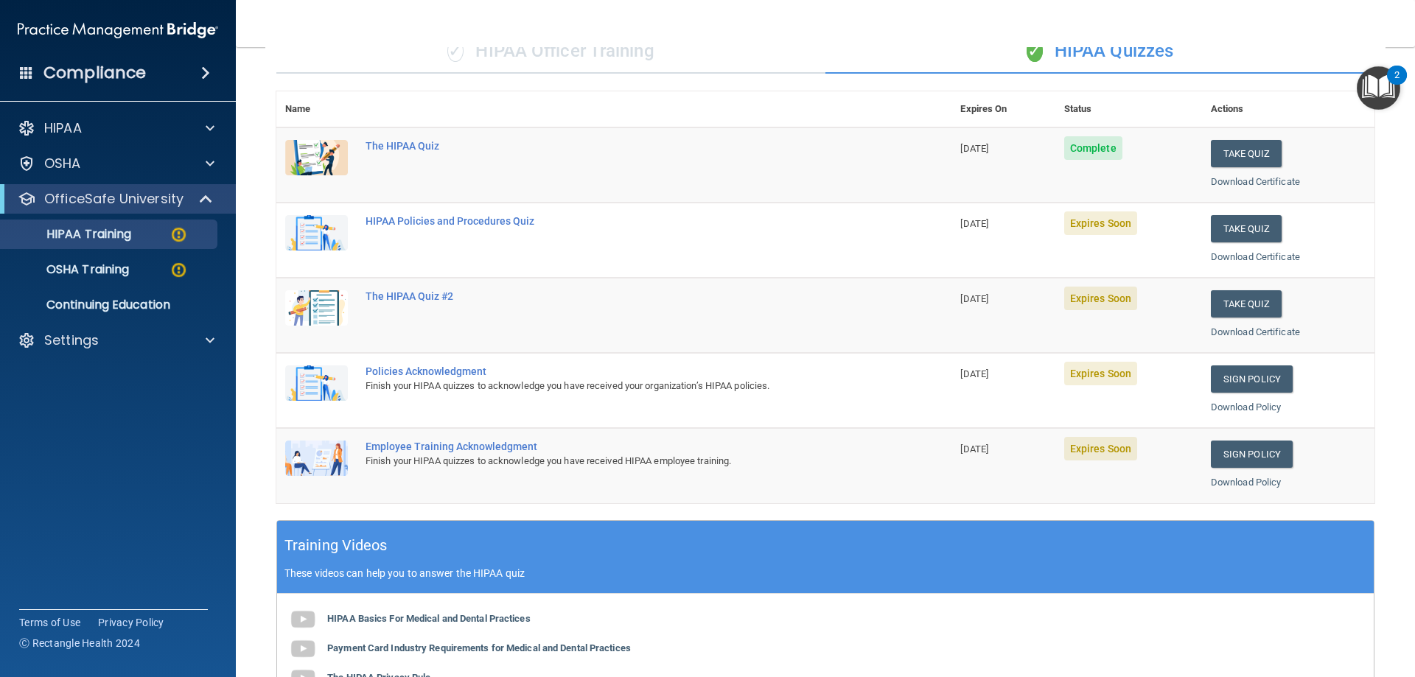
scroll to position [74, 0]
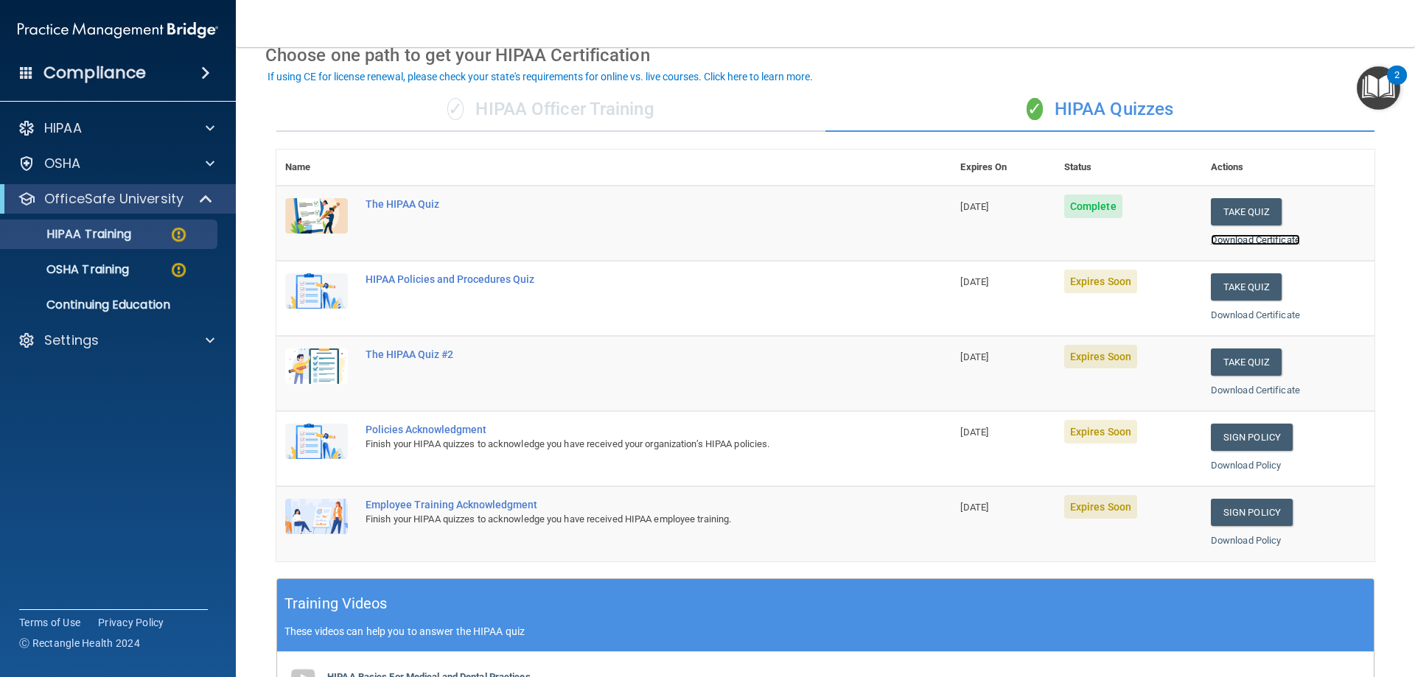
click at [1267, 239] on link "Download Certificate" at bounding box center [1255, 239] width 89 height 11
